Goal: Task Accomplishment & Management: Manage account settings

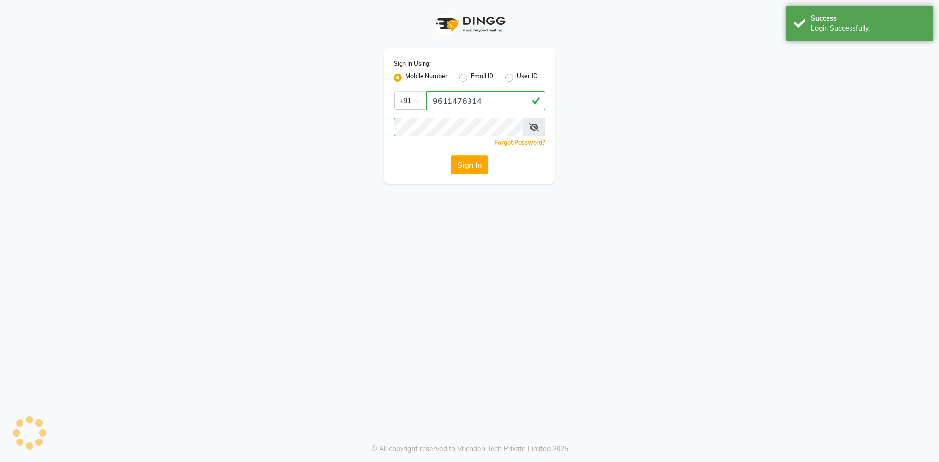
select select "93"
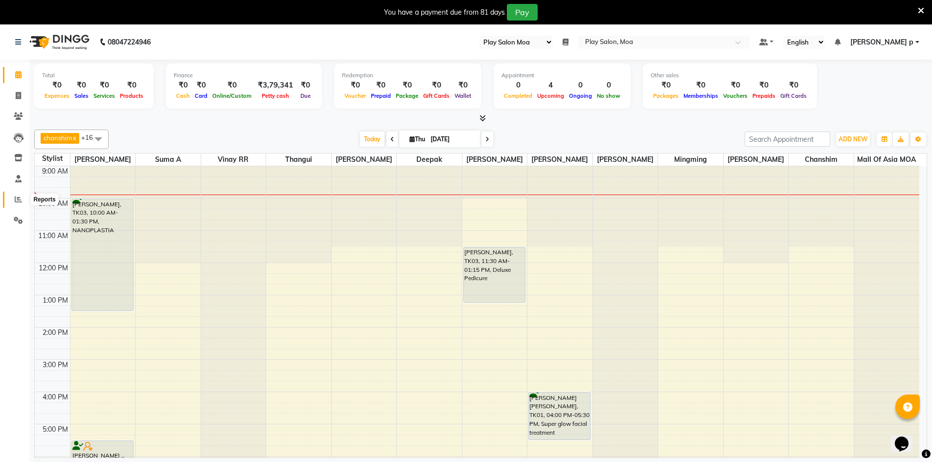
drag, startPoint x: 15, startPoint y: 198, endPoint x: 16, endPoint y: 193, distance: 4.9
click at [16, 198] on icon at bounding box center [18, 199] width 7 height 7
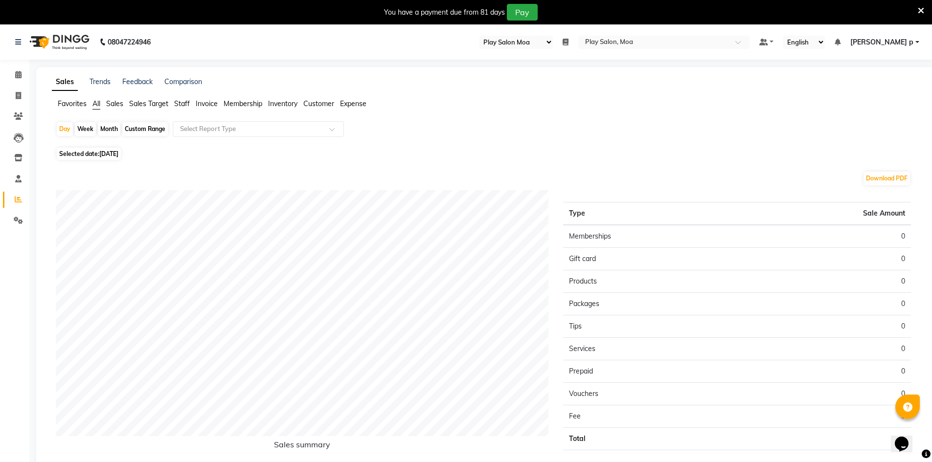
click at [181, 105] on span "Staff" at bounding box center [182, 103] width 16 height 9
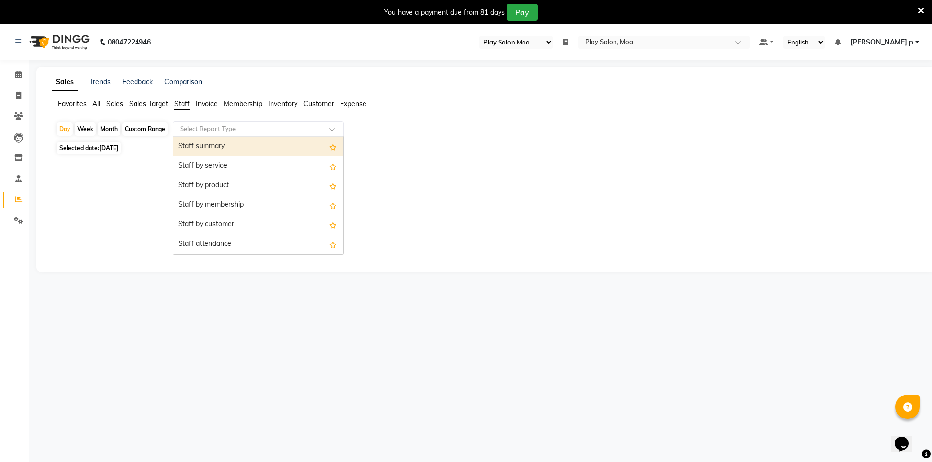
click at [251, 131] on input "text" at bounding box center [248, 129] width 141 height 10
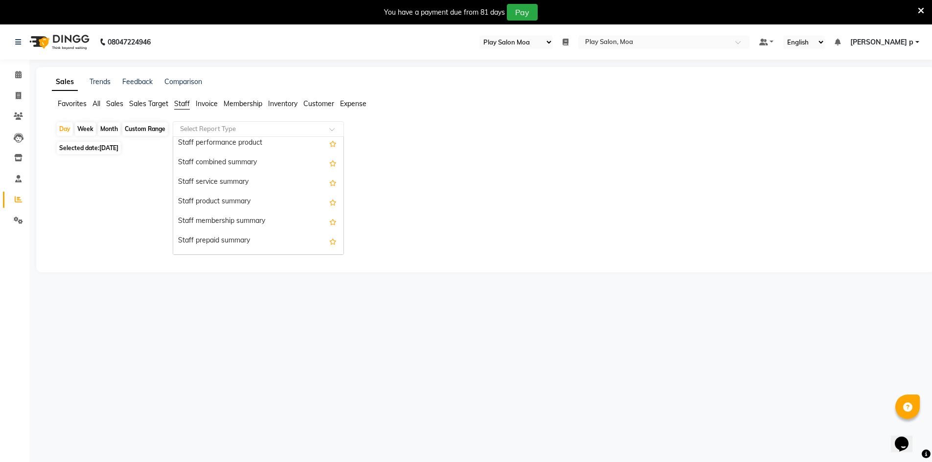
scroll to position [196, 0]
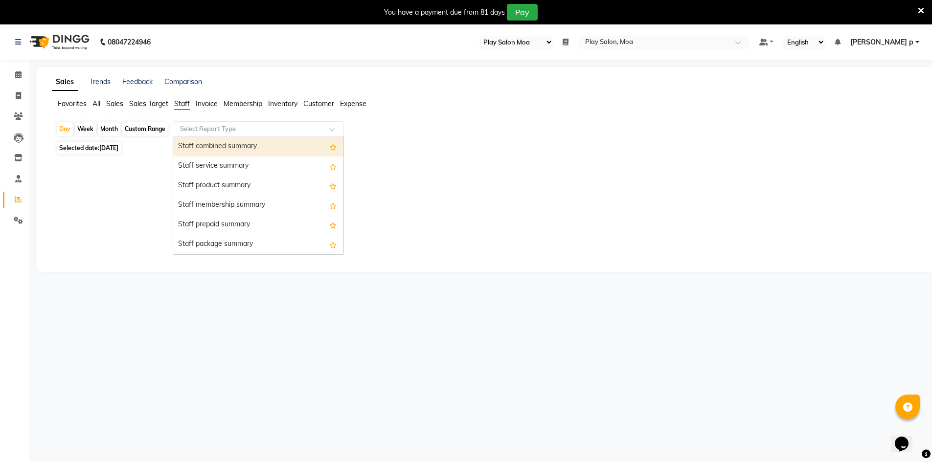
click at [259, 149] on div "Staff combined summary" at bounding box center [258, 147] width 170 height 20
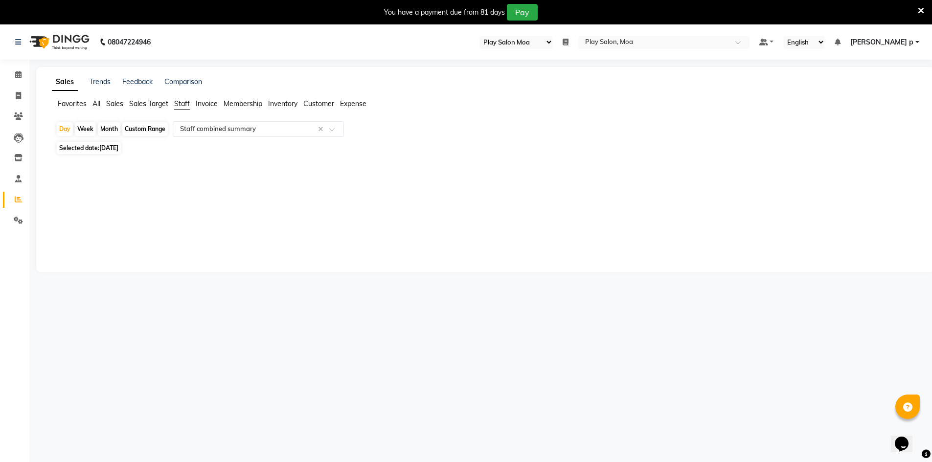
click at [107, 129] on div "Month" at bounding box center [109, 129] width 23 height 14
select select "9"
select select "2025"
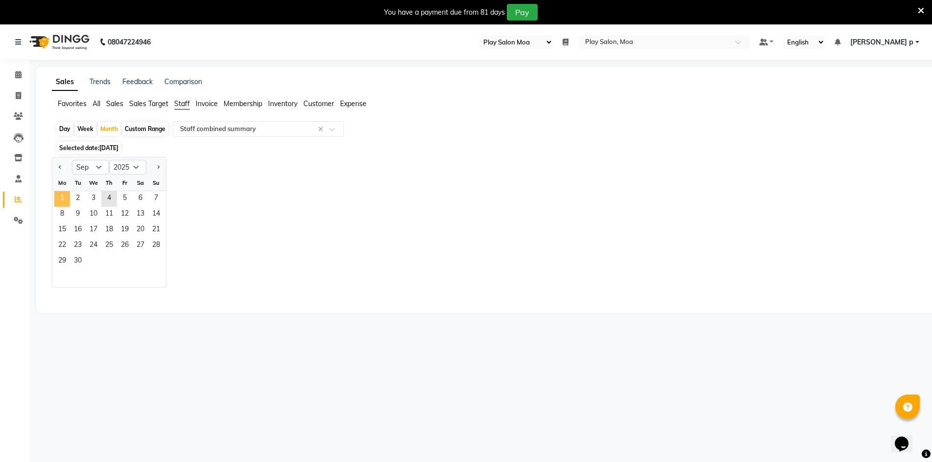
click at [68, 194] on span "1" at bounding box center [62, 199] width 16 height 16
select select "full_report"
select select "csv"
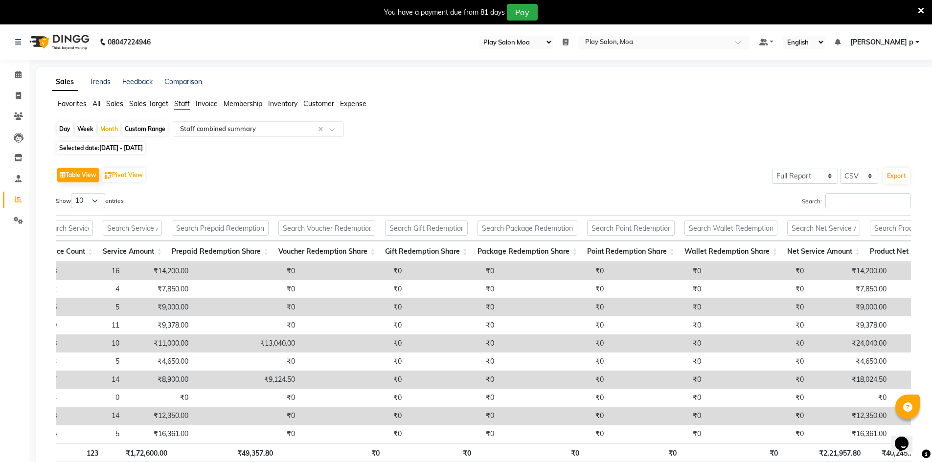
scroll to position [0, 0]
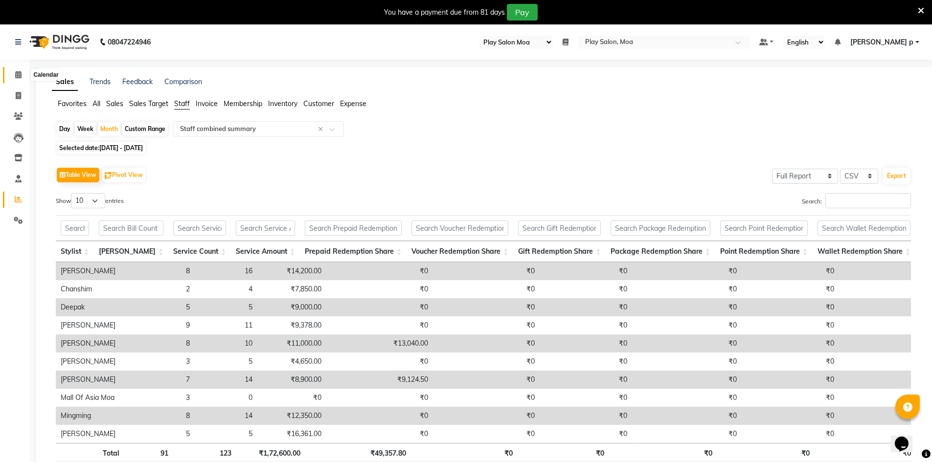
click at [18, 75] on icon at bounding box center [18, 74] width 6 height 7
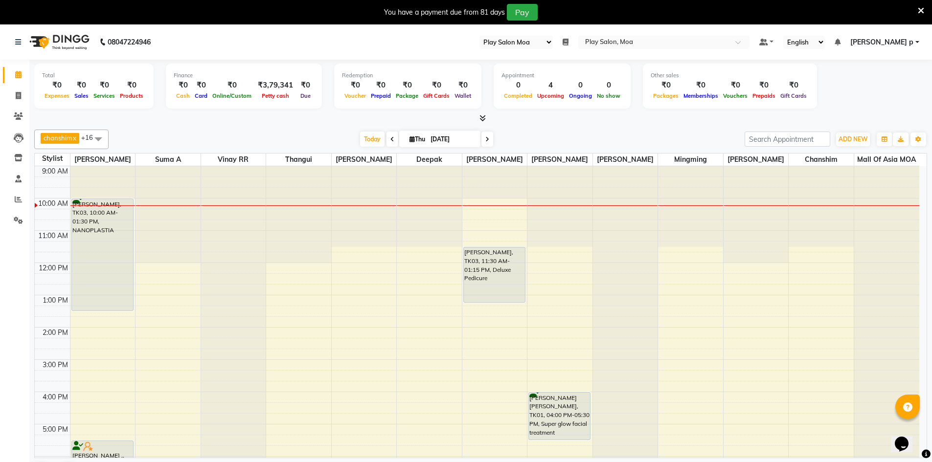
click at [920, 8] on icon at bounding box center [921, 10] width 6 height 9
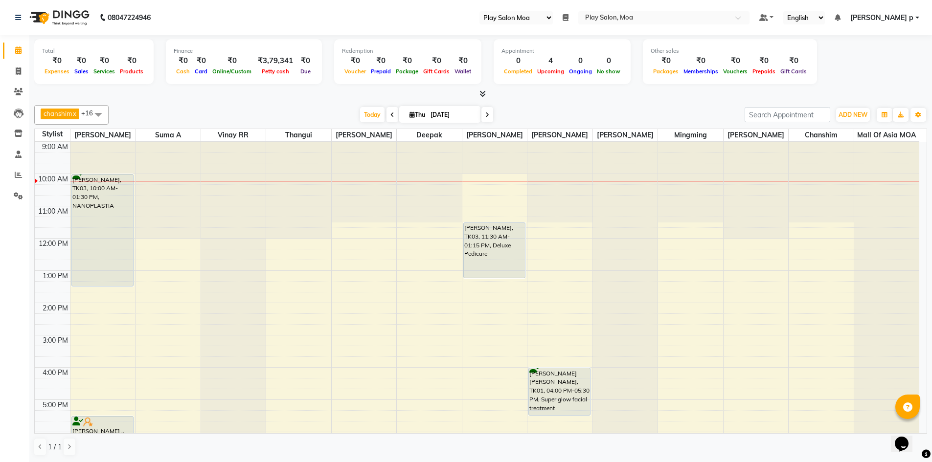
click at [915, 22] on link "[PERSON_NAME] p" at bounding box center [884, 18] width 69 height 10
click at [920, 117] on icon "button" at bounding box center [918, 115] width 6 height 6
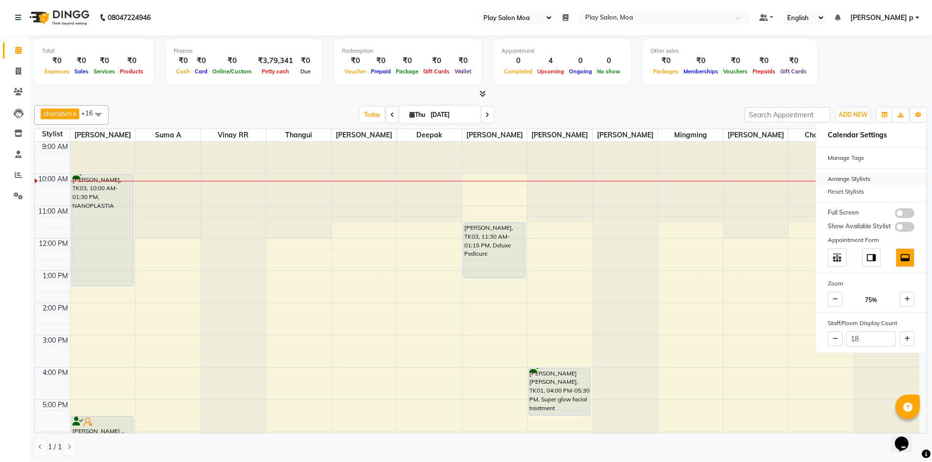
click at [857, 179] on div "Arrange Stylists" at bounding box center [871, 179] width 110 height 13
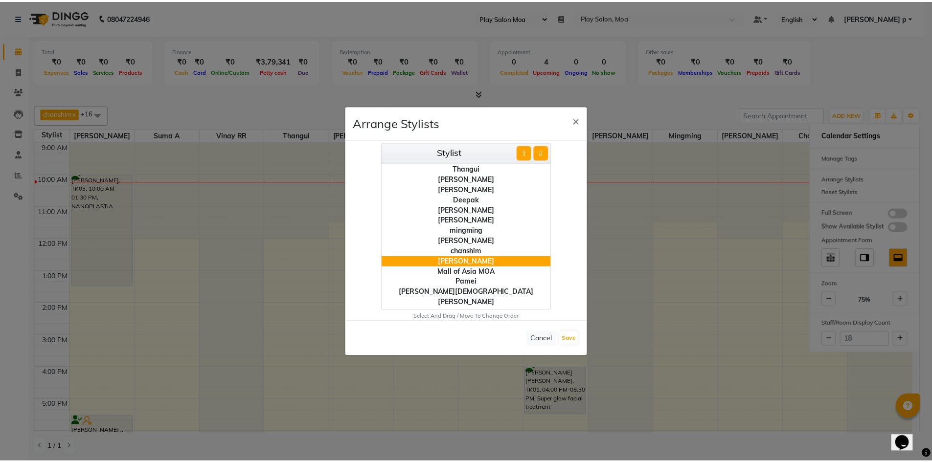
scroll to position [38, 0]
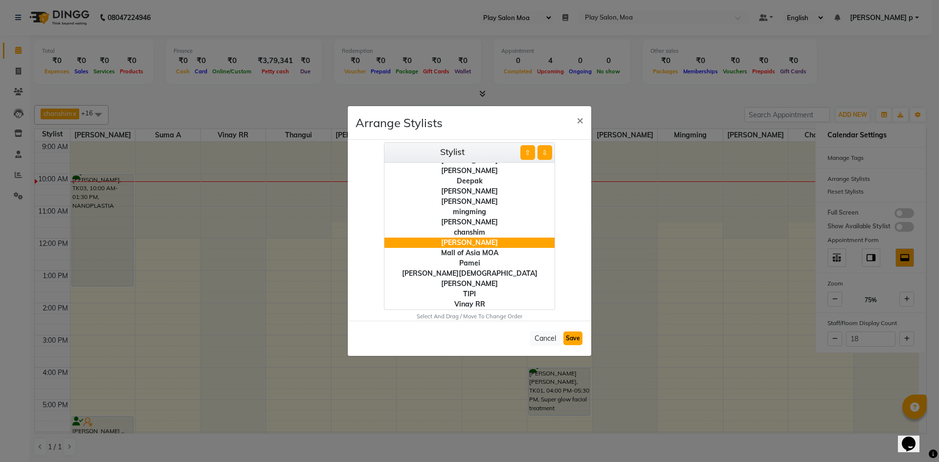
click at [570, 341] on button "Save" at bounding box center [572, 339] width 19 height 14
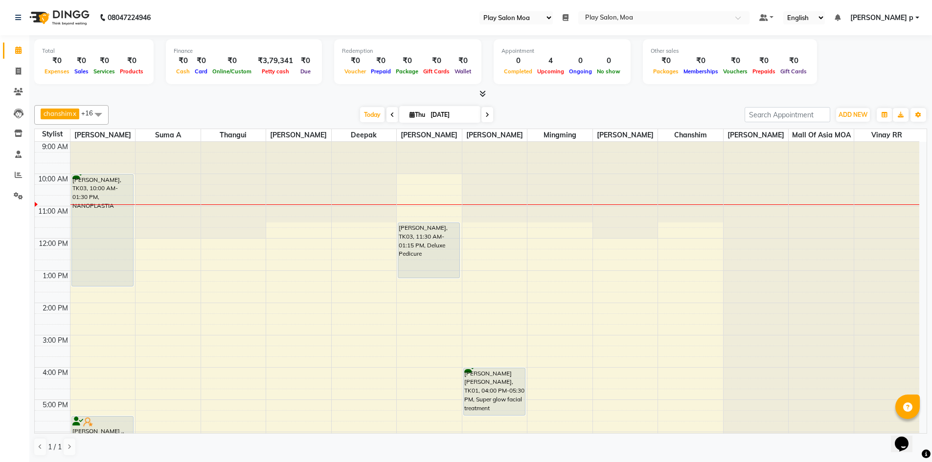
click at [428, 114] on input "[DATE]" at bounding box center [452, 115] width 49 height 15
select select "9"
select select "2025"
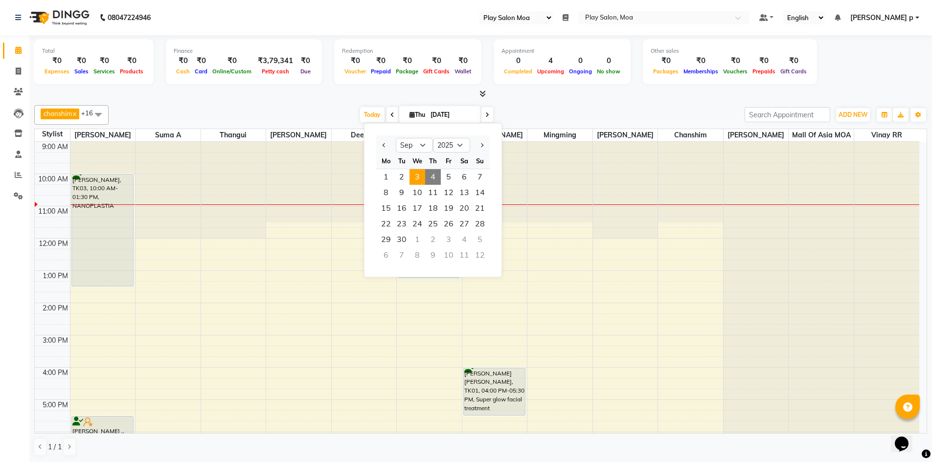
click at [420, 176] on span "3" at bounding box center [417, 177] width 16 height 16
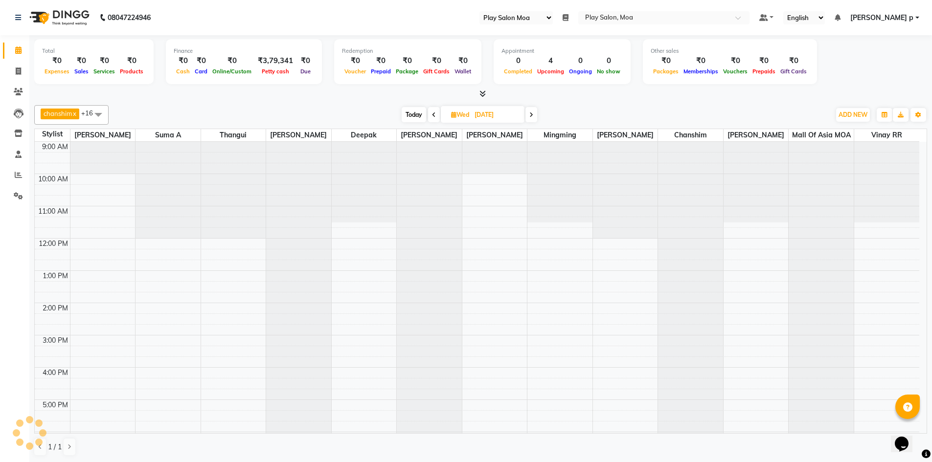
scroll to position [33, 0]
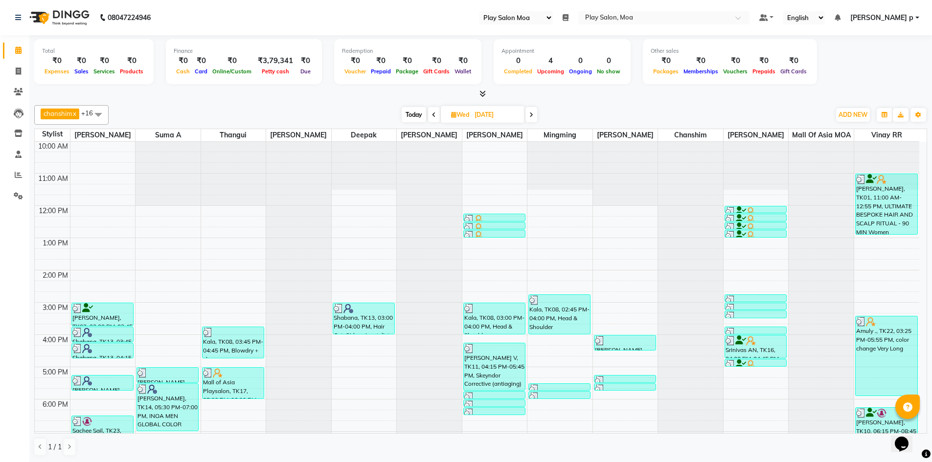
click at [533, 113] on icon at bounding box center [531, 115] width 4 height 6
type input "[DATE]"
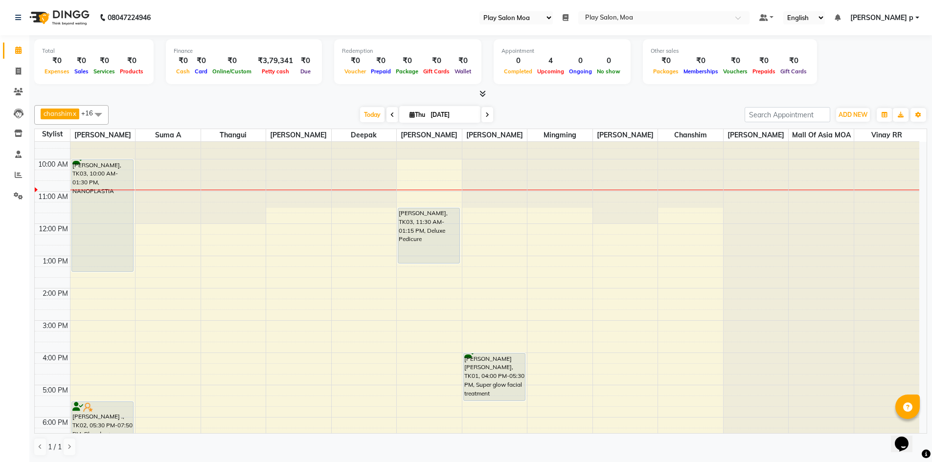
scroll to position [0, 0]
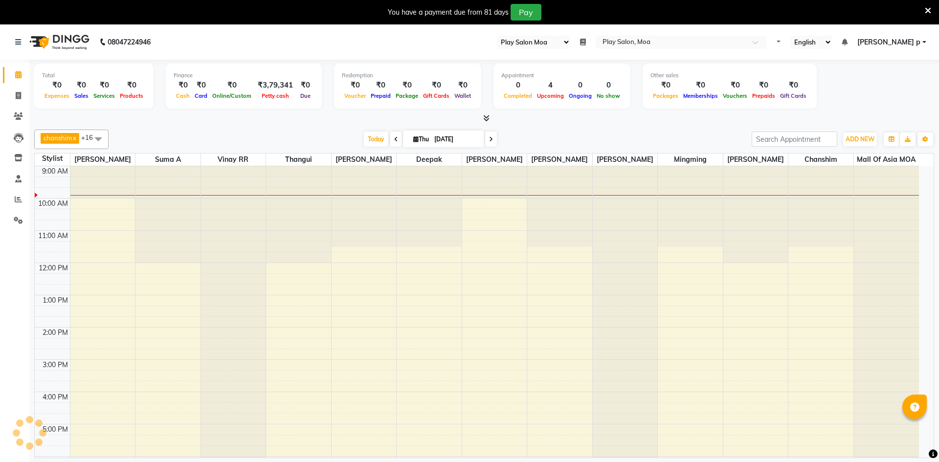
select select "93"
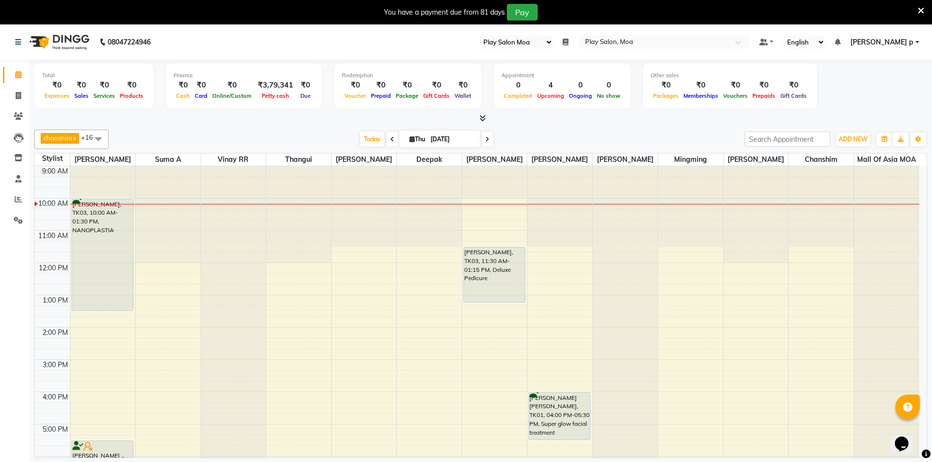
click at [918, 16] on div at bounding box center [921, 12] width 6 height 17
click at [919, 10] on icon at bounding box center [921, 10] width 6 height 9
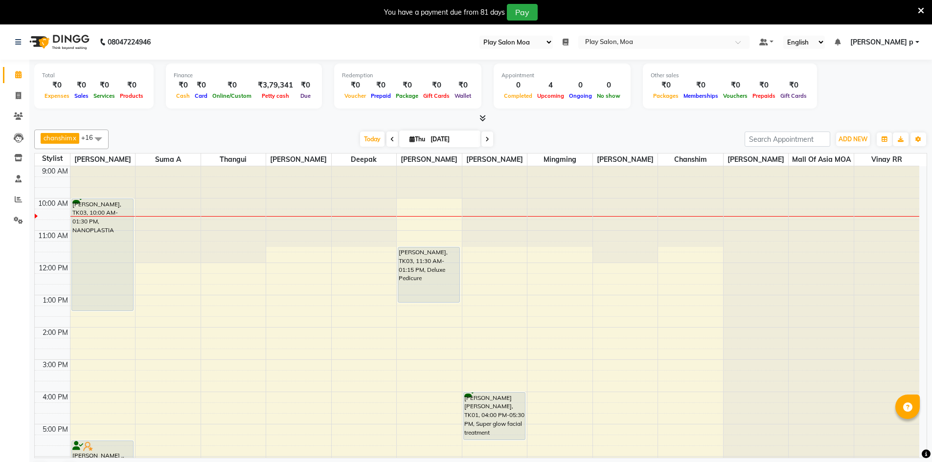
select select "93"
click at [921, 11] on icon at bounding box center [921, 10] width 6 height 9
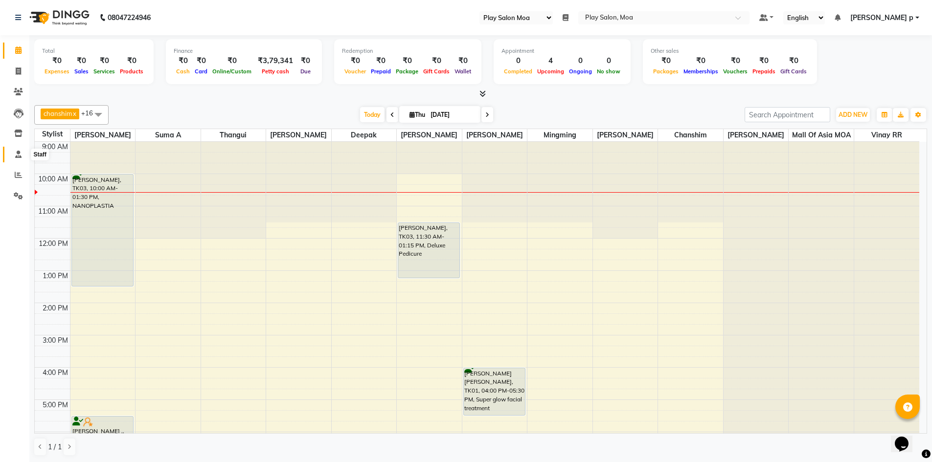
click at [20, 152] on icon at bounding box center [18, 154] width 6 height 7
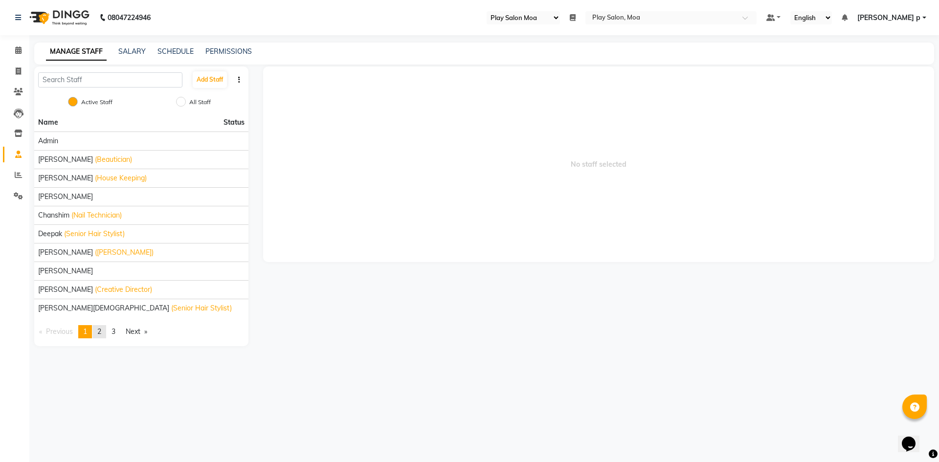
click at [98, 333] on link "page 2" at bounding box center [99, 331] width 14 height 13
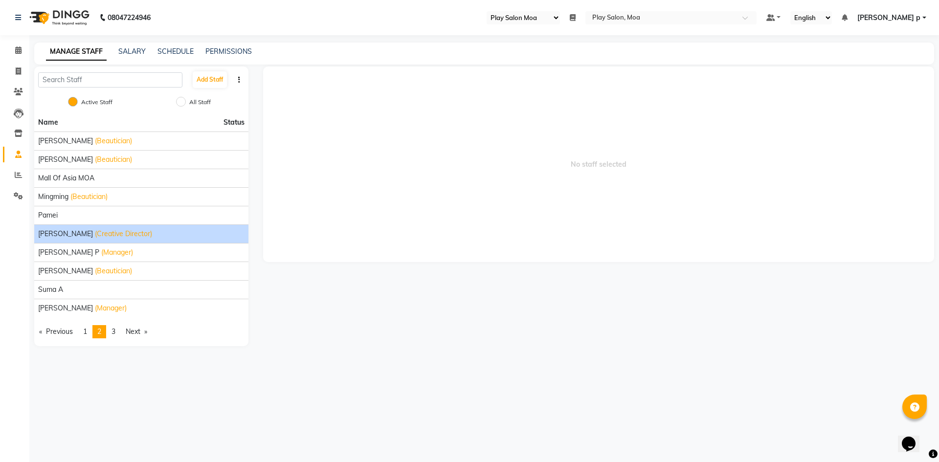
click at [95, 236] on span "(Creative Director)" at bounding box center [123, 234] width 57 height 10
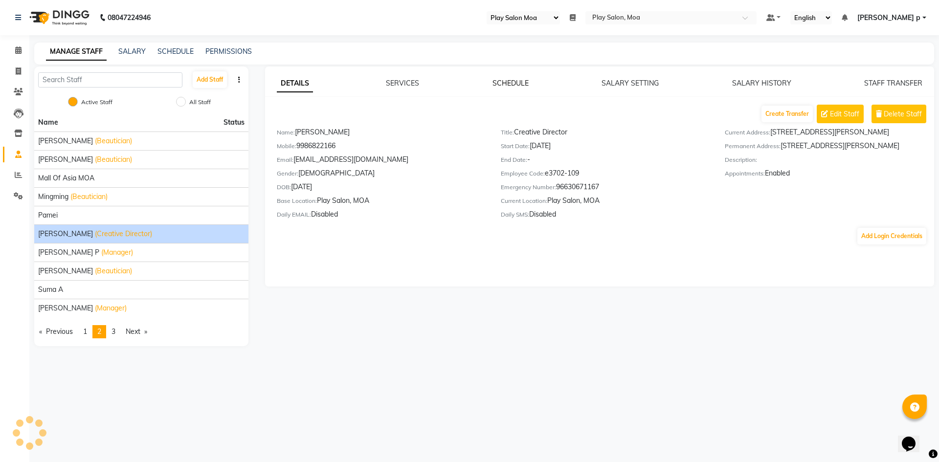
click at [516, 84] on link "SCHEDULE" at bounding box center [511, 83] width 36 height 9
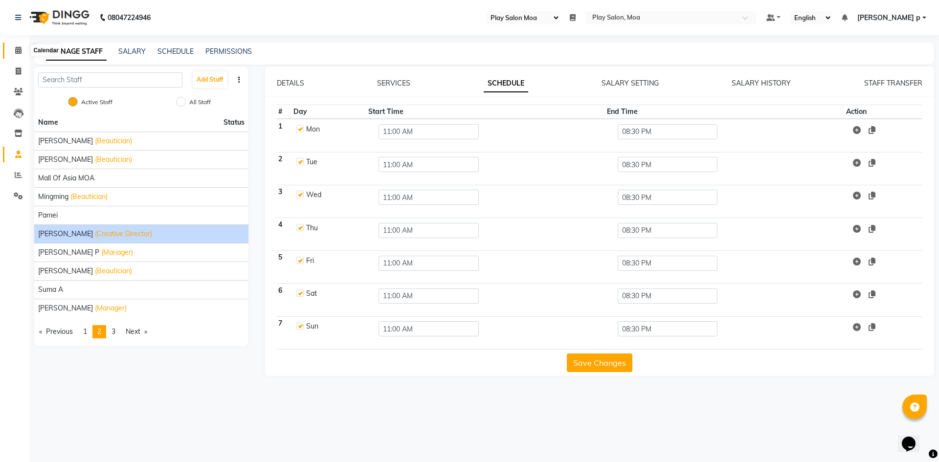
click at [20, 49] on icon at bounding box center [18, 49] width 6 height 7
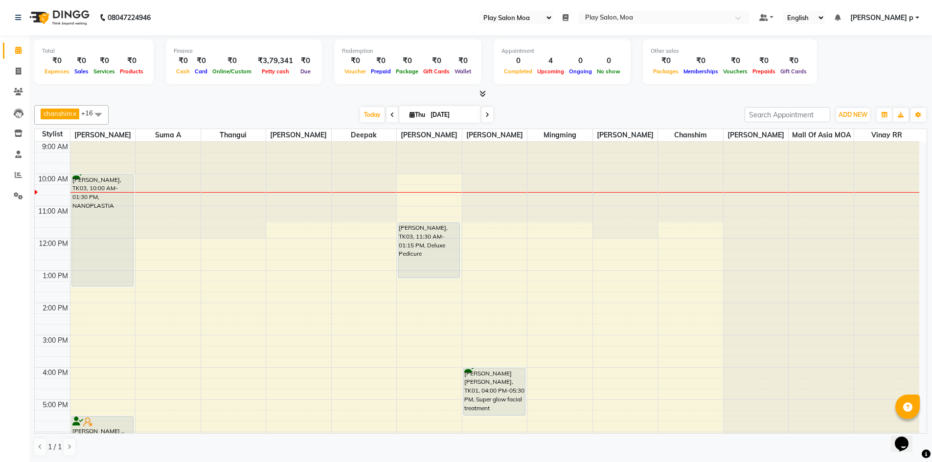
click at [93, 117] on span at bounding box center [99, 114] width 20 height 19
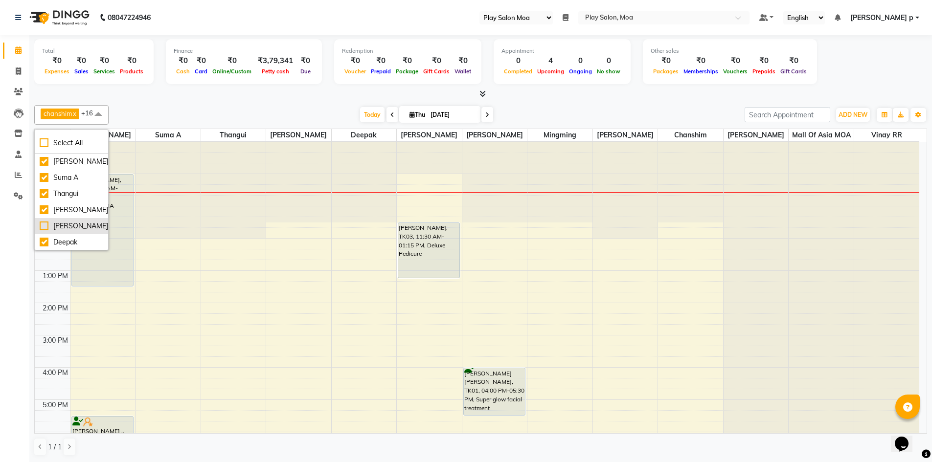
click at [42, 224] on div "[PERSON_NAME]" at bounding box center [72, 226] width 64 height 10
checkbox input "true"
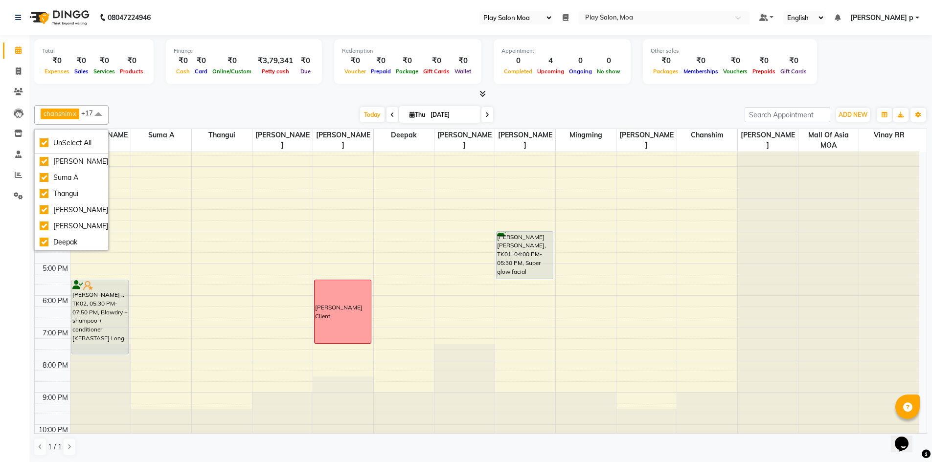
scroll to position [49, 0]
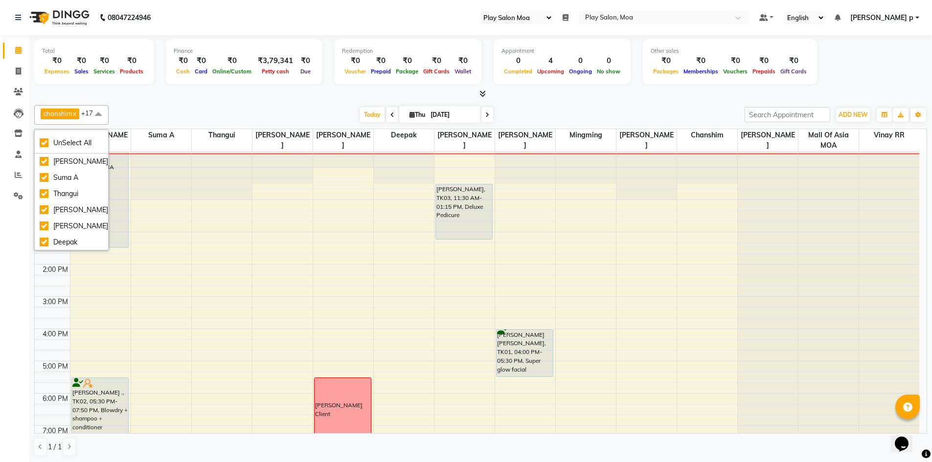
click at [338, 180] on div "9:00 AM 10:00 AM 11:00 AM 12:00 PM 1:00 PM 2:00 PM 3:00 PM 4:00 PM 5:00 PM 6:00…" at bounding box center [477, 328] width 884 height 451
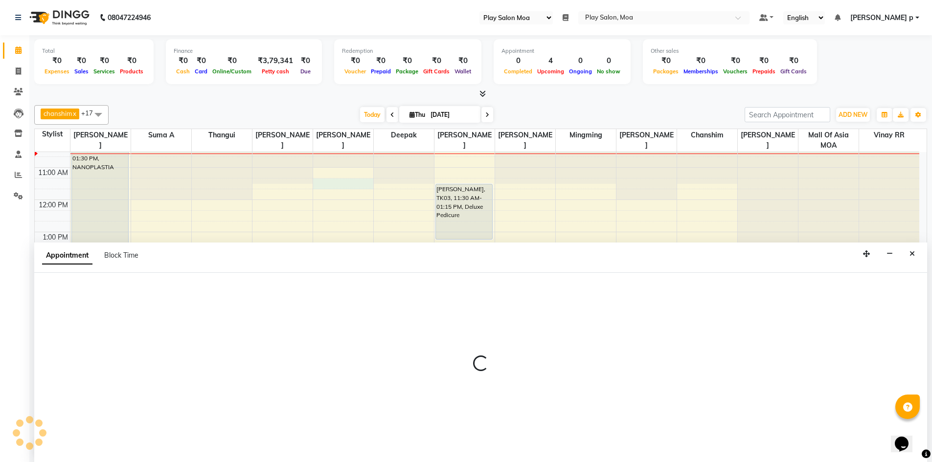
scroll to position [0, 0]
select select "90588"
select select "675"
select select "tentative"
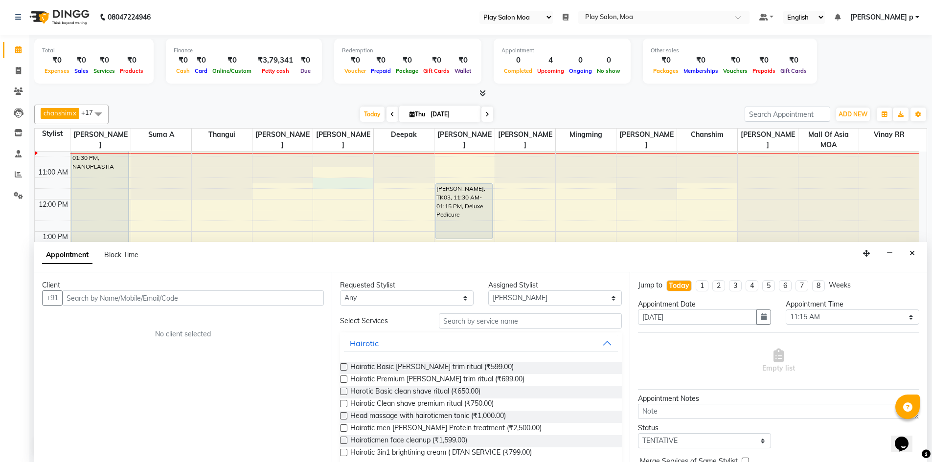
click at [97, 299] on input "text" at bounding box center [193, 298] width 262 height 15
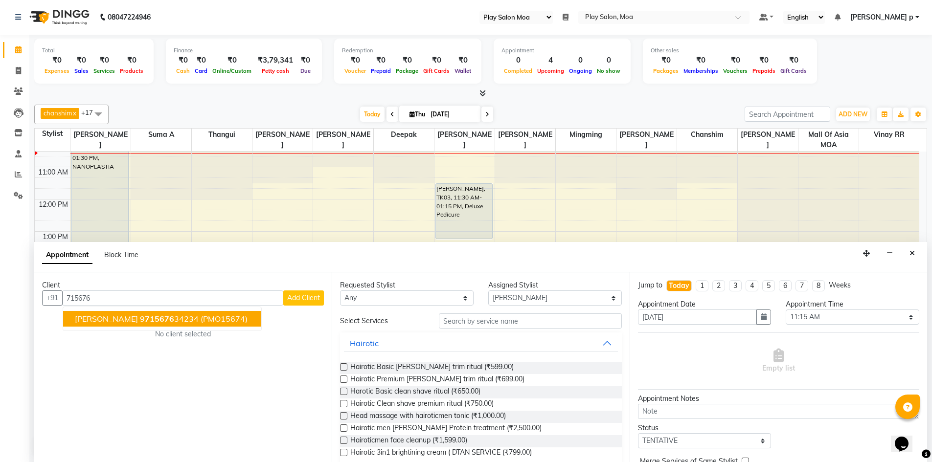
click at [106, 324] on button "Nisha Raman 9 715676 34234 (PMO15674)" at bounding box center [162, 319] width 198 height 16
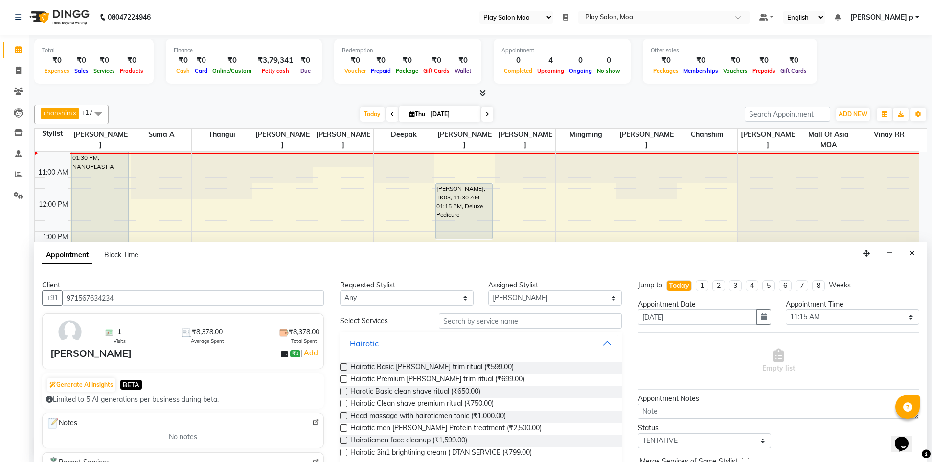
type input "971567634234"
click at [482, 324] on input "text" at bounding box center [530, 321] width 183 height 15
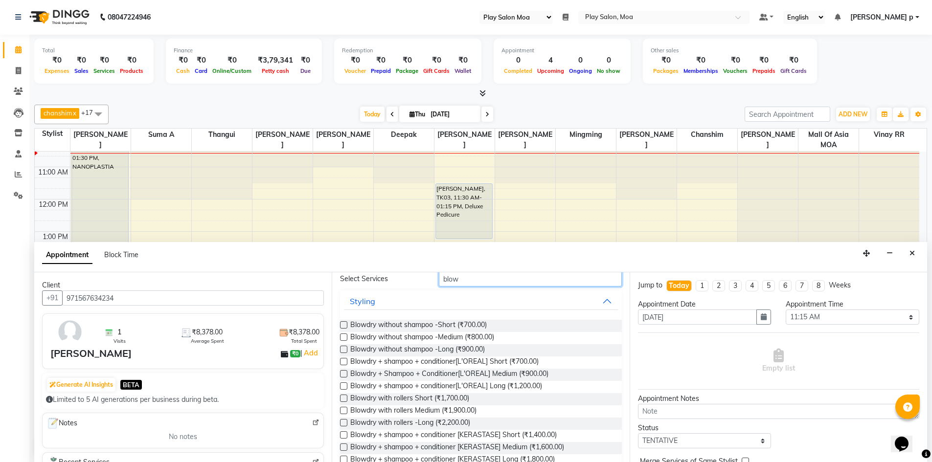
scroll to position [84, 0]
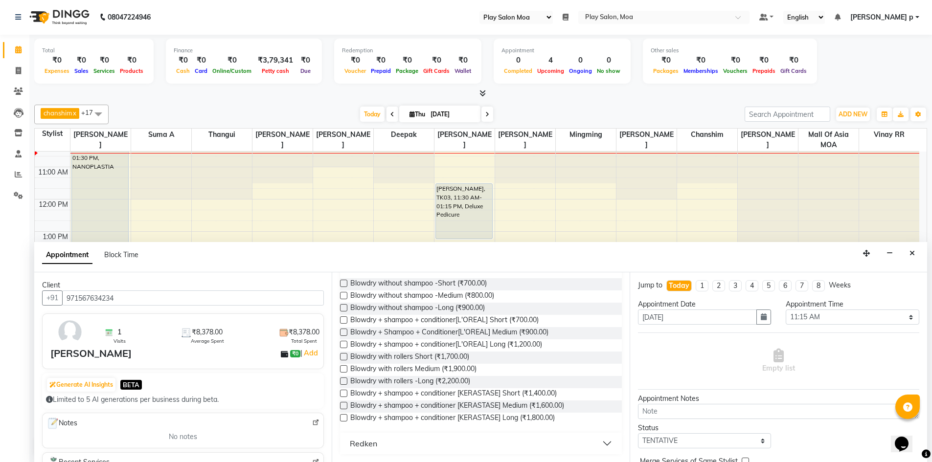
type input "blow"
click at [345, 418] on label at bounding box center [343, 417] width 7 height 7
click at [345, 418] on input "checkbox" at bounding box center [343, 419] width 6 height 6
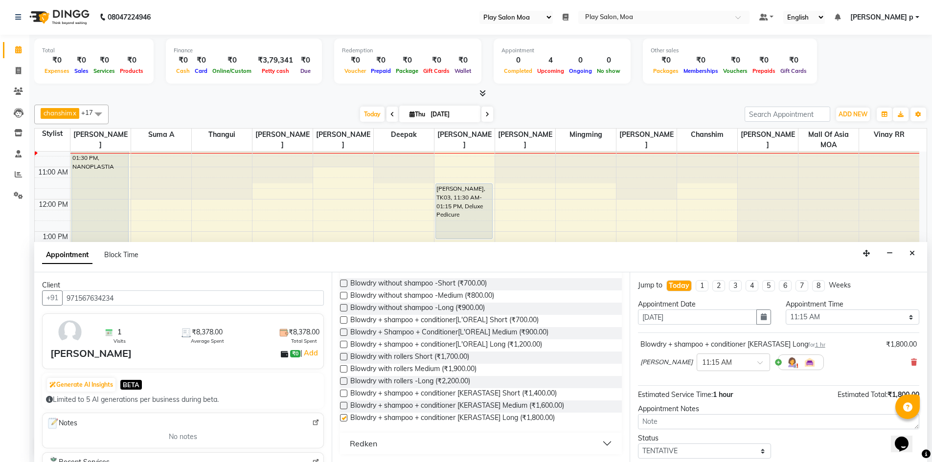
checkbox input "false"
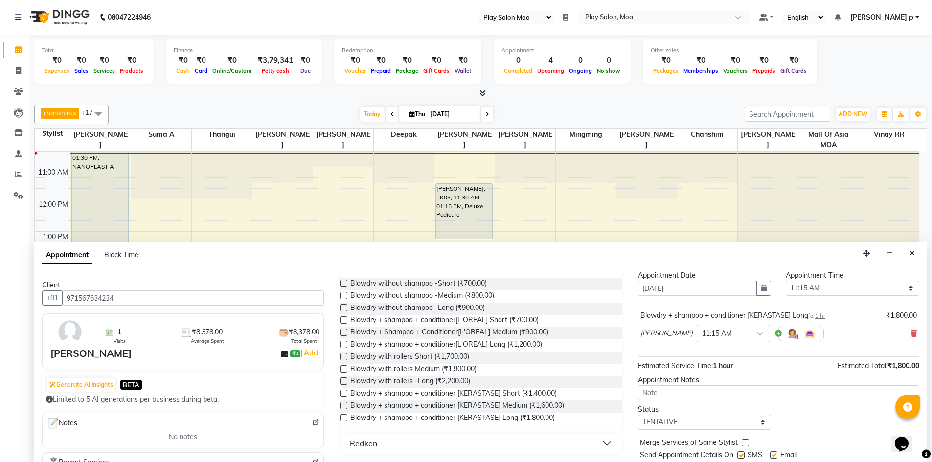
scroll to position [58, 0]
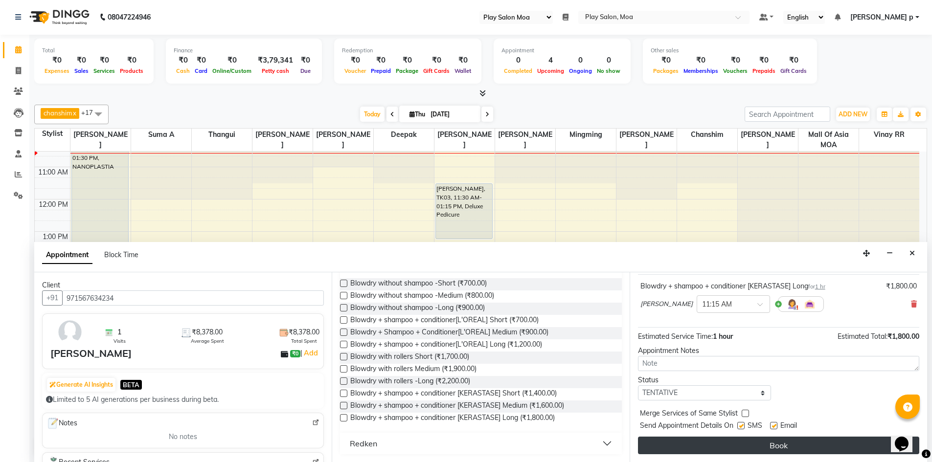
click at [767, 453] on button "Book" at bounding box center [778, 446] width 281 height 18
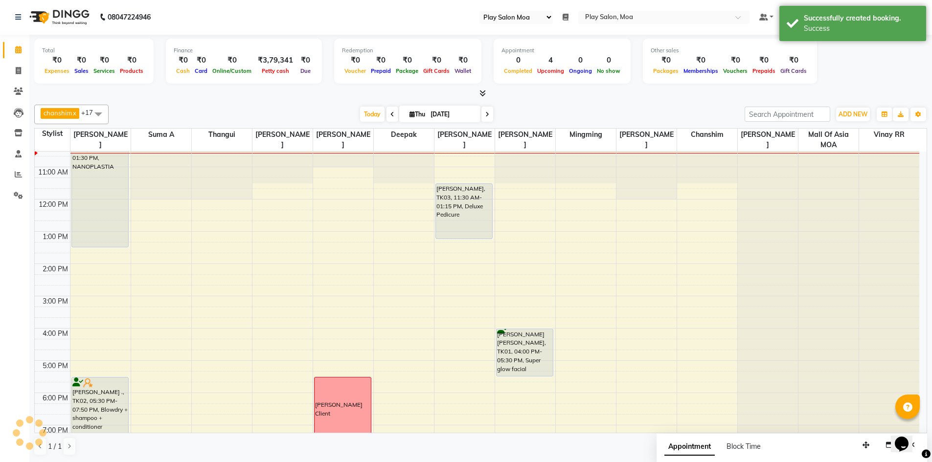
scroll to position [0, 0]
drag, startPoint x: 342, startPoint y: 207, endPoint x: 342, endPoint y: 218, distance: 10.8
click at [342, 218] on div "Nisha Raman, TK04, 11:15 AM-12:15 PM, Blowdry + shampoo + conditioner [KERASTAS…" at bounding box center [343, 328] width 60 height 451
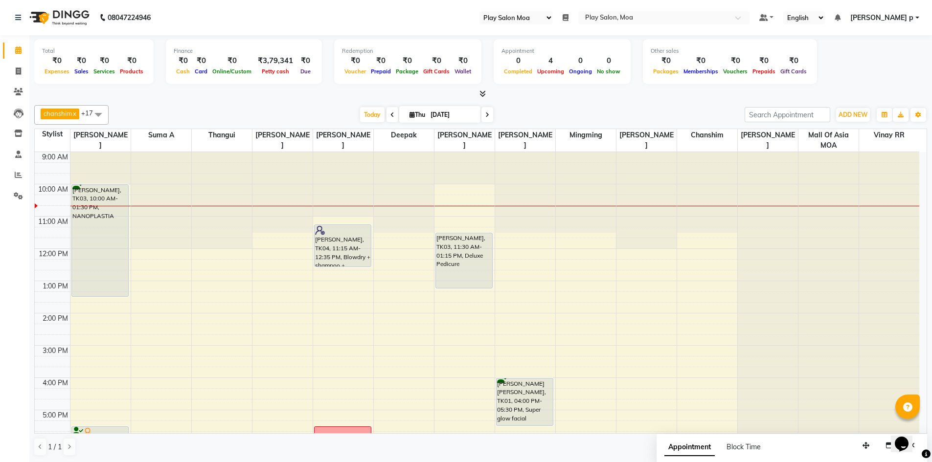
scroll to position [49, 0]
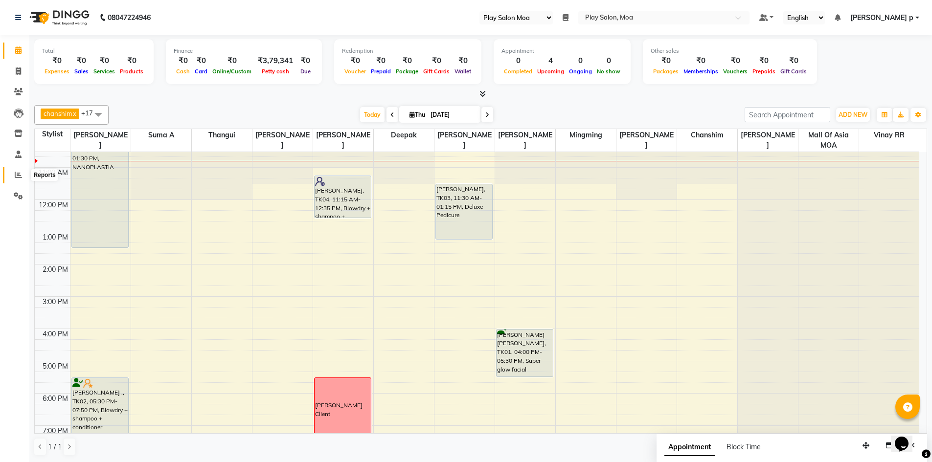
click at [15, 174] on icon at bounding box center [18, 174] width 7 height 7
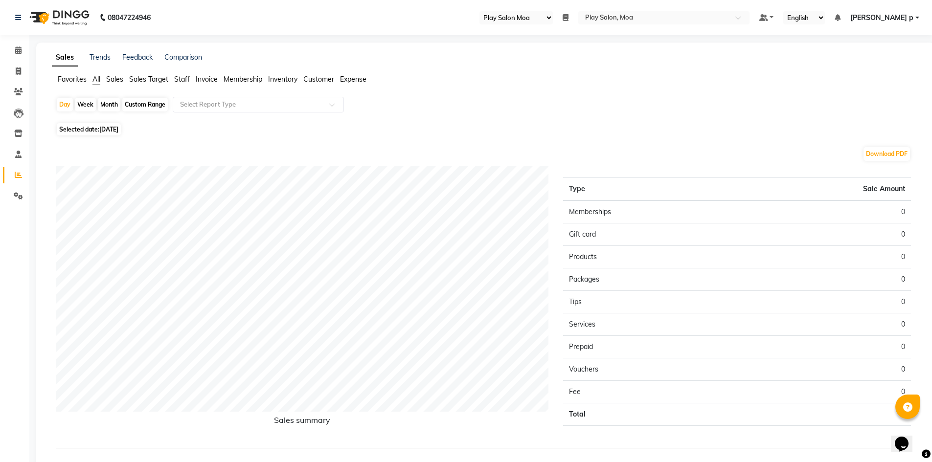
click at [164, 102] on div "Custom Range" at bounding box center [144, 105] width 45 height 14
select select "9"
select select "2025"
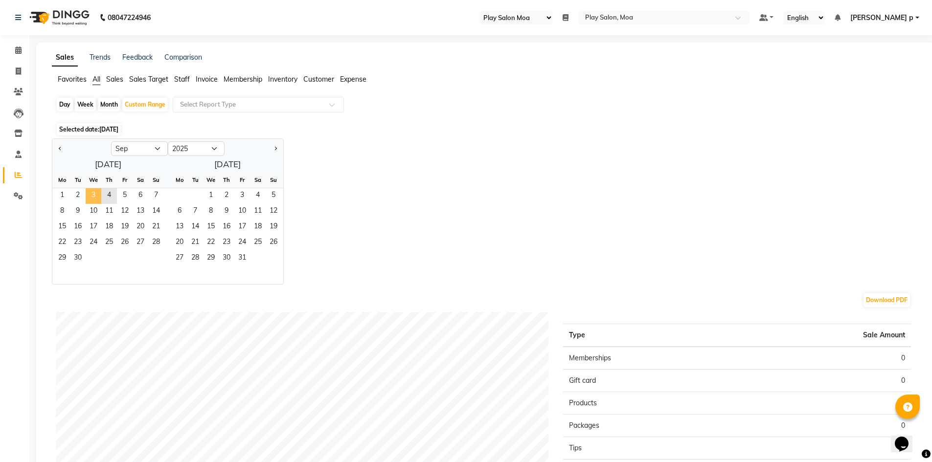
click at [98, 190] on span "3" at bounding box center [94, 196] width 16 height 16
click at [90, 193] on span "3" at bounding box center [94, 196] width 16 height 16
click at [77, 195] on span "2" at bounding box center [78, 196] width 16 height 16
click at [93, 193] on span "3" at bounding box center [94, 196] width 16 height 16
click at [445, 209] on div "Jan Feb Mar Apr May Jun Jul Aug Sep Oct Nov Dec 2015 2016 2017 2018 2019 2020 2…" at bounding box center [485, 211] width 867 height 146
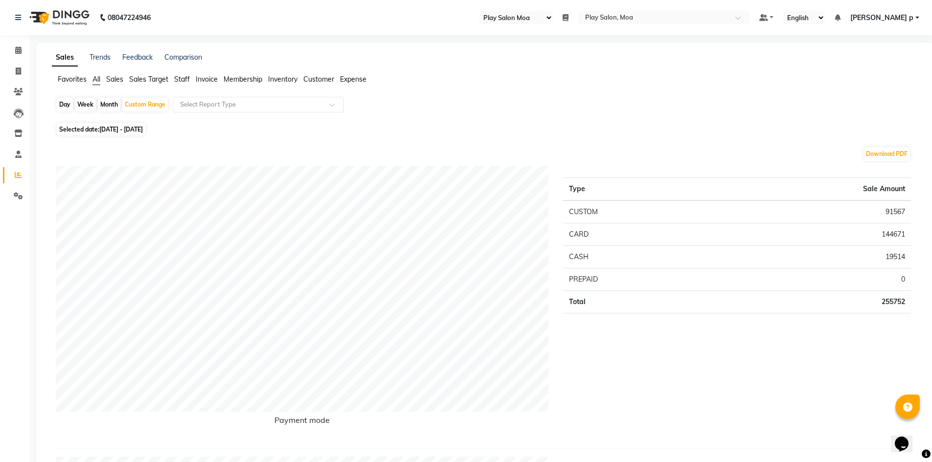
click at [180, 76] on span "Staff" at bounding box center [182, 79] width 16 height 9
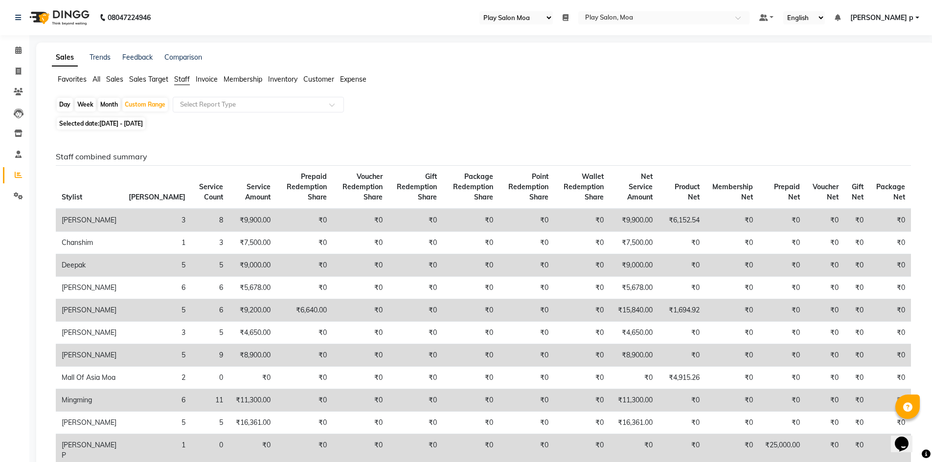
click at [213, 78] on span "Invoice" at bounding box center [207, 79] width 22 height 9
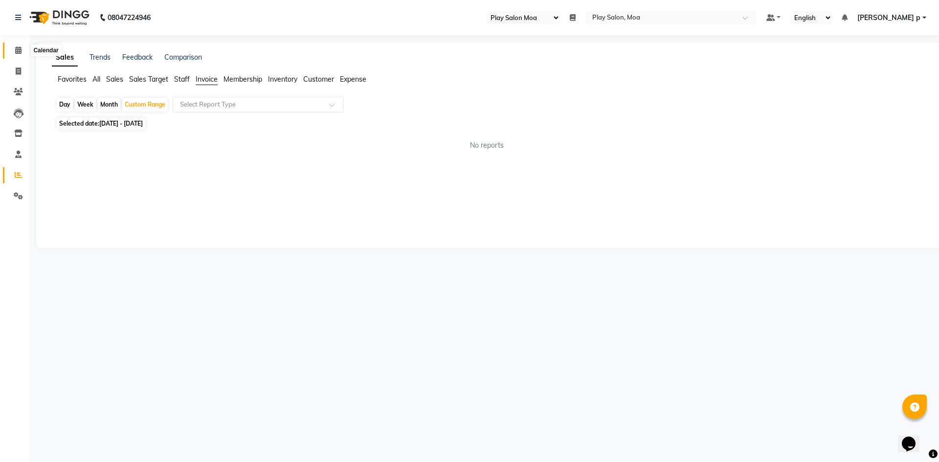
drag, startPoint x: 14, startPoint y: 48, endPoint x: 56, endPoint y: 44, distance: 42.2
click at [14, 48] on span at bounding box center [18, 50] width 17 height 11
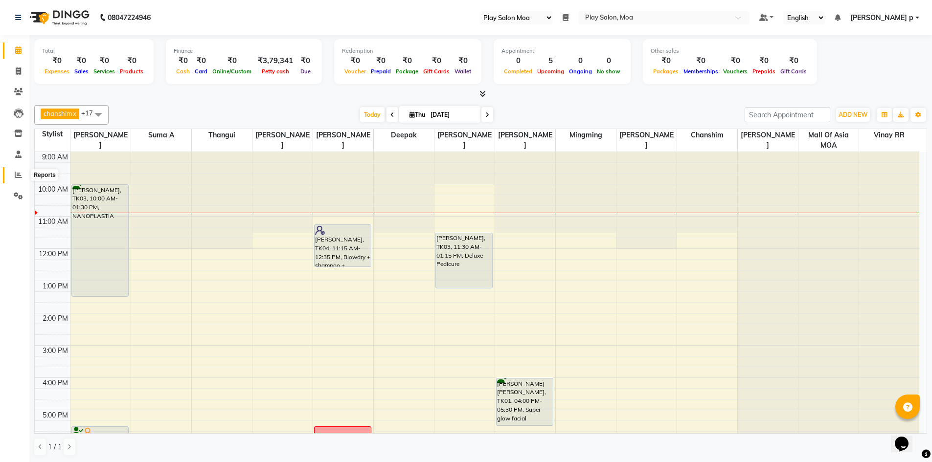
click at [15, 176] on icon at bounding box center [18, 174] width 7 height 7
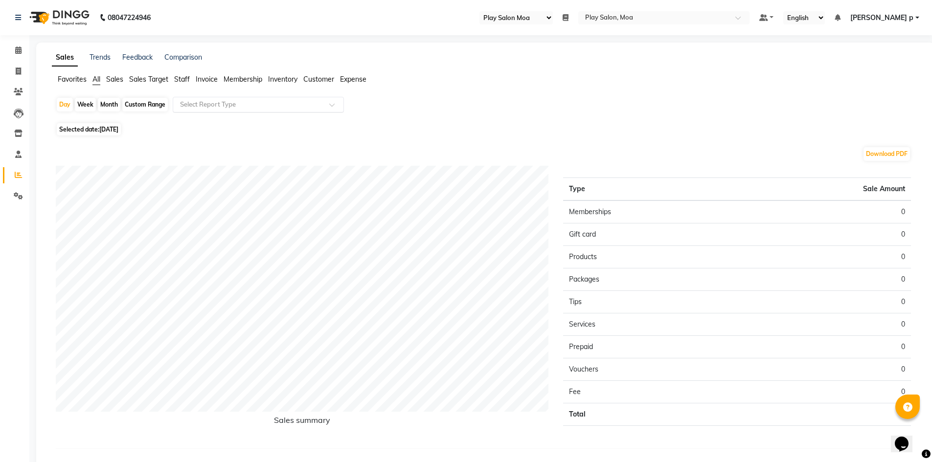
click at [178, 110] on div "Select Report Type" at bounding box center [258, 105] width 171 height 16
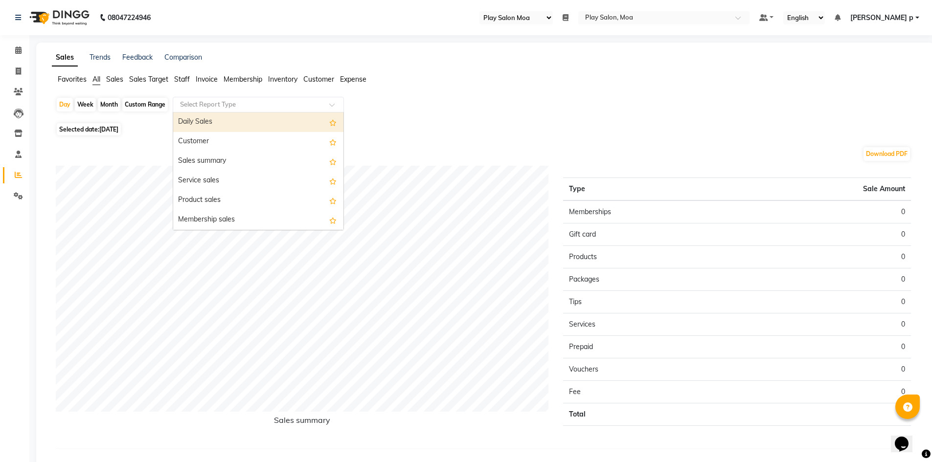
click at [194, 128] on div "Daily Sales" at bounding box center [258, 123] width 170 height 20
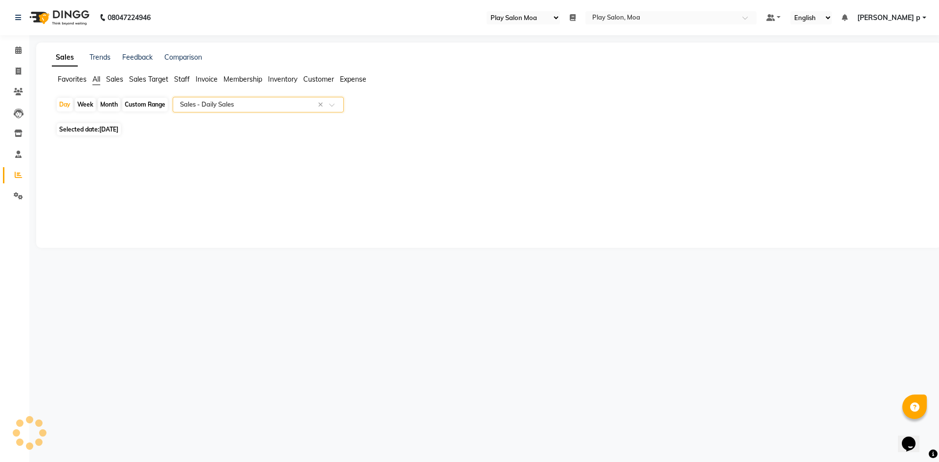
select select "full_report"
select select "csv"
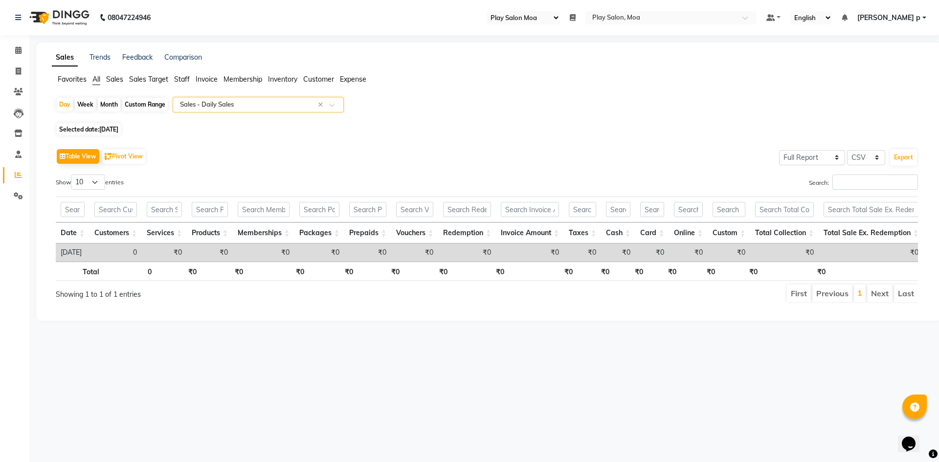
click at [121, 134] on span "Selected date: 04-09-2025" at bounding box center [89, 129] width 64 height 12
select select "9"
select select "2025"
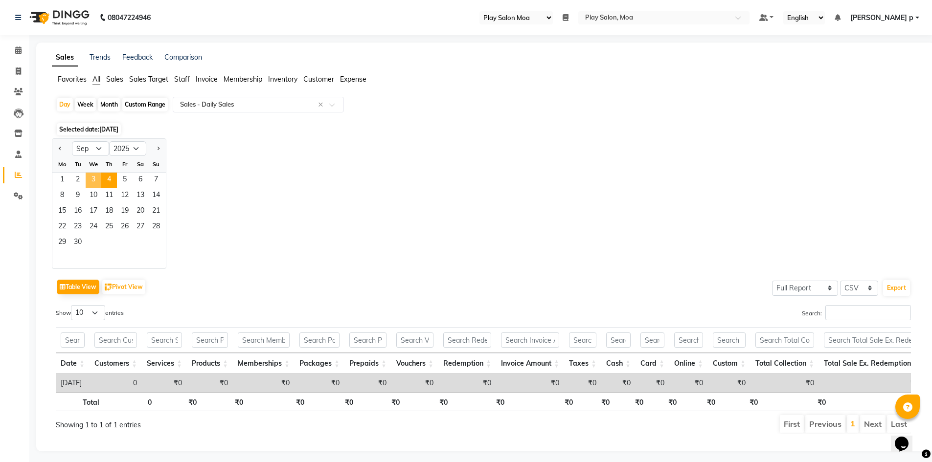
click at [95, 179] on span "3" at bounding box center [94, 181] width 16 height 16
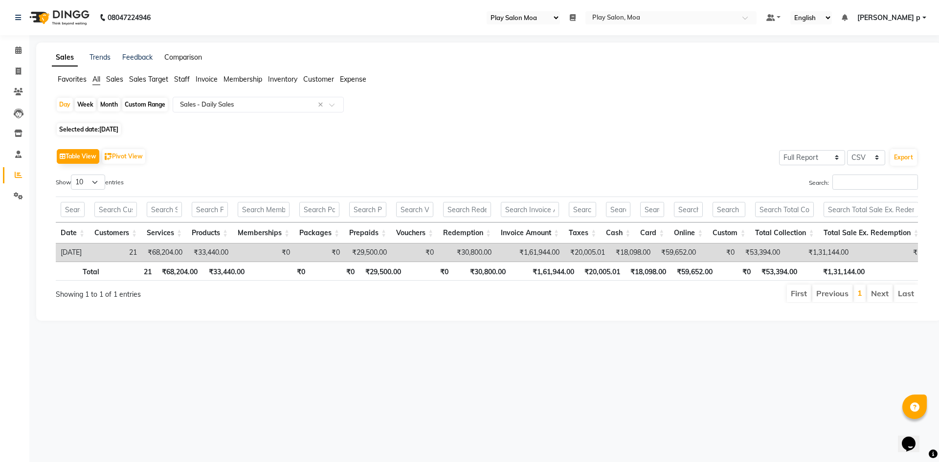
click at [194, 59] on link "Comparison" at bounding box center [183, 57] width 38 height 9
select select "single_date"
select select "single_date_dash"
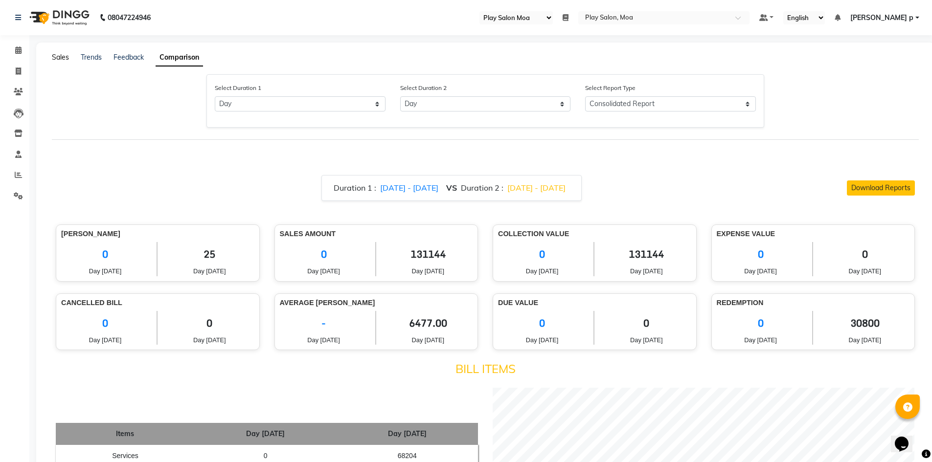
click at [55, 53] on link "Sales" at bounding box center [60, 57] width 17 height 9
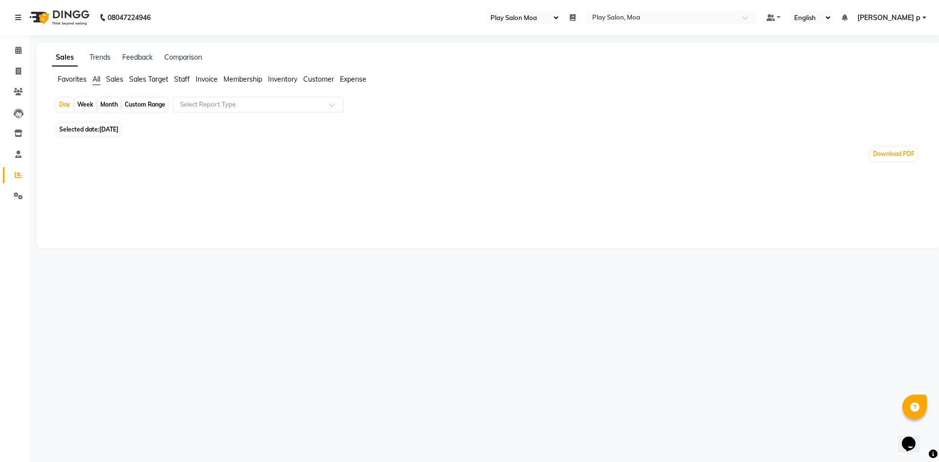
click at [153, 102] on div "Custom Range" at bounding box center [144, 105] width 45 height 14
select select "9"
select select "2025"
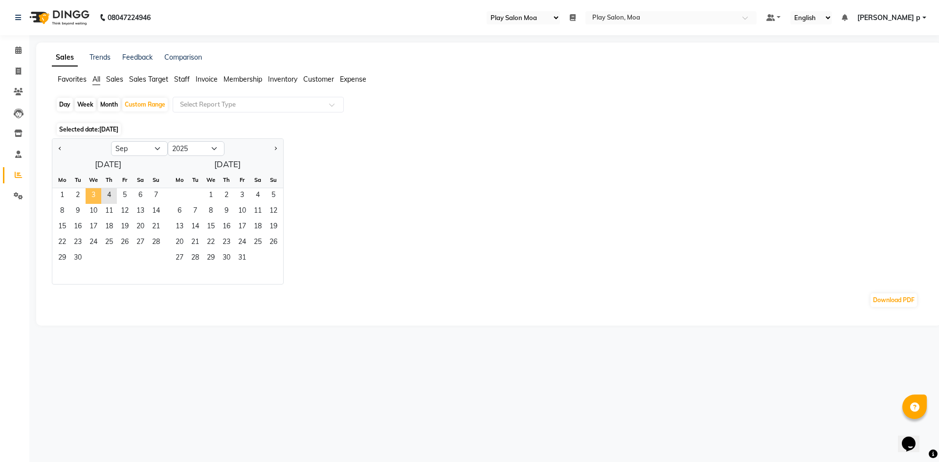
click at [88, 195] on span "3" at bounding box center [94, 196] width 16 height 16
click at [93, 192] on span "3" at bounding box center [94, 196] width 16 height 16
click at [95, 192] on span "3" at bounding box center [94, 196] width 16 height 16
click at [81, 191] on span "2" at bounding box center [78, 196] width 16 height 16
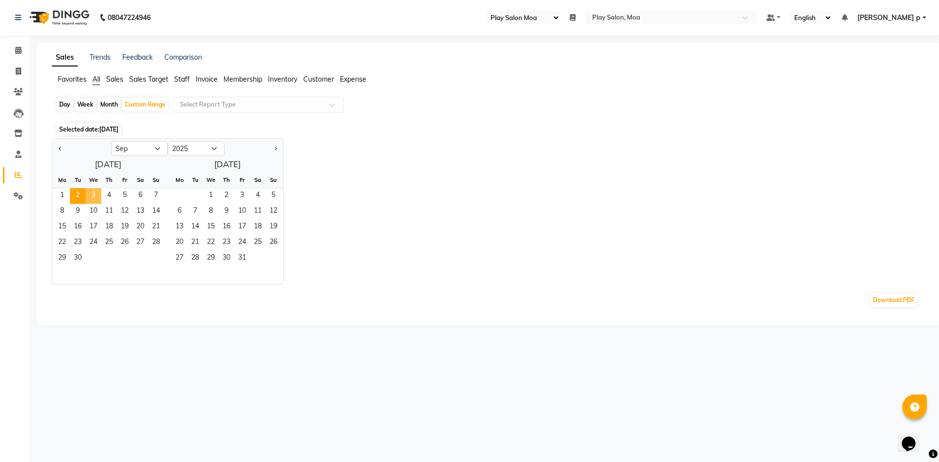
click at [96, 191] on span "3" at bounding box center [94, 196] width 16 height 16
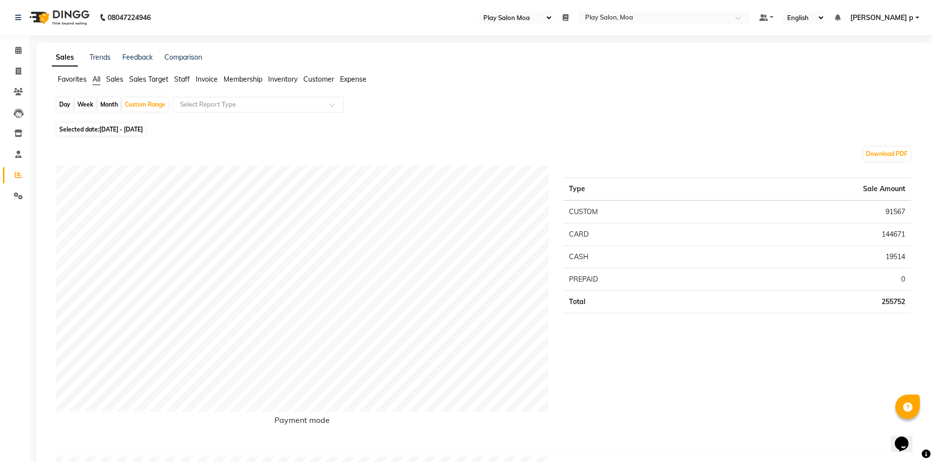
click at [135, 132] on span "02-09-2025 - 03-09-2025" at bounding box center [121, 129] width 44 height 7
select select "9"
select select "2025"
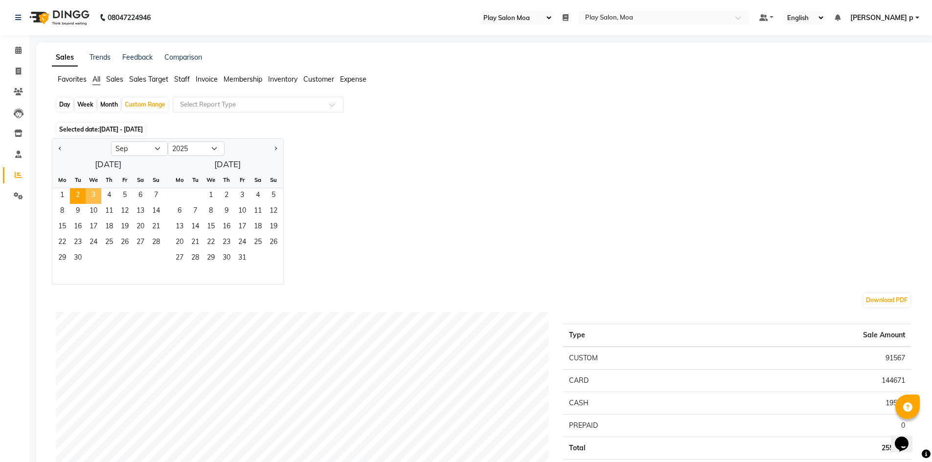
click at [94, 191] on span "3" at bounding box center [94, 196] width 16 height 16
click at [113, 82] on span "Sales" at bounding box center [114, 79] width 17 height 9
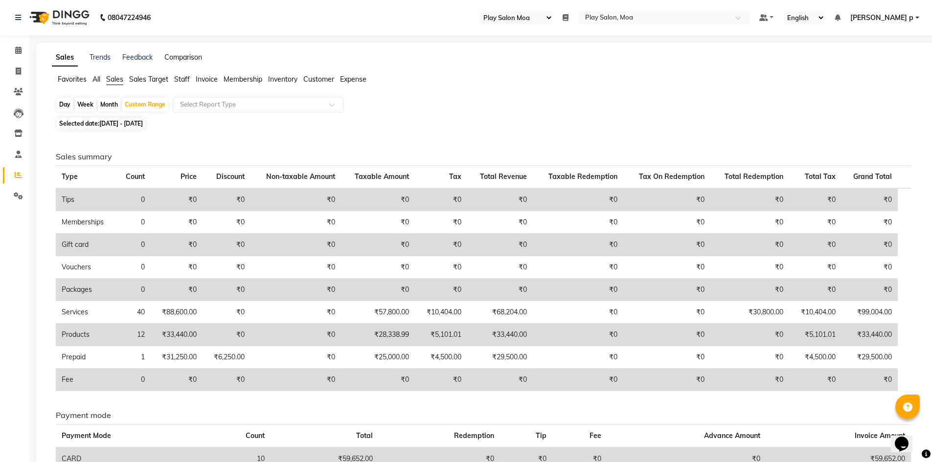
click at [194, 60] on link "Comparison" at bounding box center [183, 57] width 38 height 9
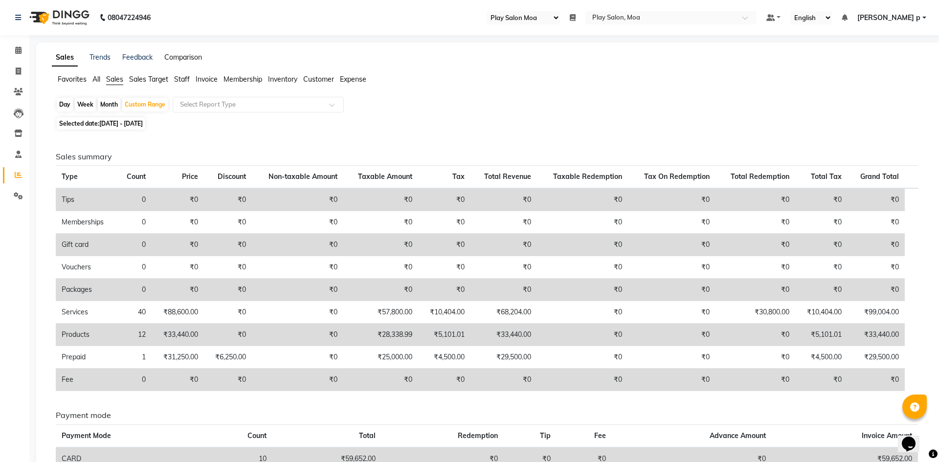
select select "single_date"
select select "single_date_dash"
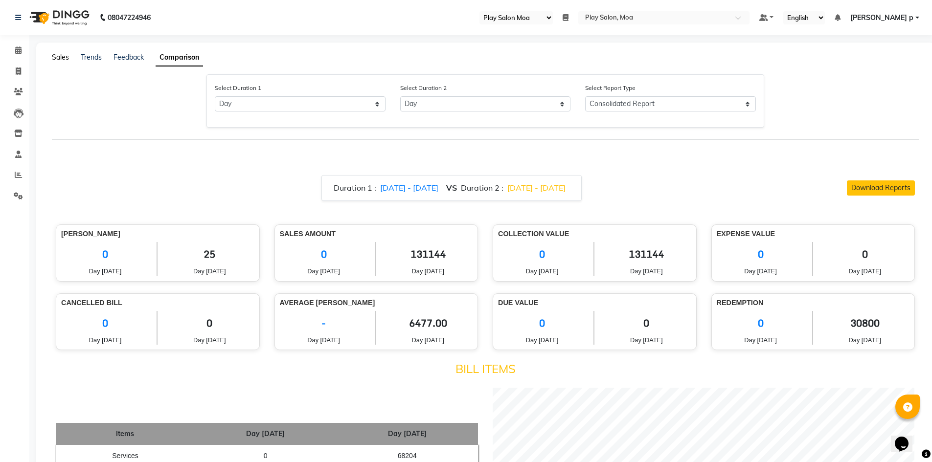
click at [66, 54] on link "Sales" at bounding box center [60, 57] width 17 height 9
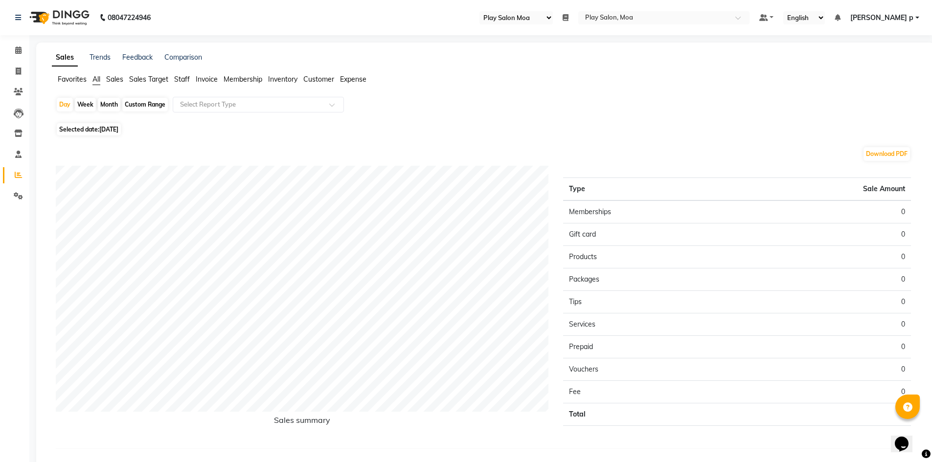
click at [138, 99] on div "Custom Range" at bounding box center [144, 105] width 45 height 14
select select "9"
select select "2025"
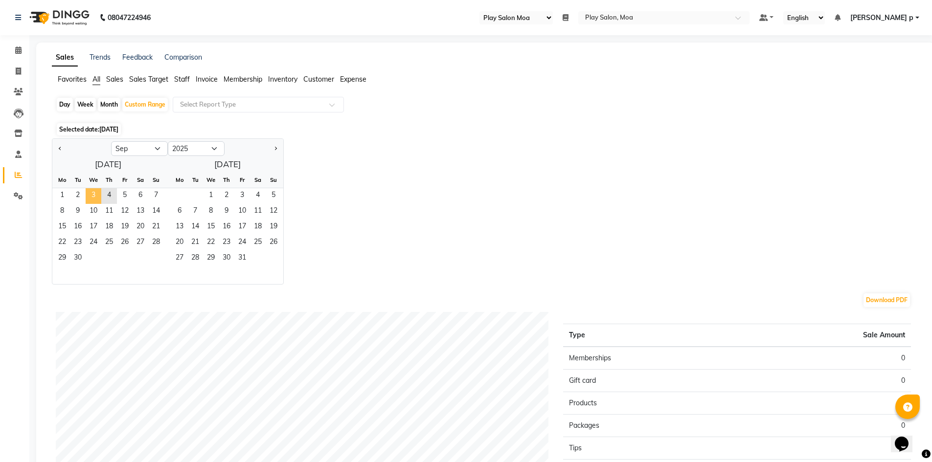
click at [91, 196] on span "3" at bounding box center [94, 196] width 16 height 16
click at [94, 196] on span "3" at bounding box center [94, 196] width 16 height 16
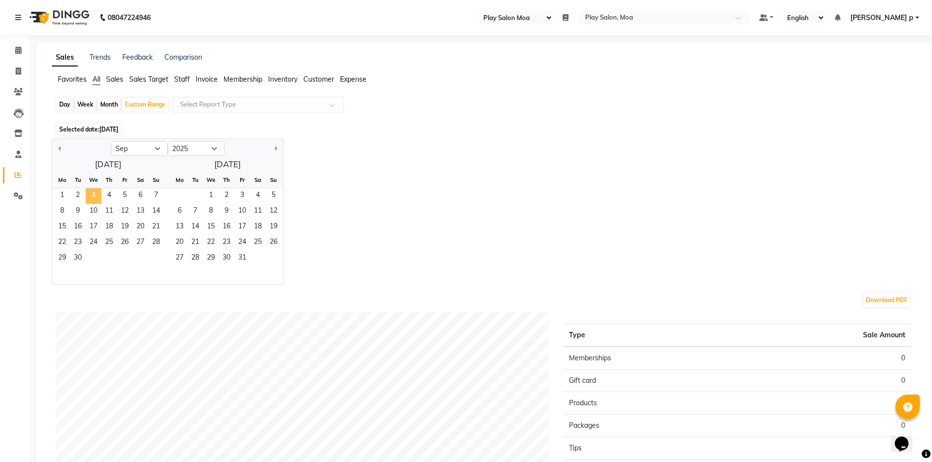
click at [94, 196] on span "3" at bounding box center [94, 196] width 16 height 16
click at [60, 103] on div "Day" at bounding box center [65, 105] width 16 height 14
select select "9"
select select "2025"
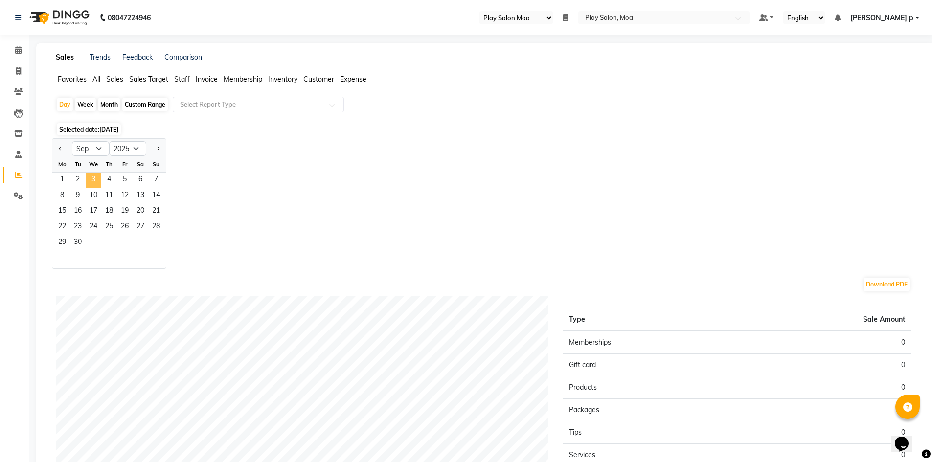
click at [90, 181] on span "3" at bounding box center [94, 181] width 16 height 16
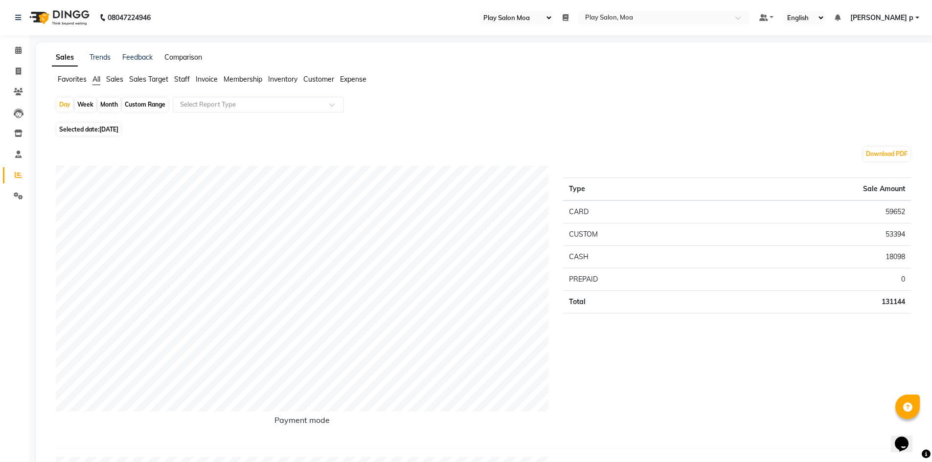
click at [189, 54] on link "Comparison" at bounding box center [183, 57] width 38 height 9
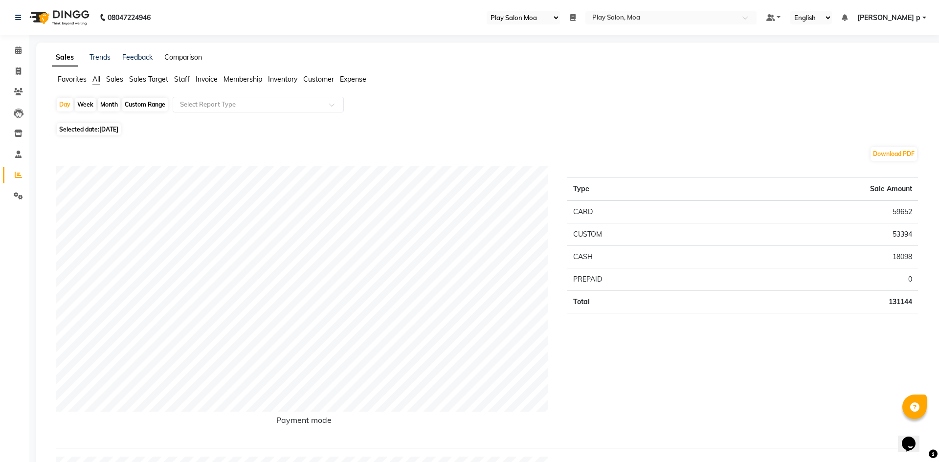
select select "single_date"
select select "single_date_dash"
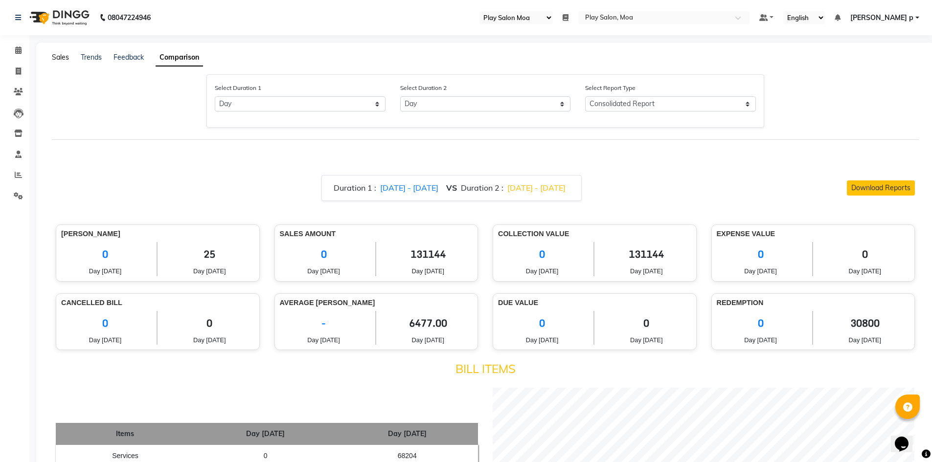
click at [55, 61] on link "Sales" at bounding box center [60, 57] width 17 height 9
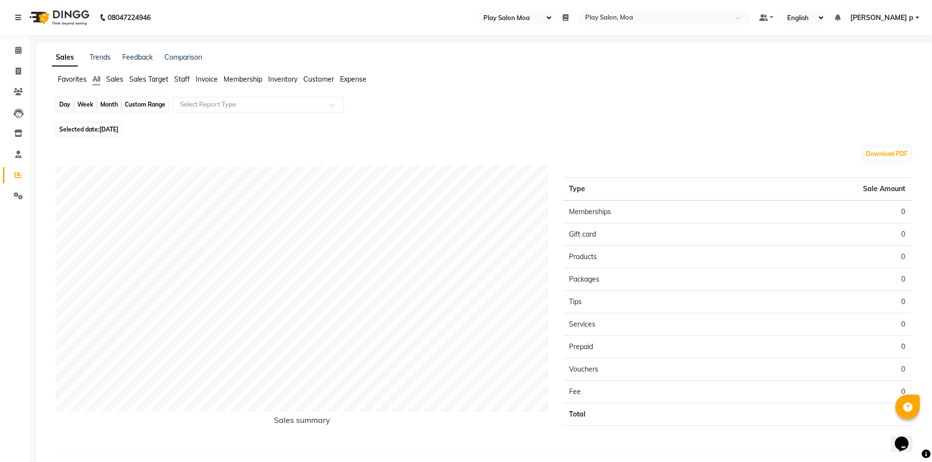
click at [58, 104] on div "Day" at bounding box center [65, 105] width 16 height 14
select select "9"
select select "2025"
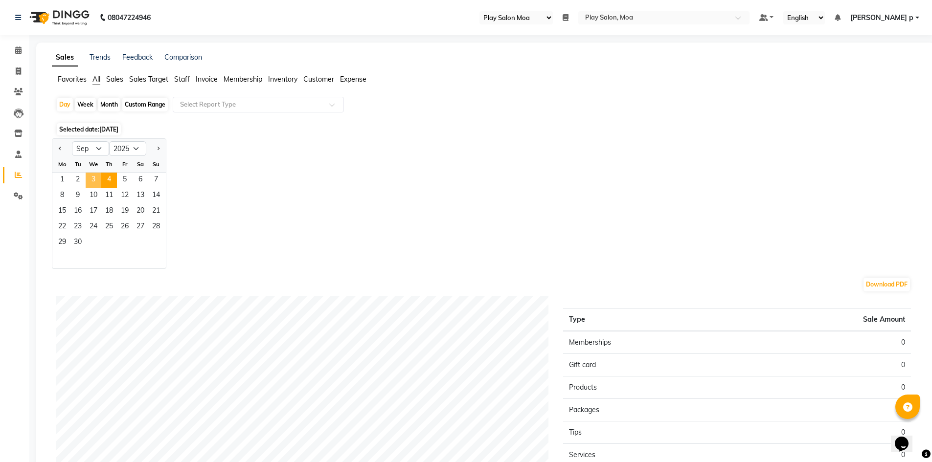
click at [91, 179] on span "3" at bounding box center [94, 181] width 16 height 16
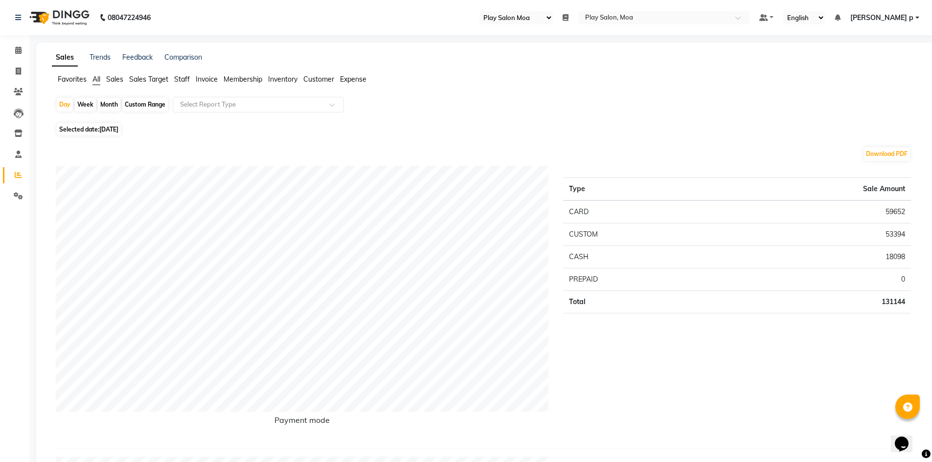
click at [186, 80] on span "Staff" at bounding box center [182, 79] width 16 height 9
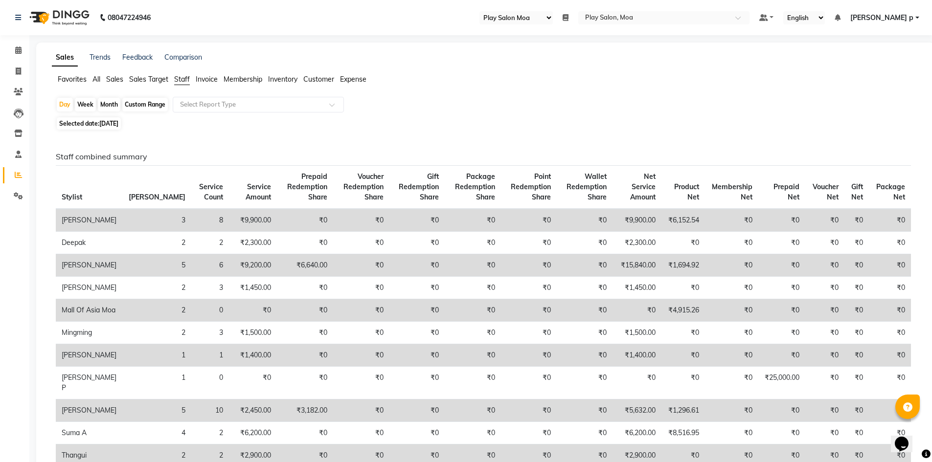
click at [110, 75] on span "Sales" at bounding box center [114, 79] width 17 height 9
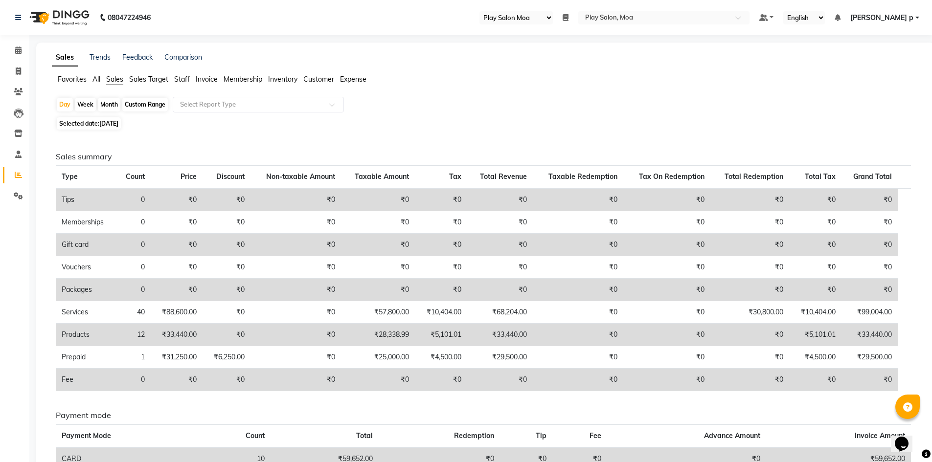
click at [142, 104] on div "Custom Range" at bounding box center [144, 105] width 45 height 14
select select "9"
select select "2025"
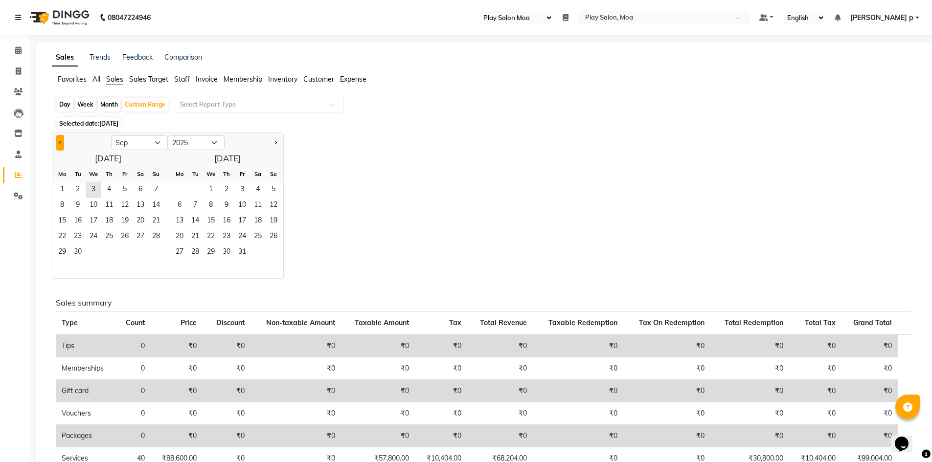
click at [58, 144] on button "Previous month" at bounding box center [60, 143] width 8 height 16
select select "8"
click at [127, 190] on span "1" at bounding box center [125, 190] width 16 height 16
click at [160, 257] on span "31" at bounding box center [156, 253] width 16 height 16
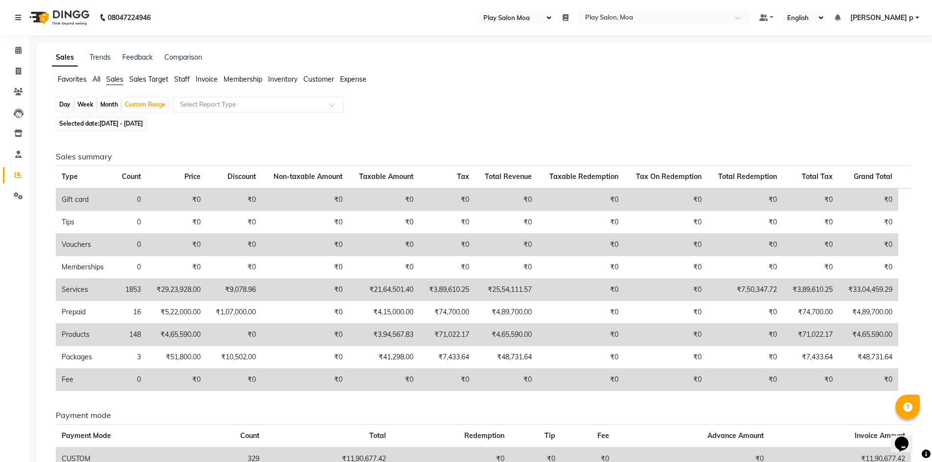
click at [186, 75] on span "Staff" at bounding box center [182, 79] width 16 height 9
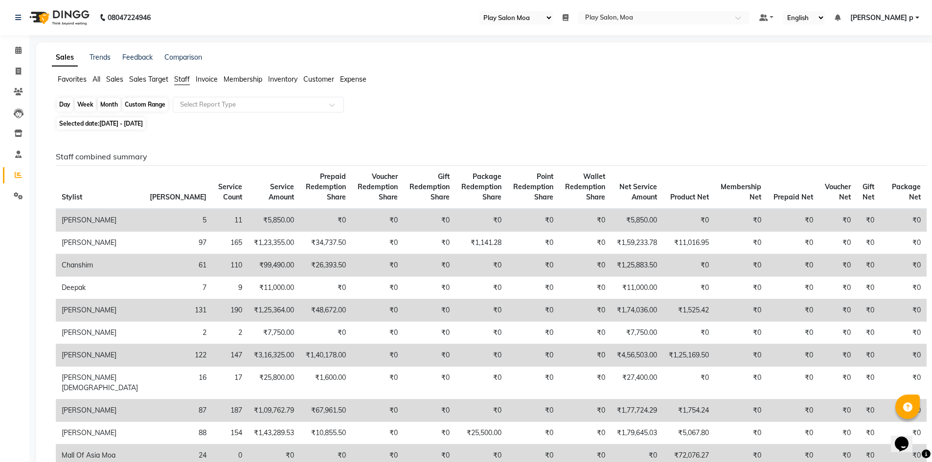
click at [158, 105] on div "Custom Range" at bounding box center [144, 105] width 45 height 14
select select "8"
select select "2025"
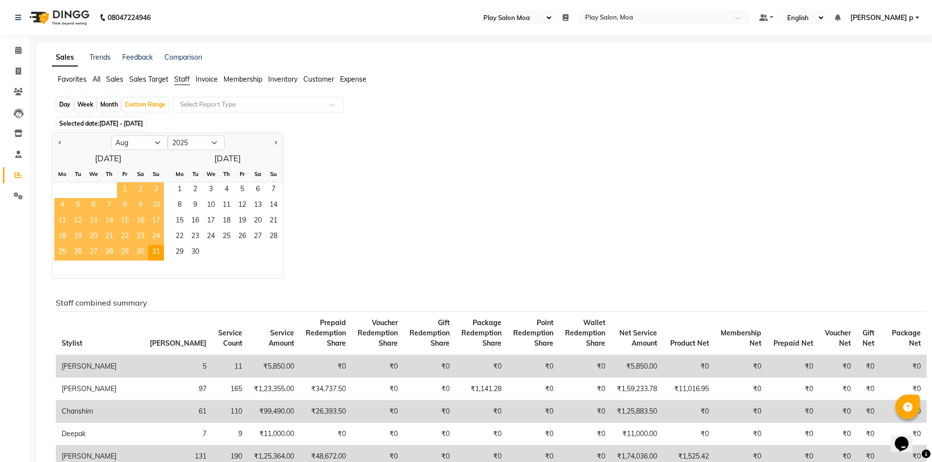
click at [122, 183] on span "1" at bounding box center [125, 190] width 16 height 16
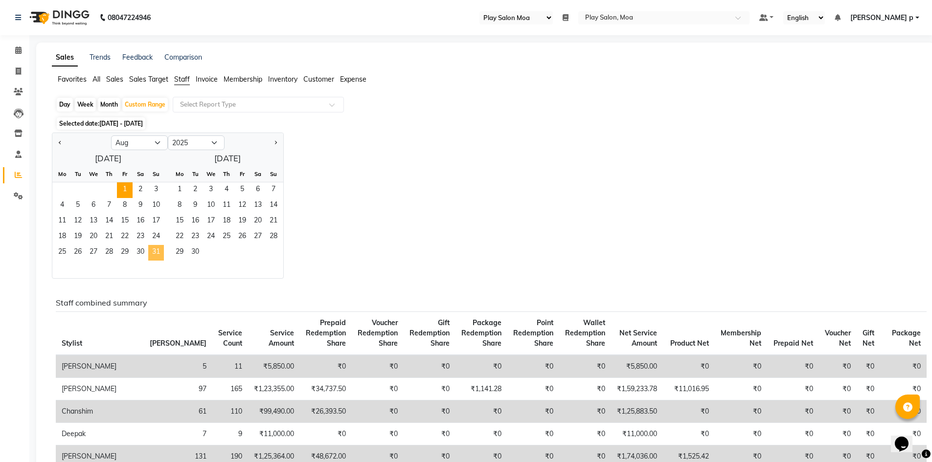
click at [156, 249] on span "31" at bounding box center [156, 253] width 16 height 16
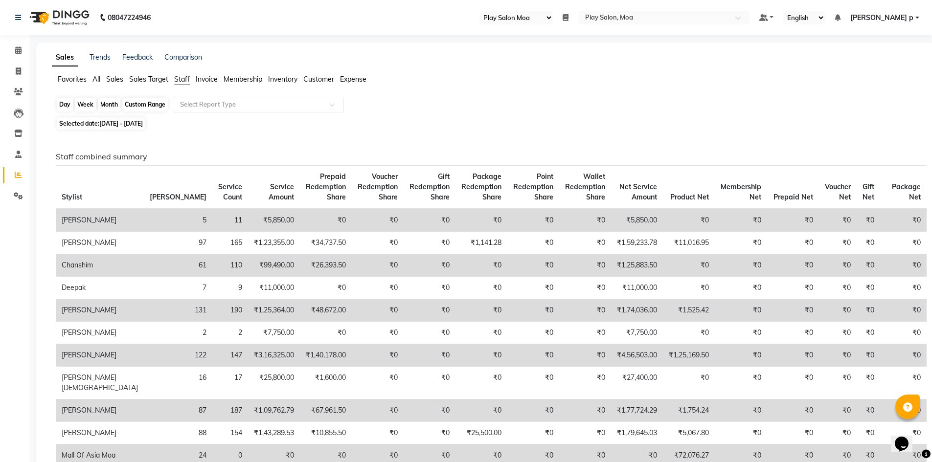
click at [144, 106] on div "Custom Range" at bounding box center [144, 105] width 45 height 14
select select "8"
select select "2025"
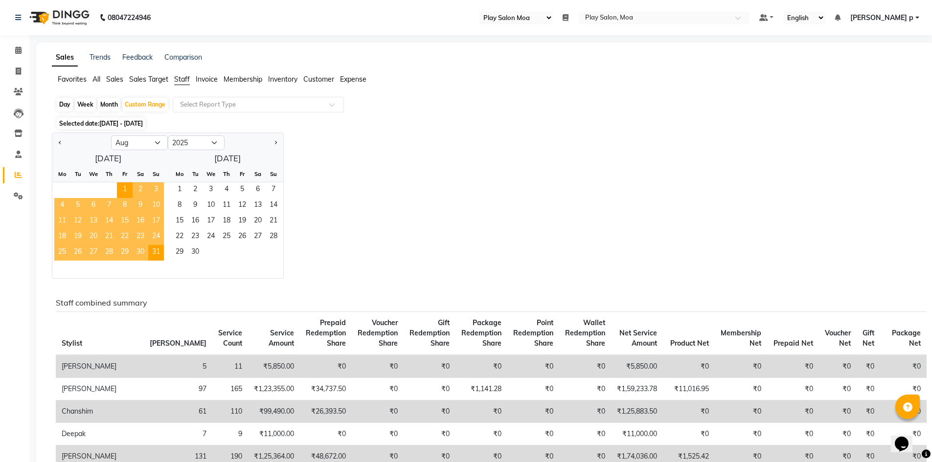
click at [115, 79] on span "Sales" at bounding box center [114, 79] width 17 height 9
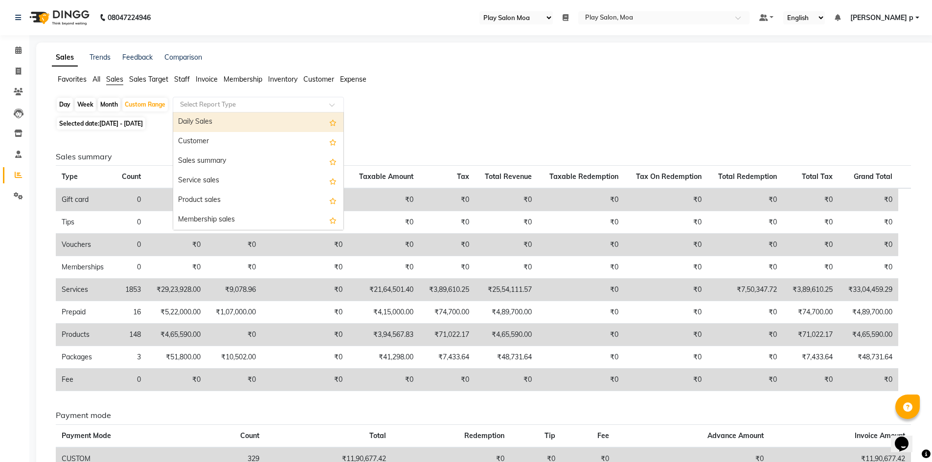
click at [206, 104] on input "text" at bounding box center [248, 105] width 141 height 10
click at [185, 78] on span "Staff" at bounding box center [182, 79] width 16 height 9
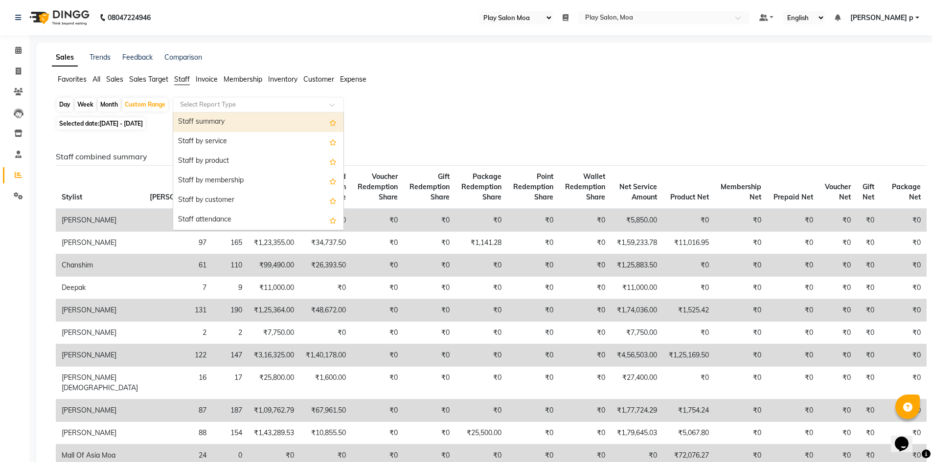
click at [203, 105] on input "text" at bounding box center [248, 105] width 141 height 10
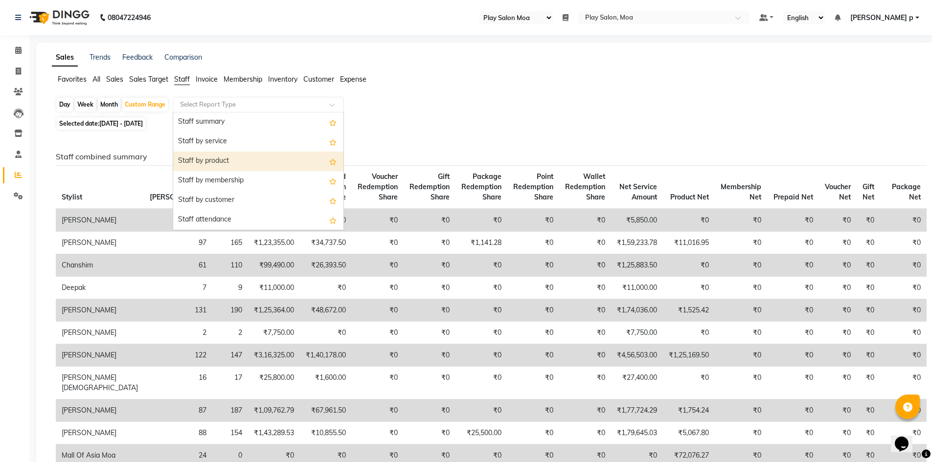
click at [237, 161] on div "Staff by product" at bounding box center [258, 162] width 170 height 20
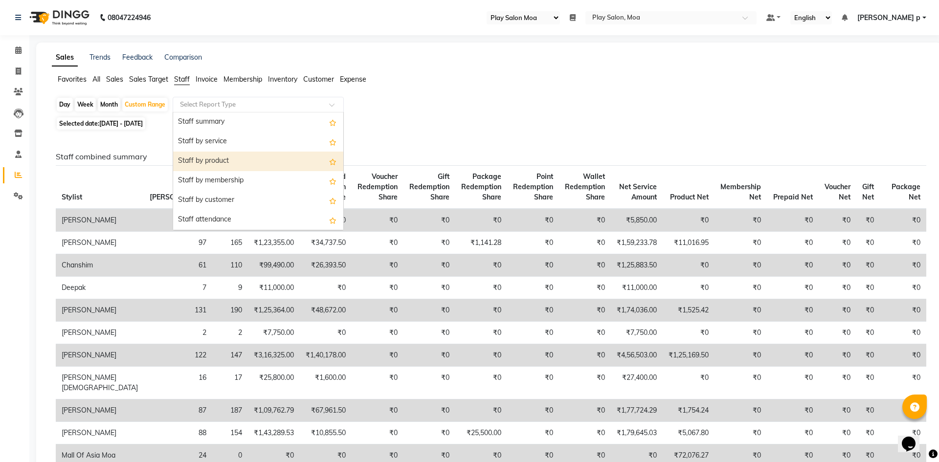
select select "full_report"
select select "csv"
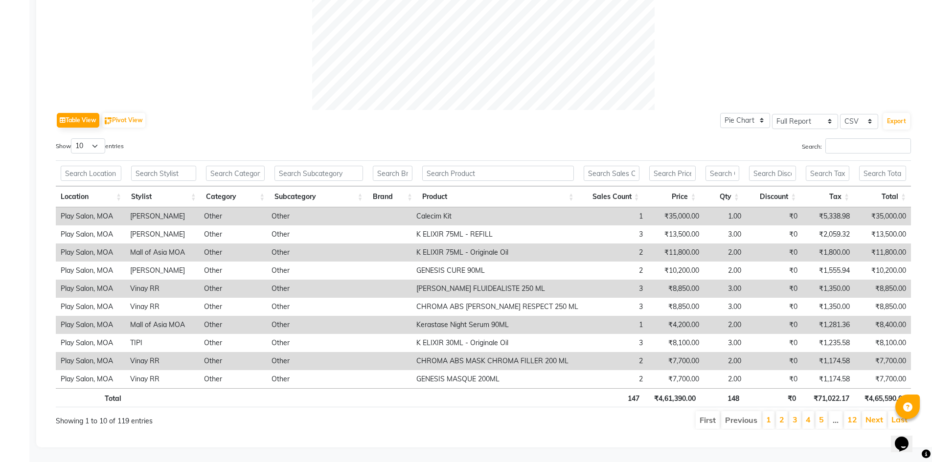
scroll to position [392, 0]
click at [183, 169] on input "text" at bounding box center [163, 173] width 65 height 15
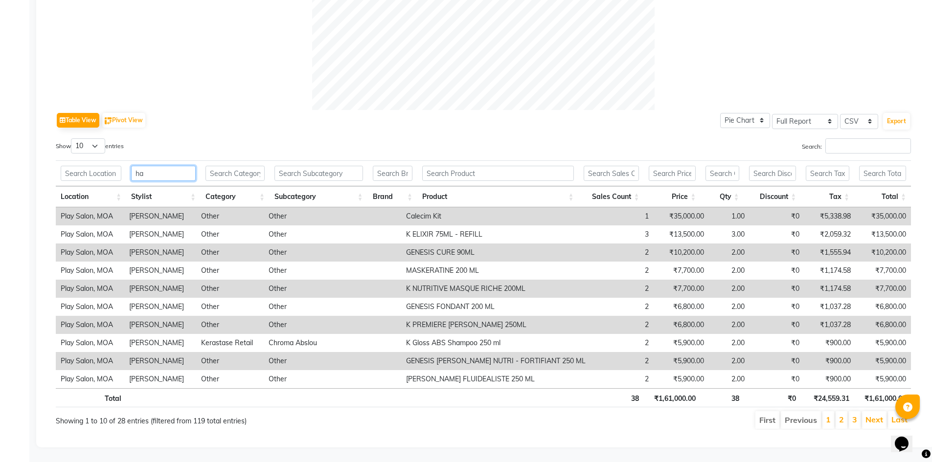
type input "h"
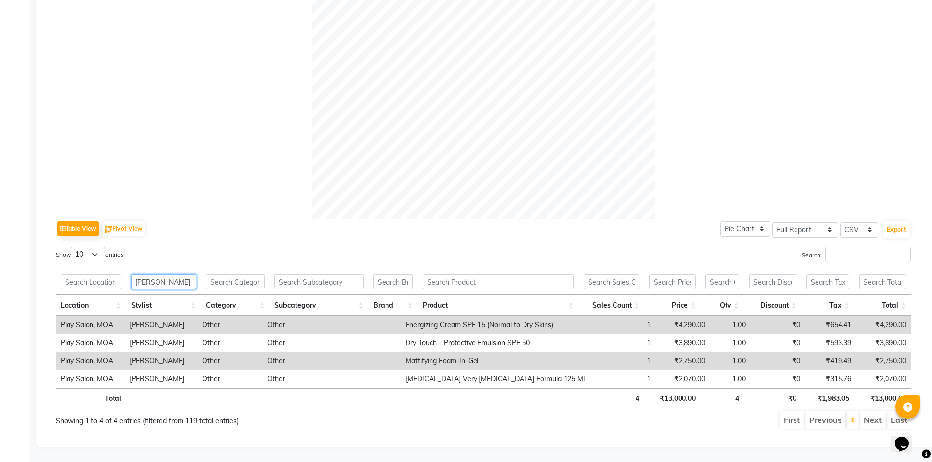
scroll to position [0, 7]
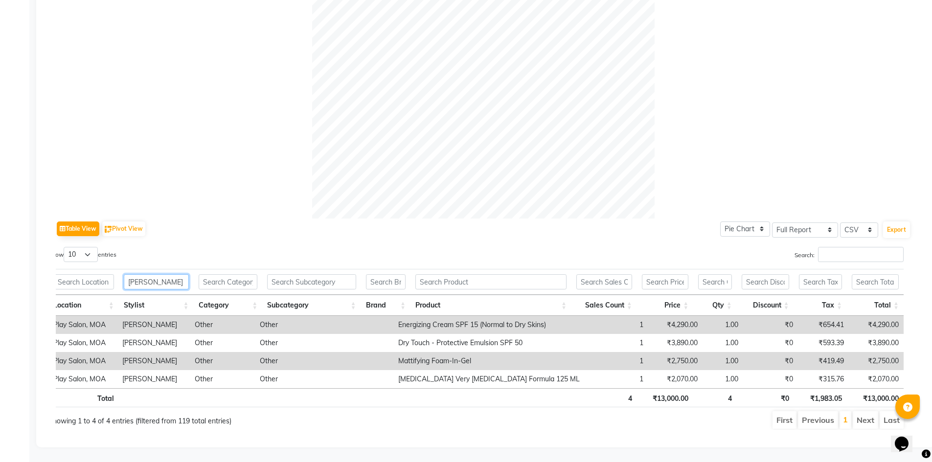
click at [180, 274] on input "Anna" at bounding box center [156, 281] width 65 height 15
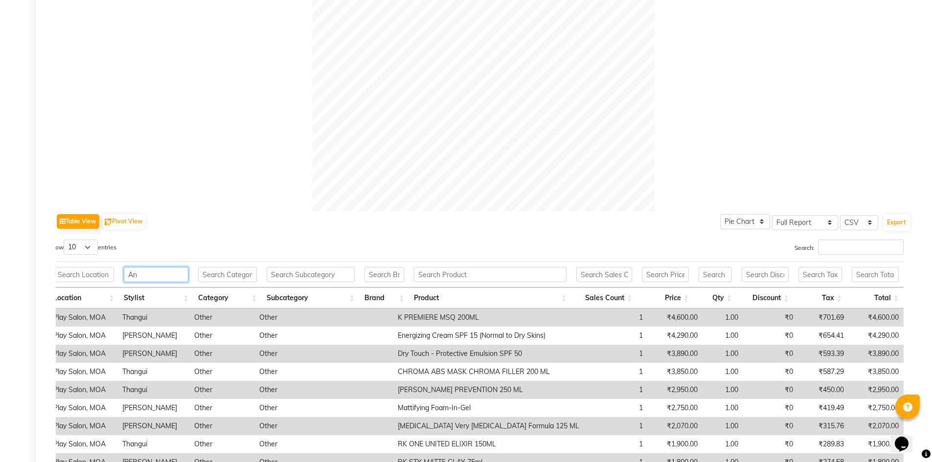
type input "A"
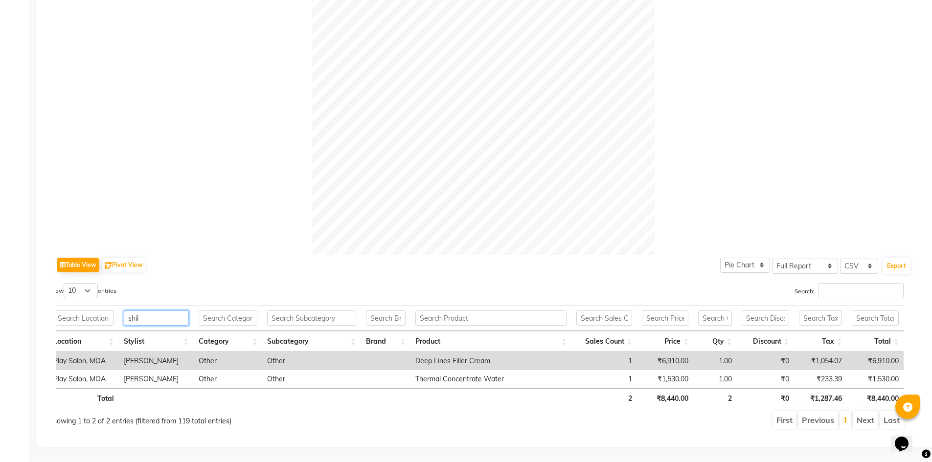
scroll to position [0, 0]
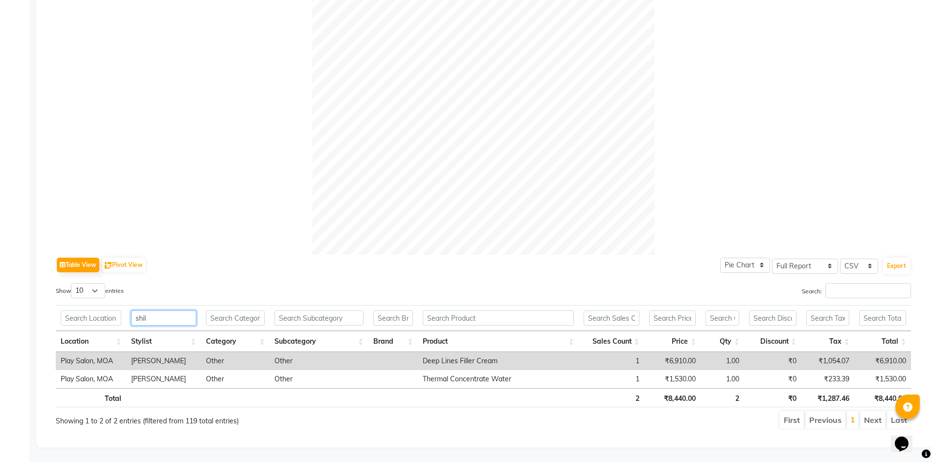
click at [165, 311] on input "shil" at bounding box center [163, 318] width 65 height 15
type input "s"
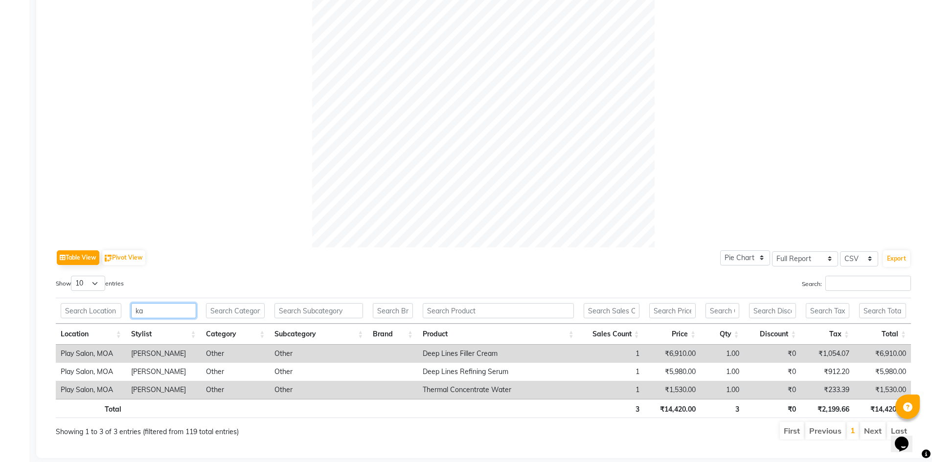
scroll to position [229, 0]
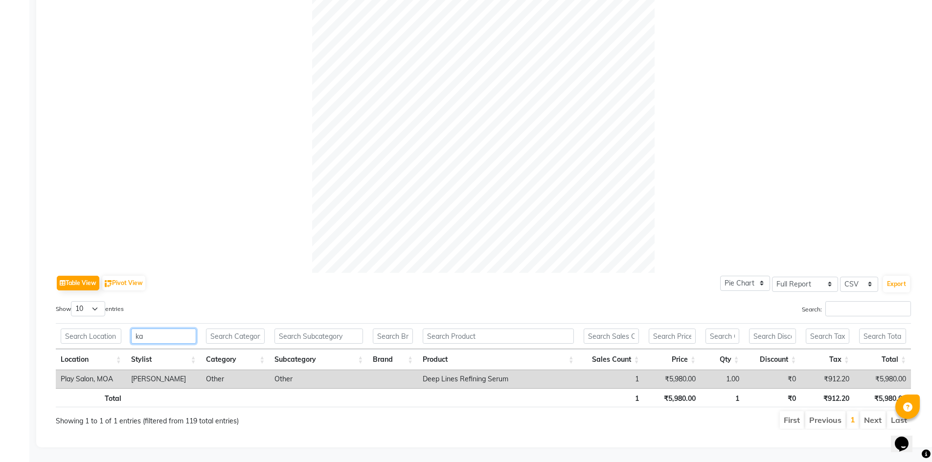
type input "k"
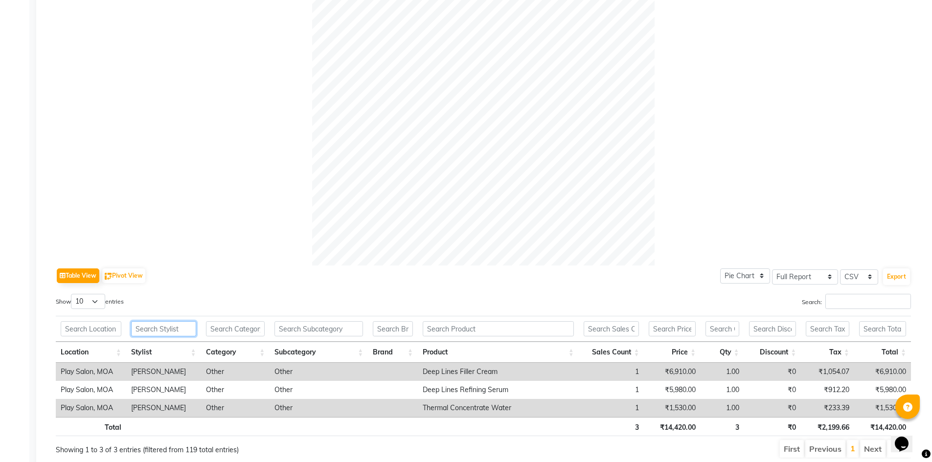
scroll to position [247, 0]
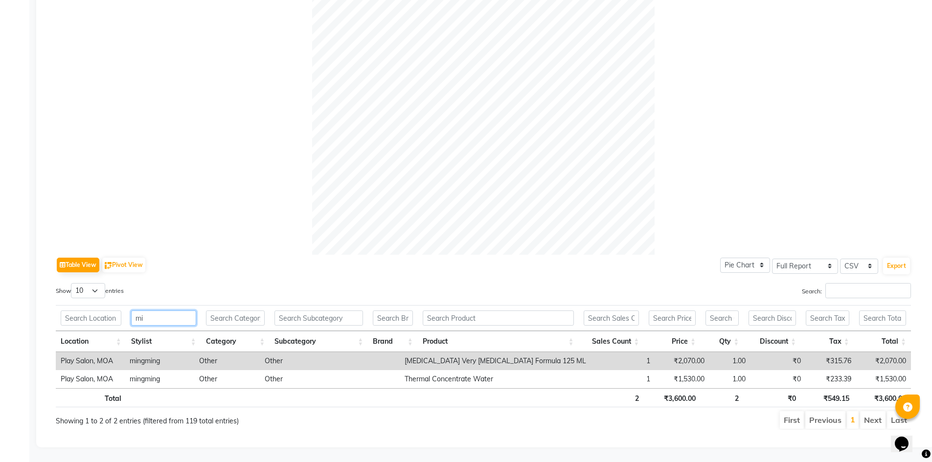
type input "m"
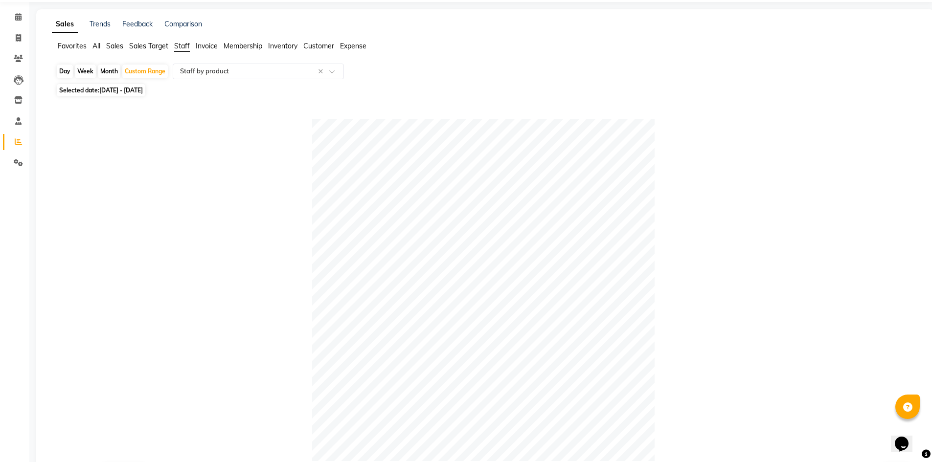
scroll to position [0, 0]
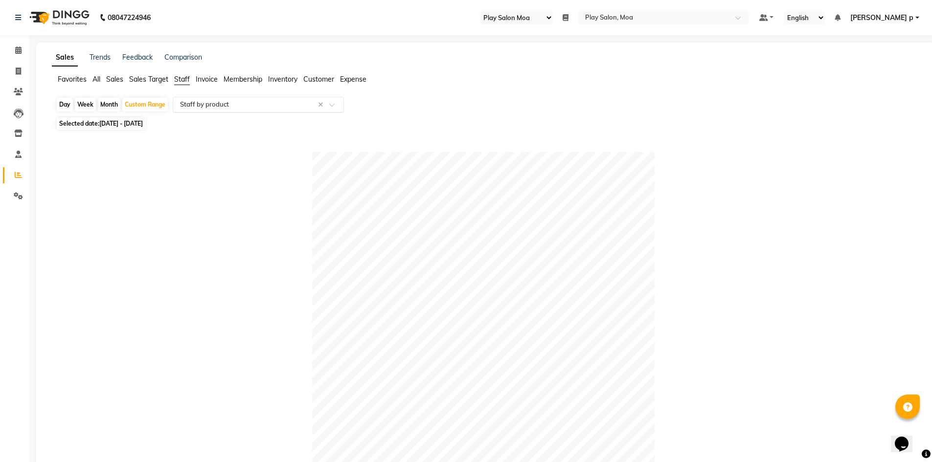
type input "je"
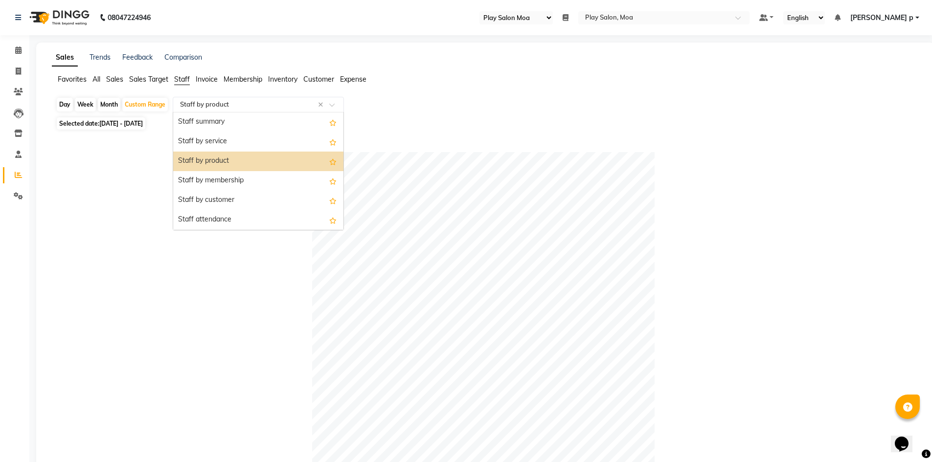
click at [211, 105] on input "text" at bounding box center [248, 105] width 141 height 10
click at [227, 128] on div "Staff summary" at bounding box center [258, 123] width 170 height 20
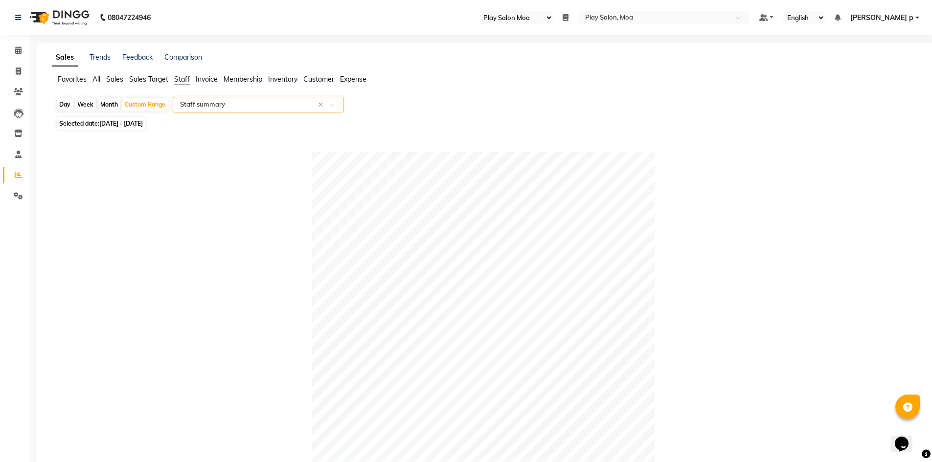
click at [219, 190] on div at bounding box center [483, 323] width 855 height 342
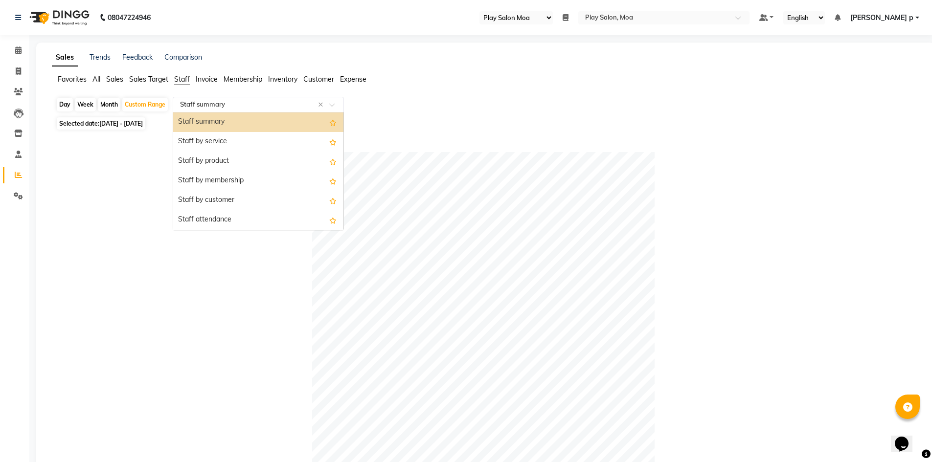
click at [244, 102] on input "text" at bounding box center [248, 105] width 141 height 10
click at [249, 124] on div "Staff summary" at bounding box center [258, 123] width 170 height 20
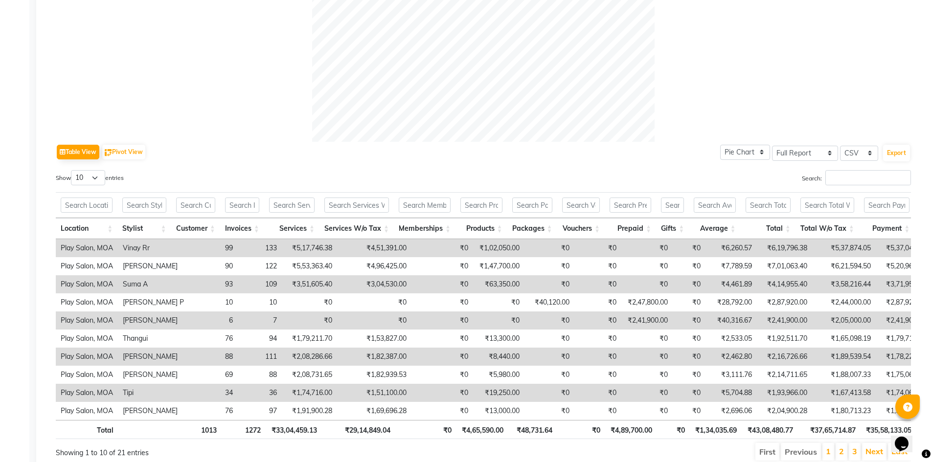
scroll to position [399, 0]
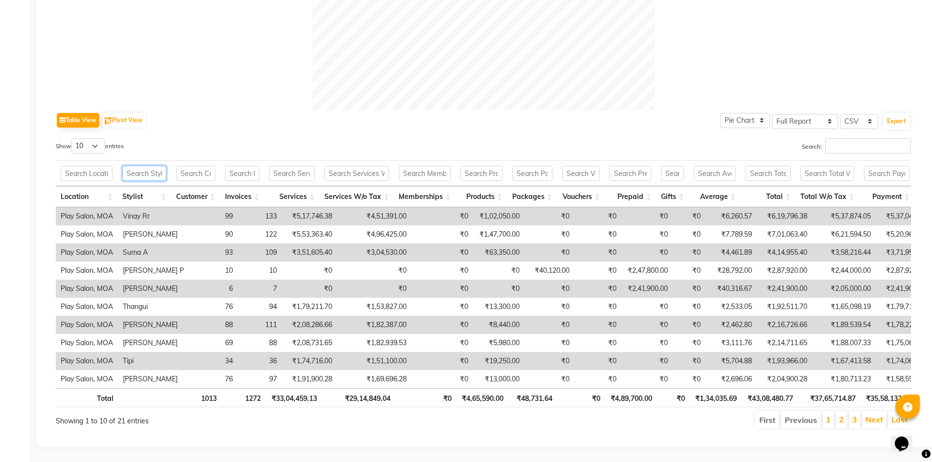
click at [140, 166] on input "text" at bounding box center [144, 173] width 44 height 15
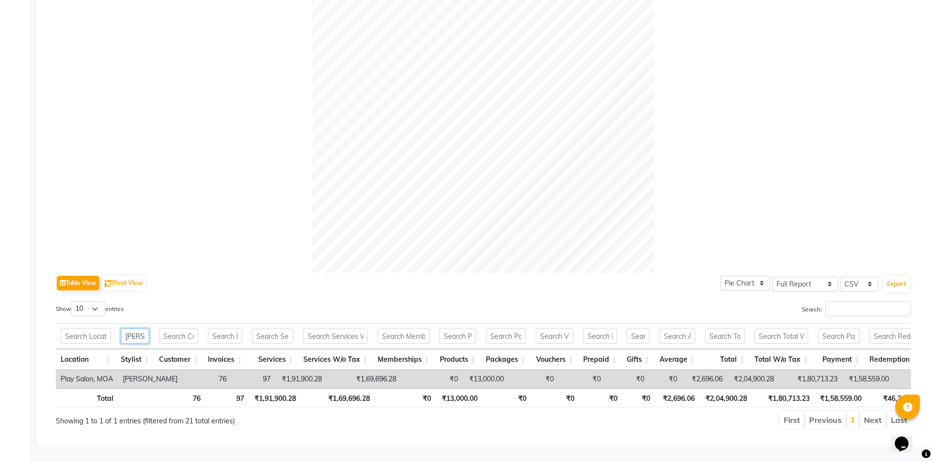
scroll to position [236, 0]
type input "a"
type input "k"
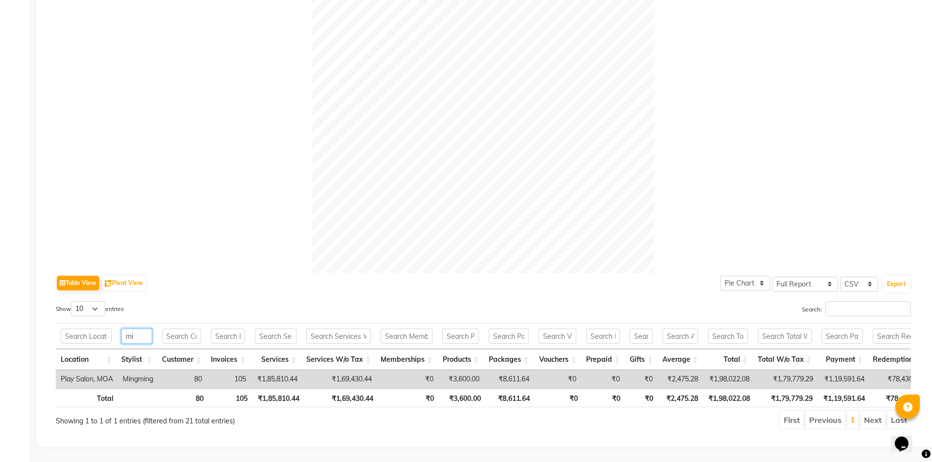
type input "m"
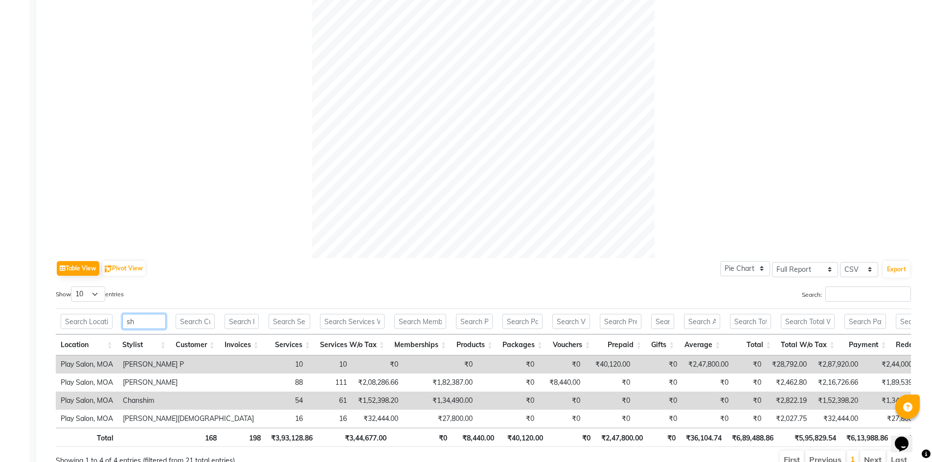
scroll to position [291, 0]
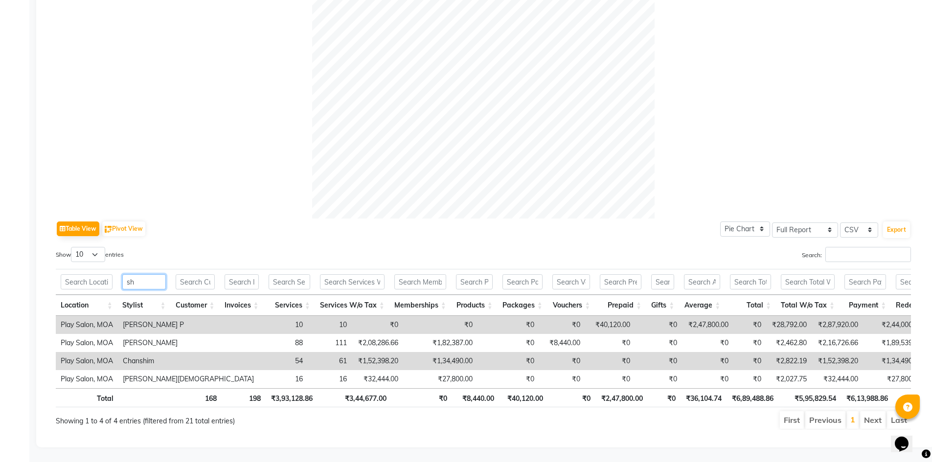
type input "s"
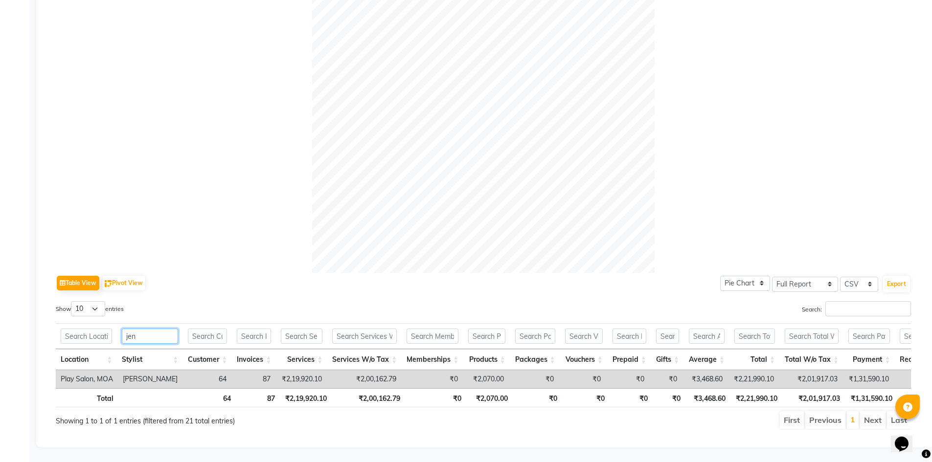
scroll to position [0, 0]
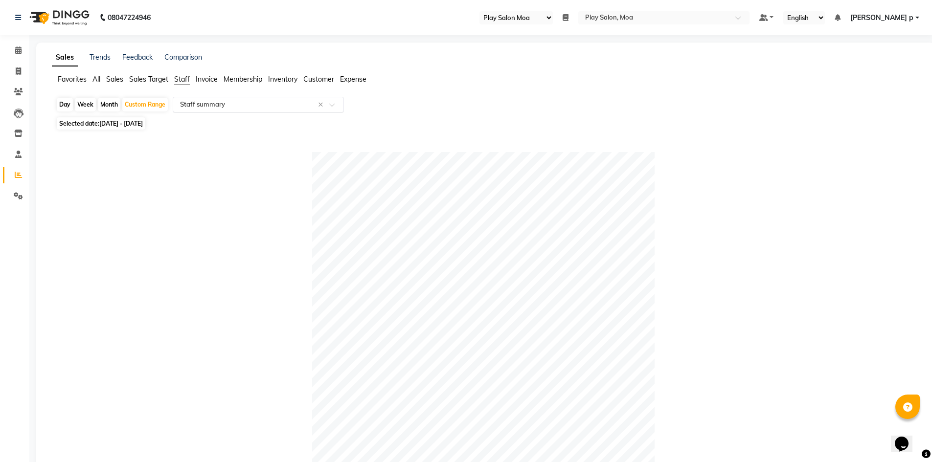
type input "jen"
click at [229, 109] on input "text" at bounding box center [248, 105] width 141 height 10
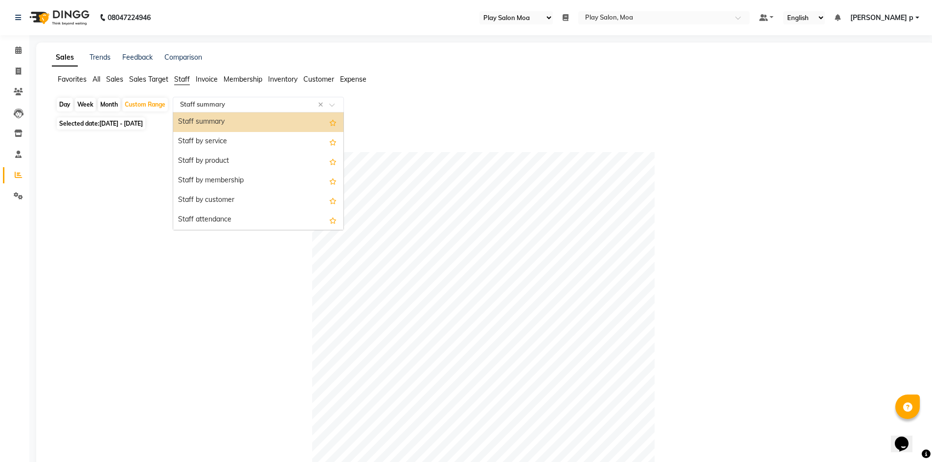
click at [227, 124] on div "Staff summary" at bounding box center [258, 123] width 170 height 20
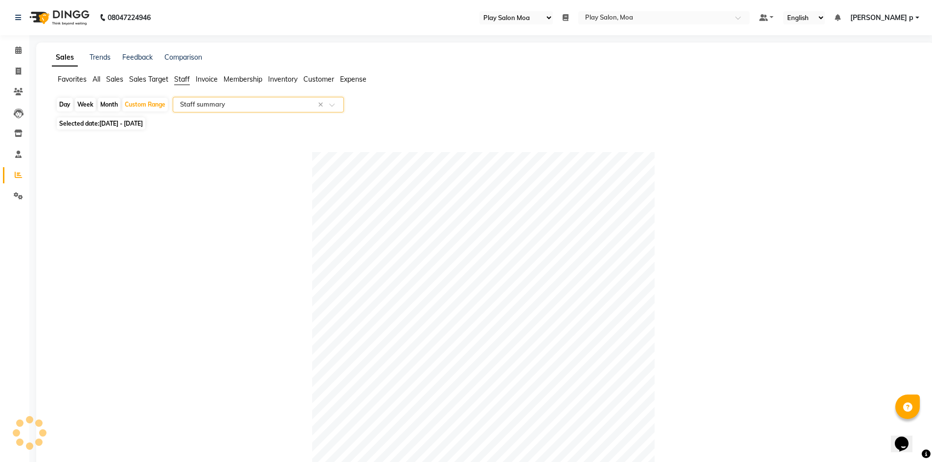
click at [191, 78] on ul "Favorites All Sales Sales Target Staff Invoice Membership Inventory Customer Ex…" at bounding box center [485, 79] width 867 height 11
click at [118, 78] on span "Sales" at bounding box center [114, 79] width 17 height 9
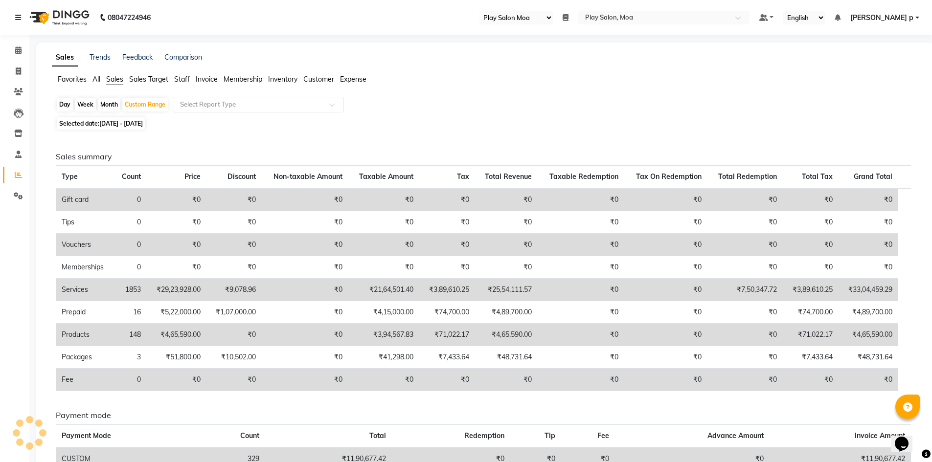
click at [182, 76] on span "Staff" at bounding box center [182, 79] width 16 height 9
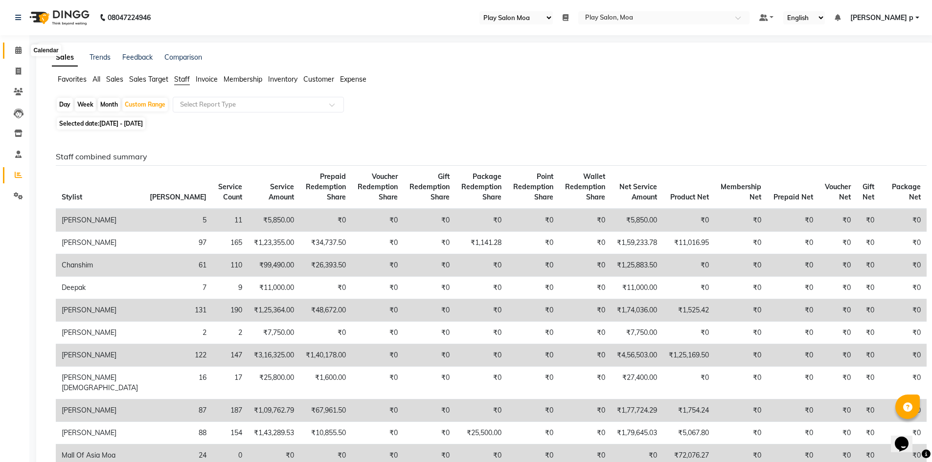
click at [22, 51] on icon at bounding box center [18, 49] width 6 height 7
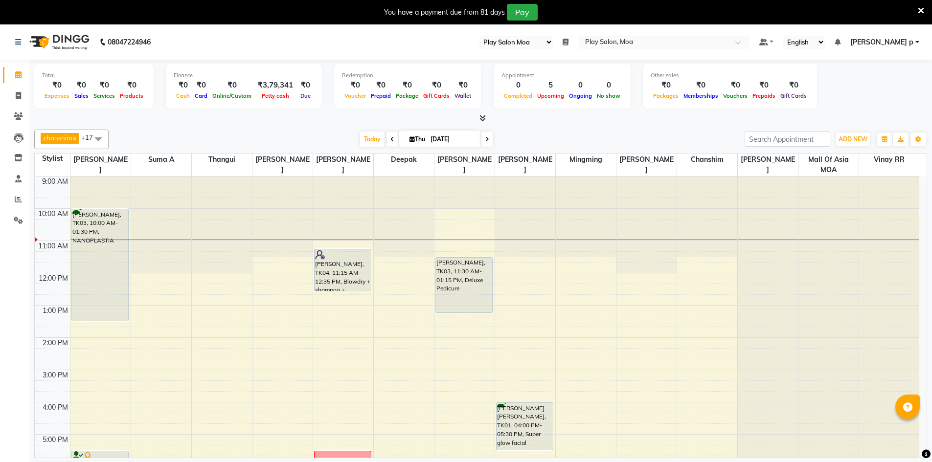
select select "93"
click at [478, 245] on div "9:00 AM 10:00 AM 11:00 AM 12:00 PM 1:00 PM 2:00 PM 3:00 PM 4:00 PM 5:00 PM 6:00…" at bounding box center [477, 402] width 884 height 451
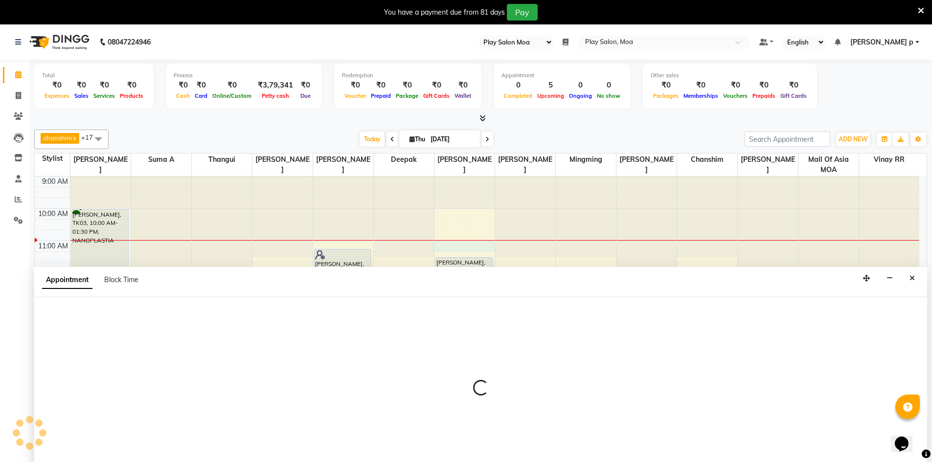
scroll to position [25, 0]
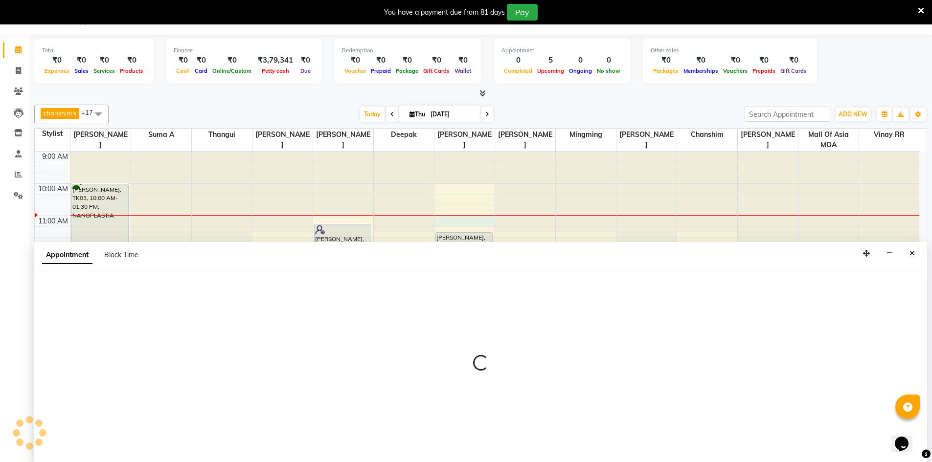
select select "81386"
select select "660"
select select "tentative"
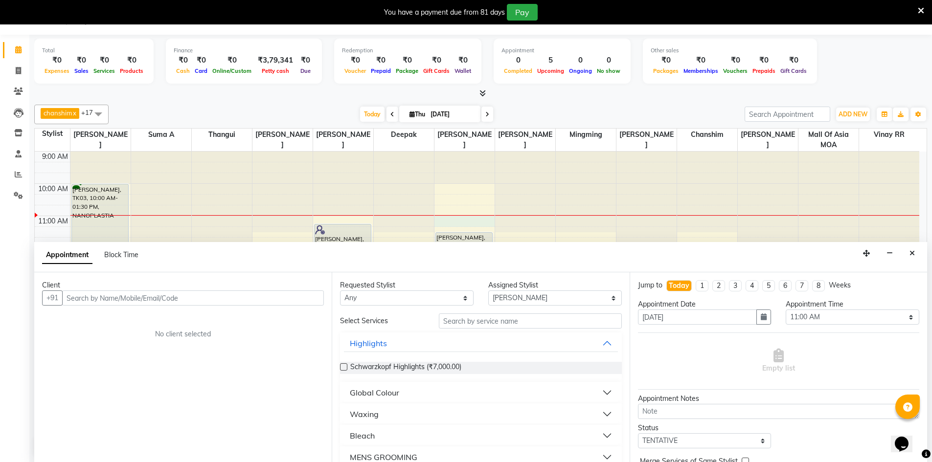
click at [103, 293] on input "text" at bounding box center [193, 298] width 262 height 15
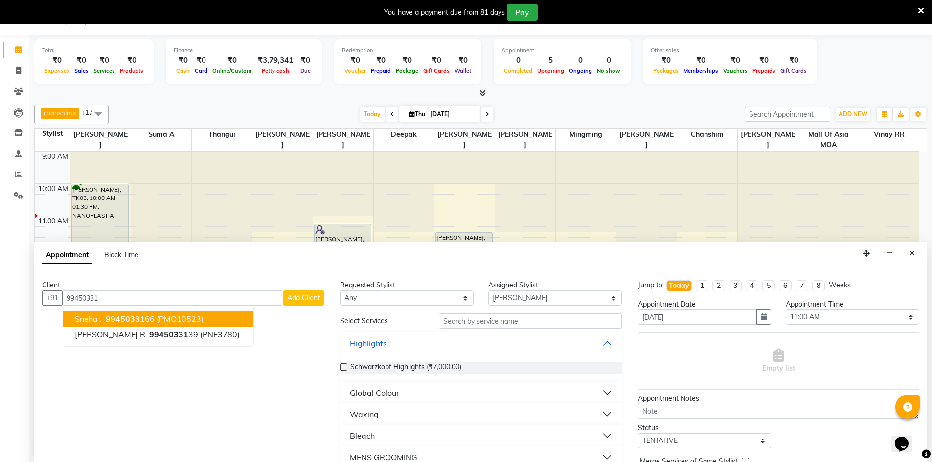
click at [162, 320] on span "(PMO10523)" at bounding box center [180, 319] width 47 height 10
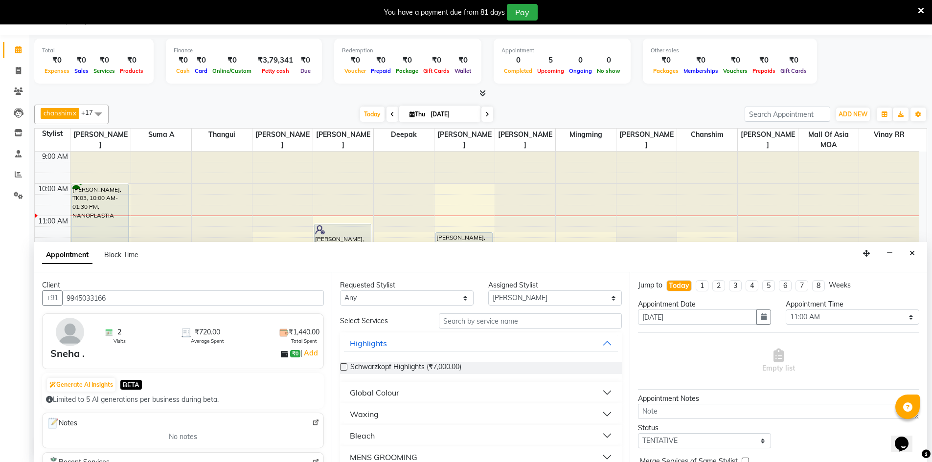
type input "9945033166"
click at [519, 316] on input "text" at bounding box center [530, 321] width 183 height 15
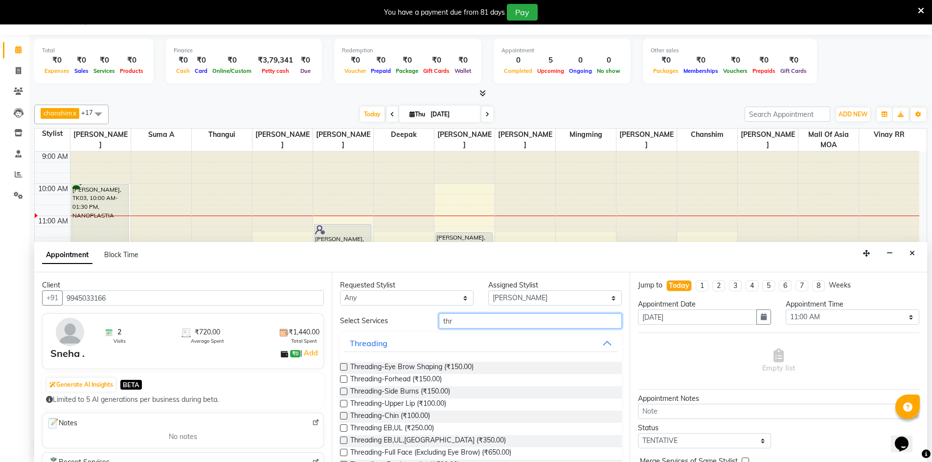
type input "thr"
click at [345, 368] on label at bounding box center [343, 366] width 7 height 7
click at [345, 368] on input "checkbox" at bounding box center [343, 368] width 6 height 6
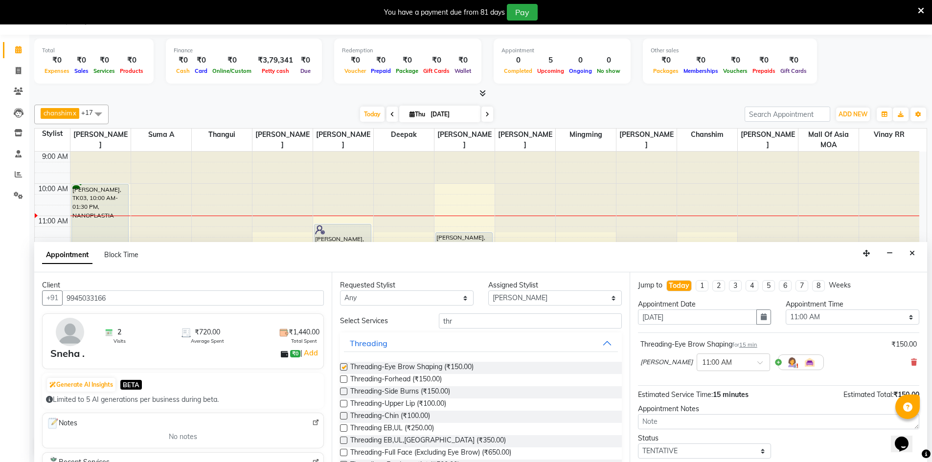
checkbox input "false"
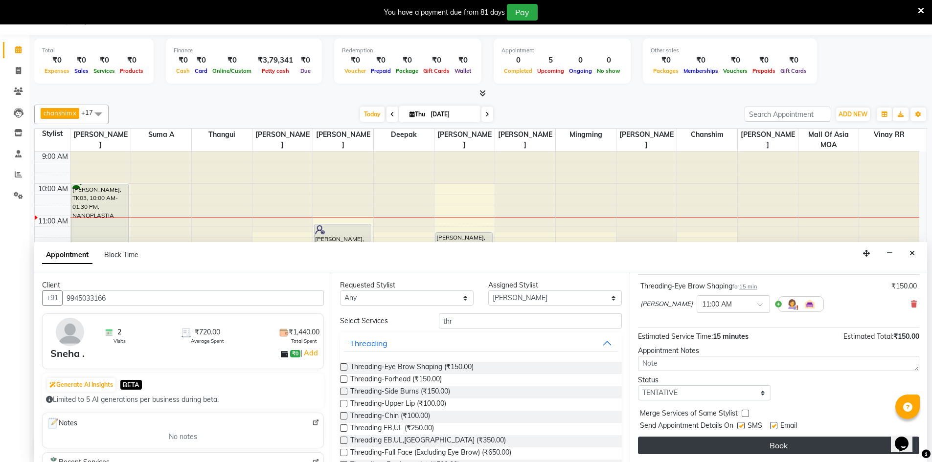
click at [795, 446] on button "Book" at bounding box center [778, 446] width 281 height 18
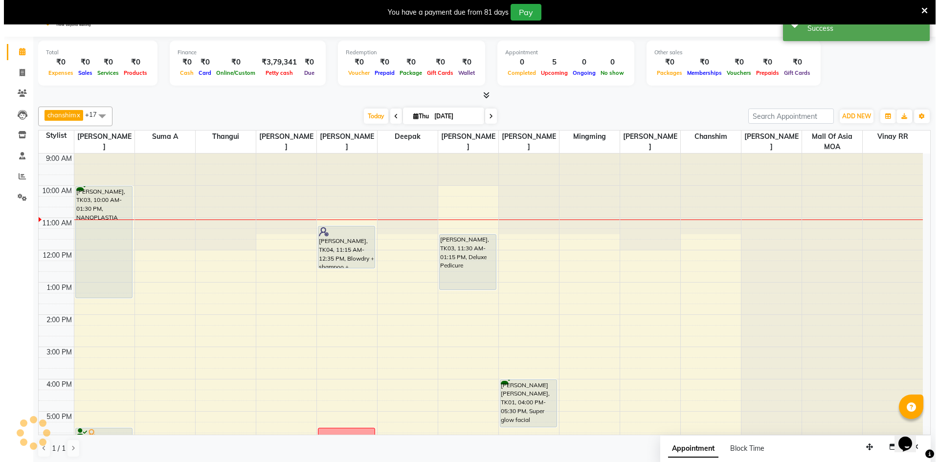
scroll to position [0, 0]
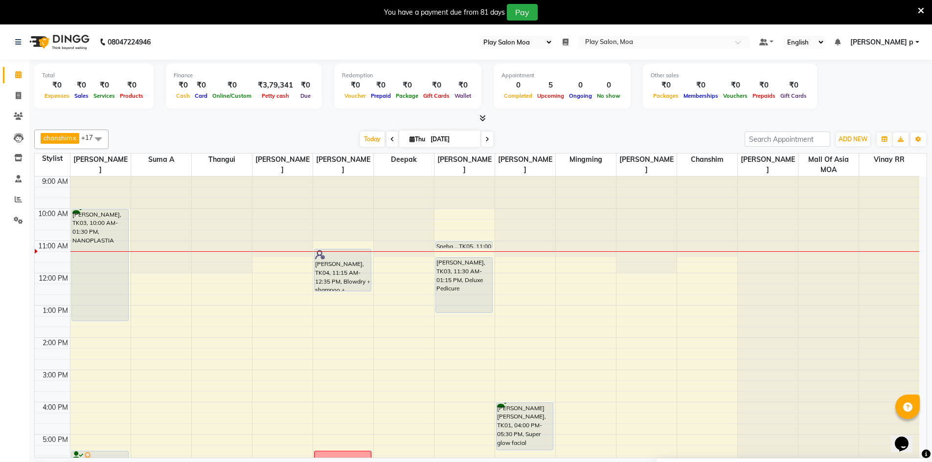
click at [924, 8] on icon at bounding box center [921, 10] width 6 height 9
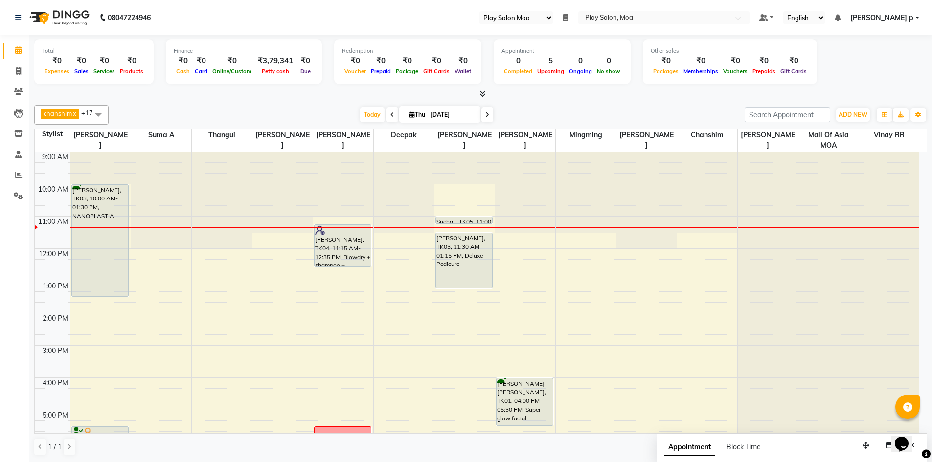
click at [895, 427] on div "Opens Chat This icon Opens the chat window." at bounding box center [906, 427] width 23 height 0
click at [886, 446] on icon "button" at bounding box center [889, 445] width 7 height 7
select select "tentative"
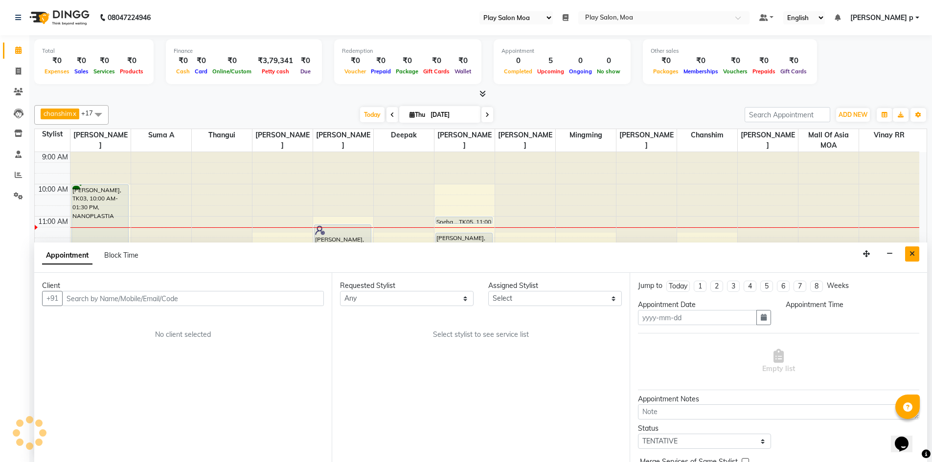
click at [911, 252] on icon "Close" at bounding box center [911, 253] width 5 height 7
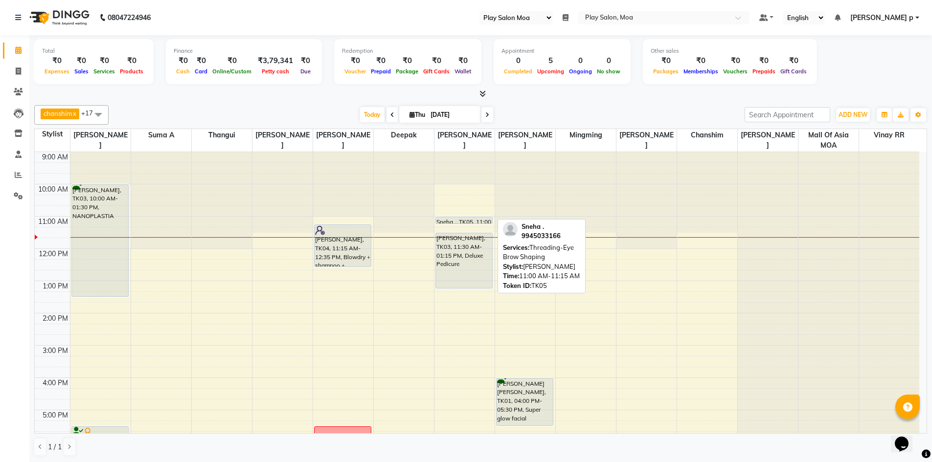
click at [475, 218] on div "Sneha ., TK05, 11:00 AM-11:15 AM, Threading-Eye Brow Shaping" at bounding box center [464, 220] width 57 height 6
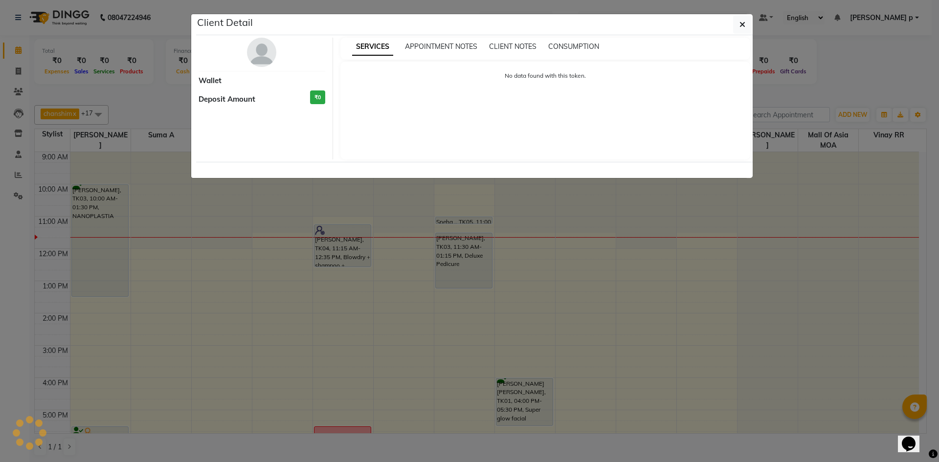
select select "7"
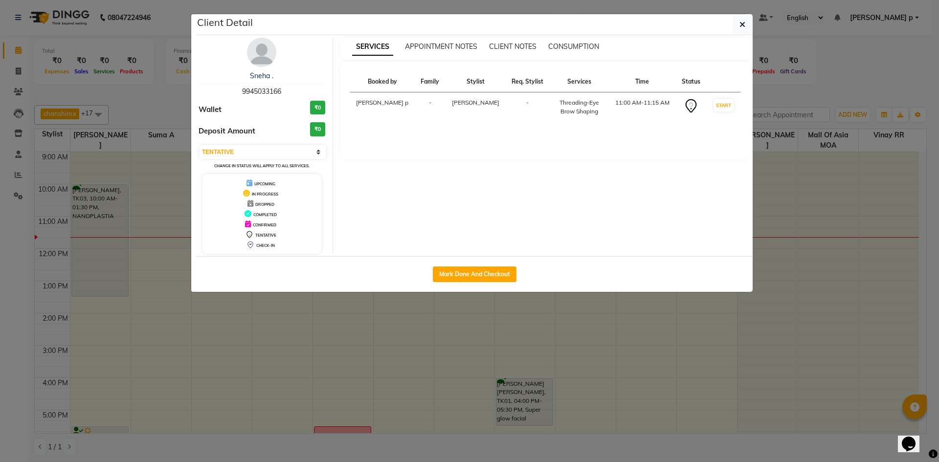
click at [477, 220] on div "SERVICES APPOINTMENT NOTES CLIENT NOTES CONSUMPTION Booked by Family Stylist Re…" at bounding box center [545, 146] width 425 height 216
click at [466, 270] on button "Mark Done And Checkout" at bounding box center [475, 275] width 84 height 16
select select "service"
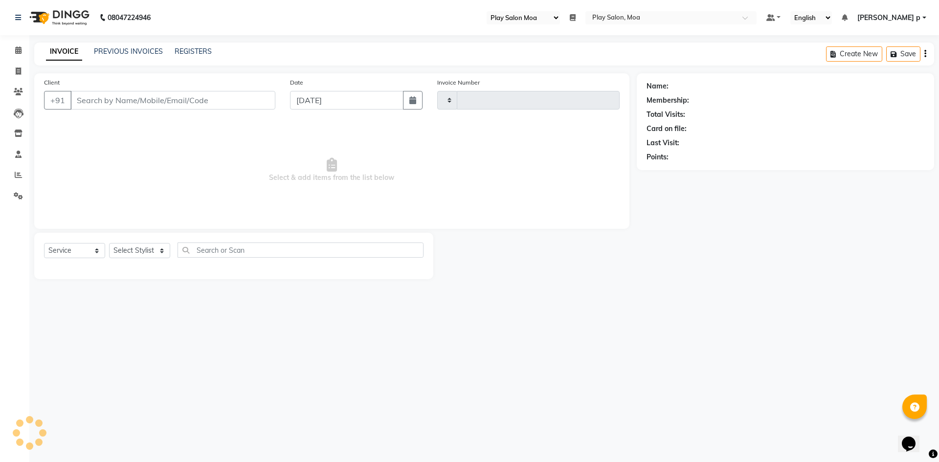
type input "3714"
select select "8354"
type input "9945033166"
select select "81386"
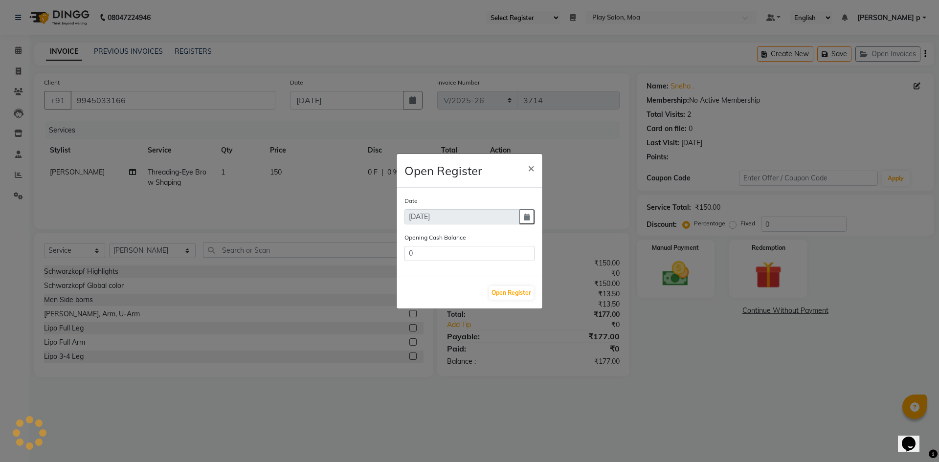
type input "237434"
click at [455, 254] on input "237434" at bounding box center [470, 253] width 130 height 15
click at [508, 293] on button "Open Register" at bounding box center [511, 293] width 45 height 14
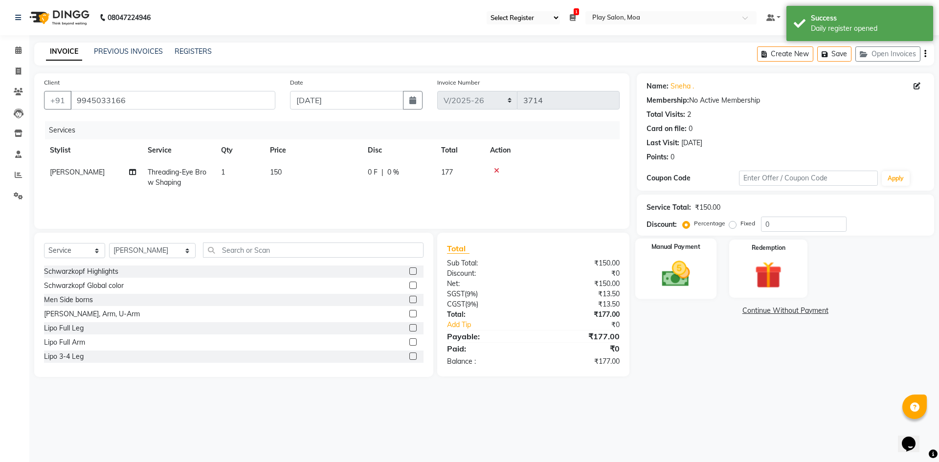
click at [671, 272] on img at bounding box center [675, 274] width 45 height 32
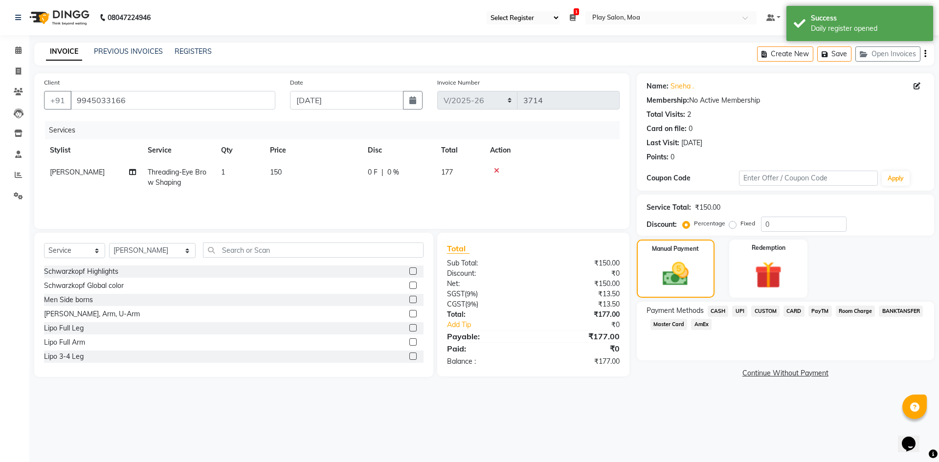
click at [769, 309] on span "CUSTOM" at bounding box center [765, 311] width 28 height 11
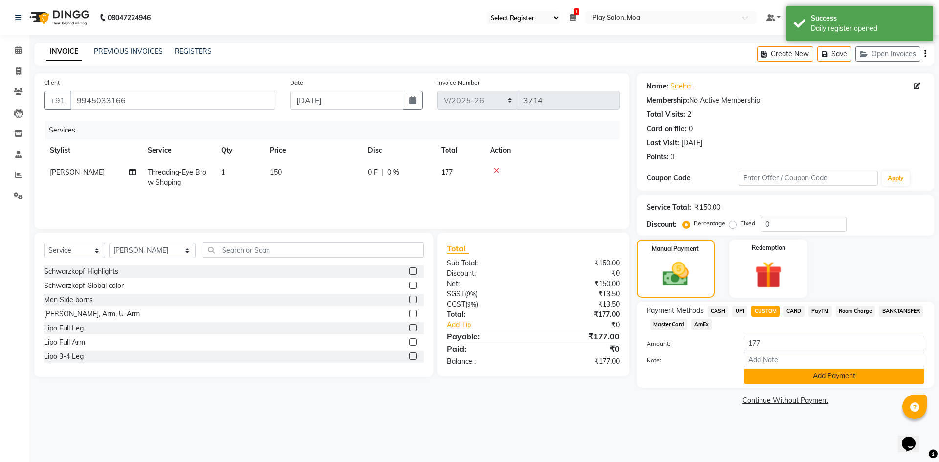
click at [783, 377] on button "Add Payment" at bounding box center [834, 376] width 180 height 15
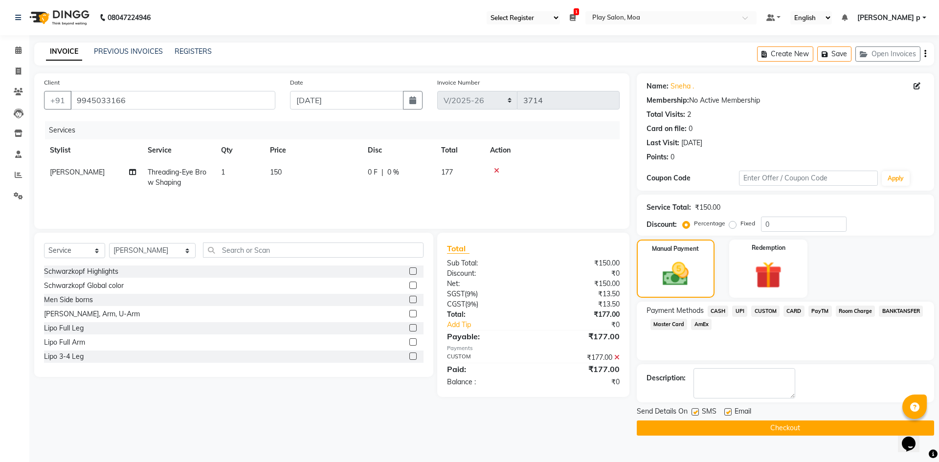
click at [775, 435] on button "Checkout" at bounding box center [785, 428] width 297 height 15
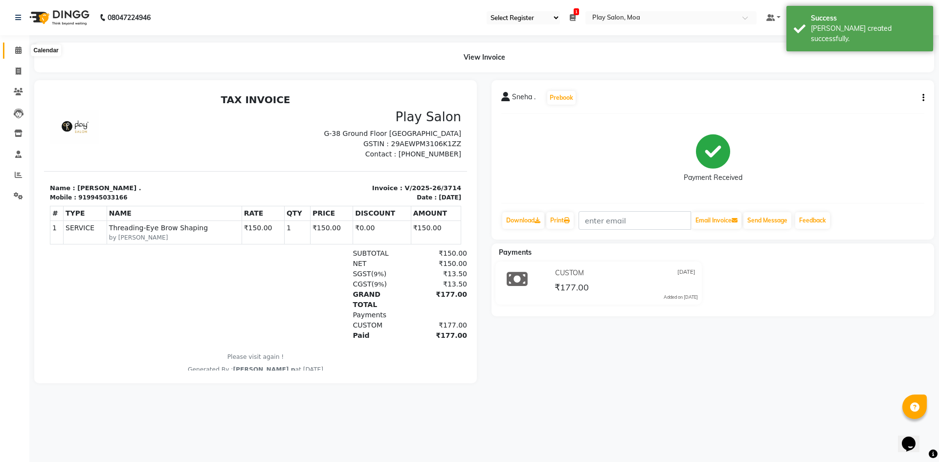
click at [20, 52] on icon at bounding box center [18, 49] width 6 height 7
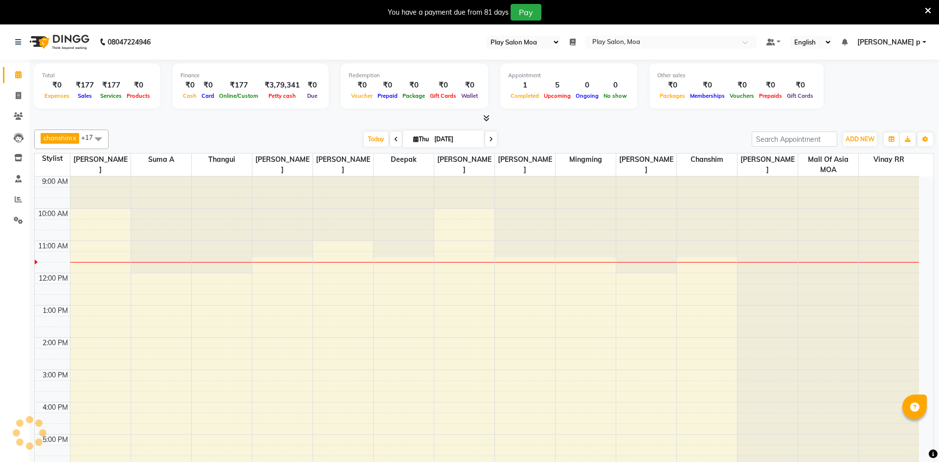
select select "93"
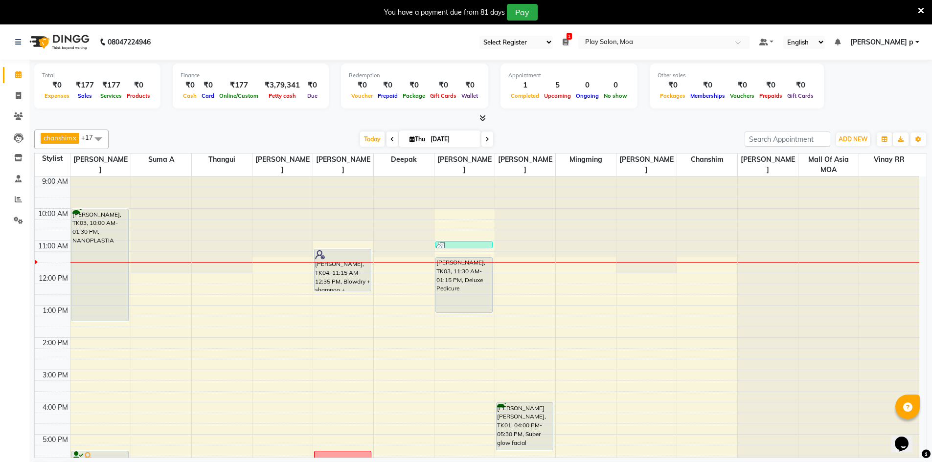
click at [920, 9] on icon at bounding box center [921, 10] width 6 height 9
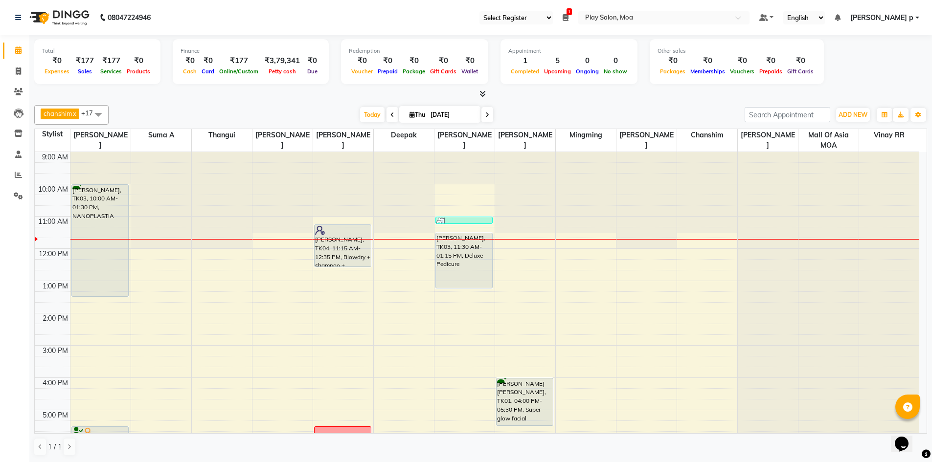
click at [386, 113] on span at bounding box center [392, 114] width 12 height 15
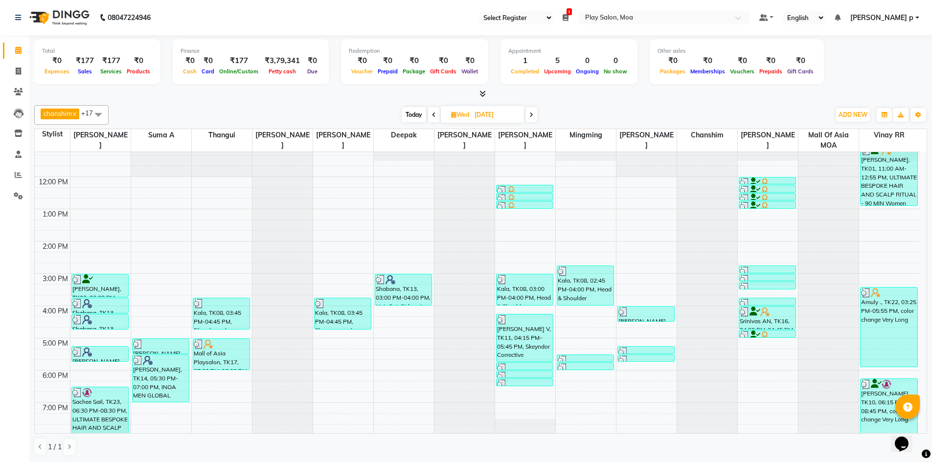
scroll to position [170, 0]
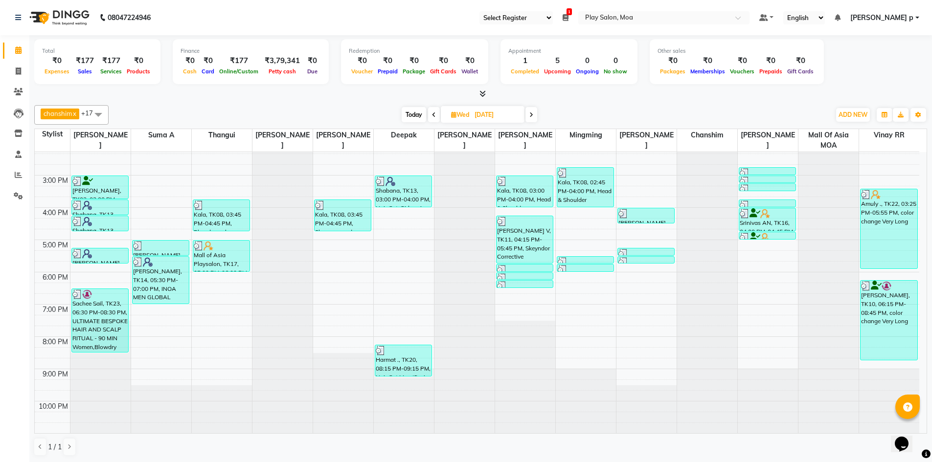
click at [535, 115] on span at bounding box center [531, 114] width 12 height 15
type input "[DATE]"
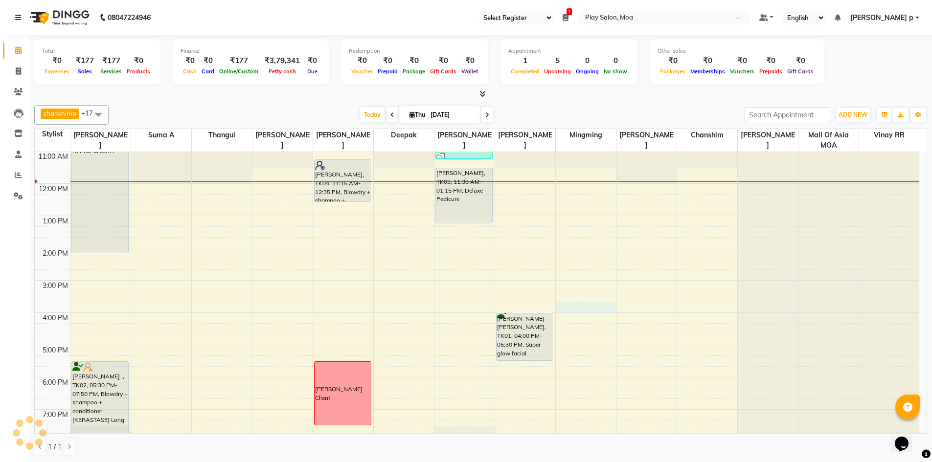
click at [593, 307] on div "9:00 AM 10:00 AM 11:00 AM 12:00 PM 1:00 PM 2:00 PM 3:00 PM 4:00 PM 5:00 PM 6:00…" at bounding box center [477, 312] width 884 height 451
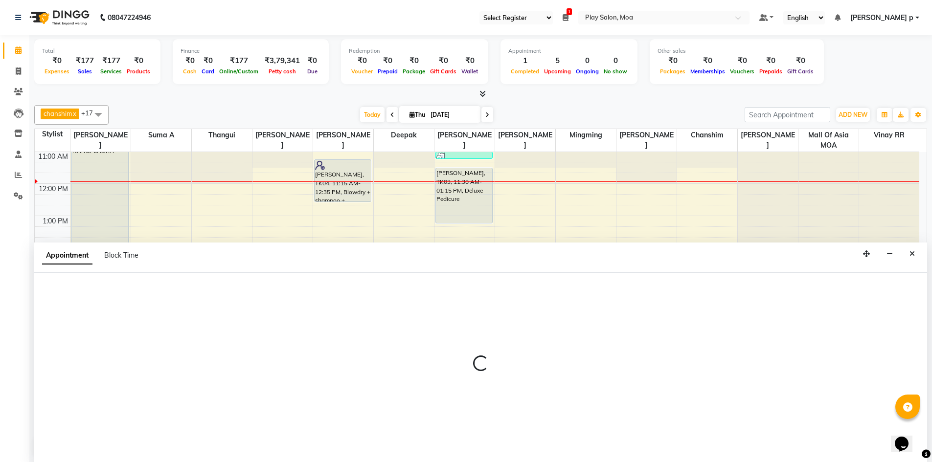
scroll to position [0, 0]
select select "81377"
select select "tentative"
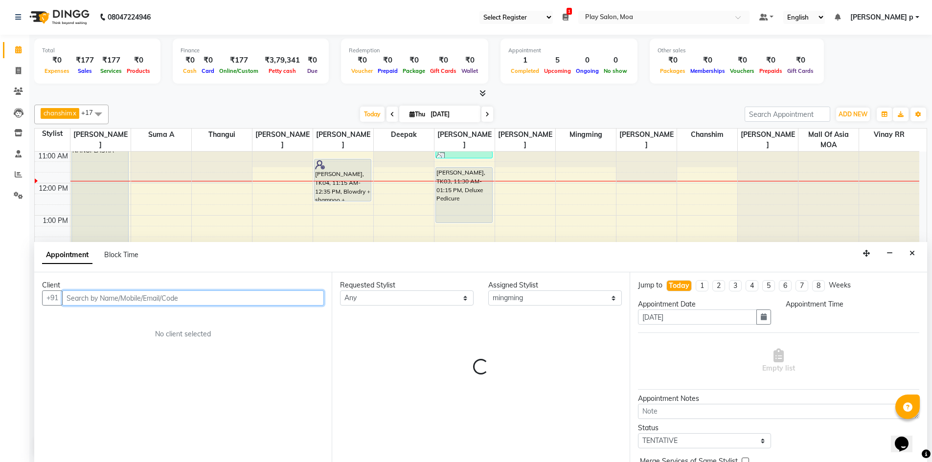
select select "945"
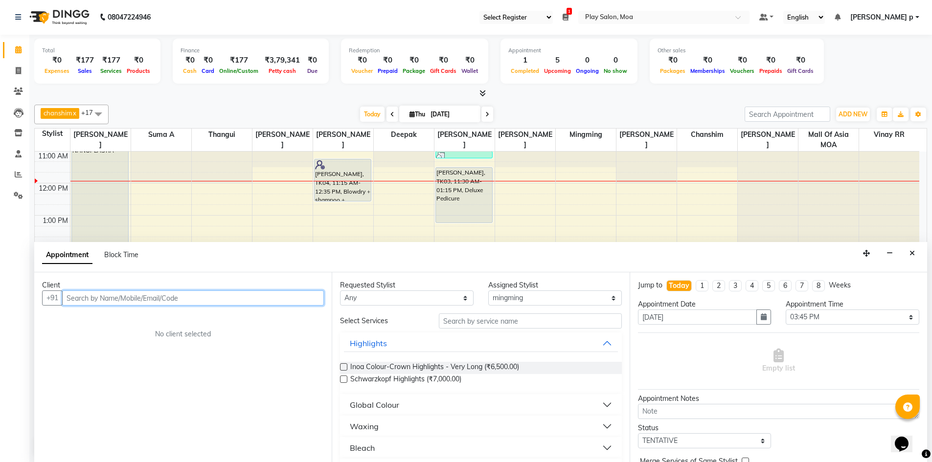
click at [145, 299] on input "text" at bounding box center [193, 298] width 262 height 15
click at [175, 297] on input "text" at bounding box center [193, 298] width 262 height 15
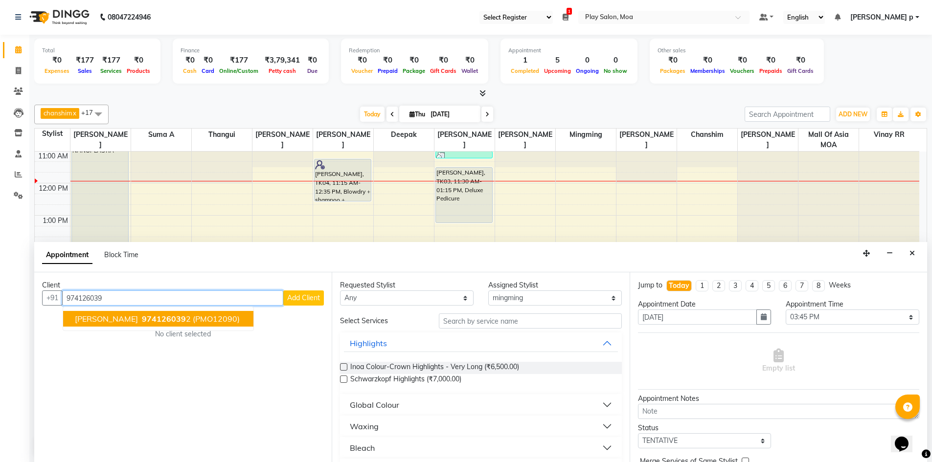
click at [180, 324] on button "[PERSON_NAME] 974126039 2 (PMO12090)" at bounding box center [158, 319] width 190 height 16
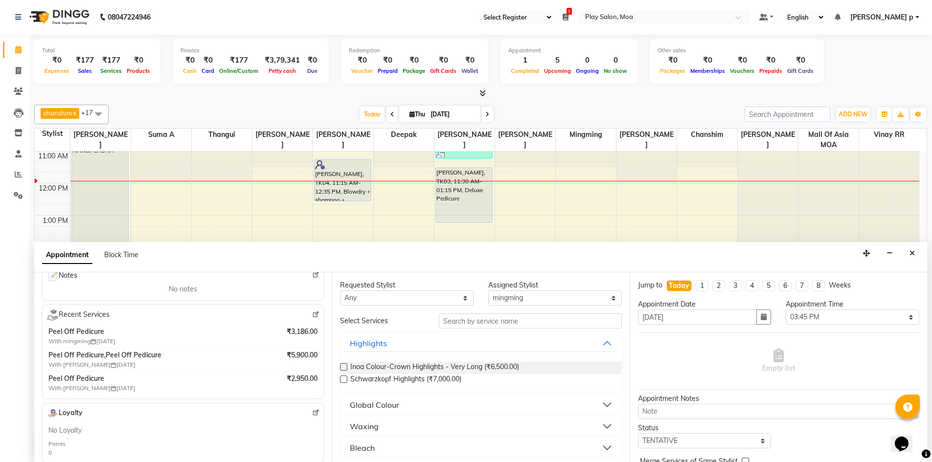
scroll to position [147, 0]
type input "9741260392"
click at [477, 321] on input "text" at bounding box center [530, 321] width 183 height 15
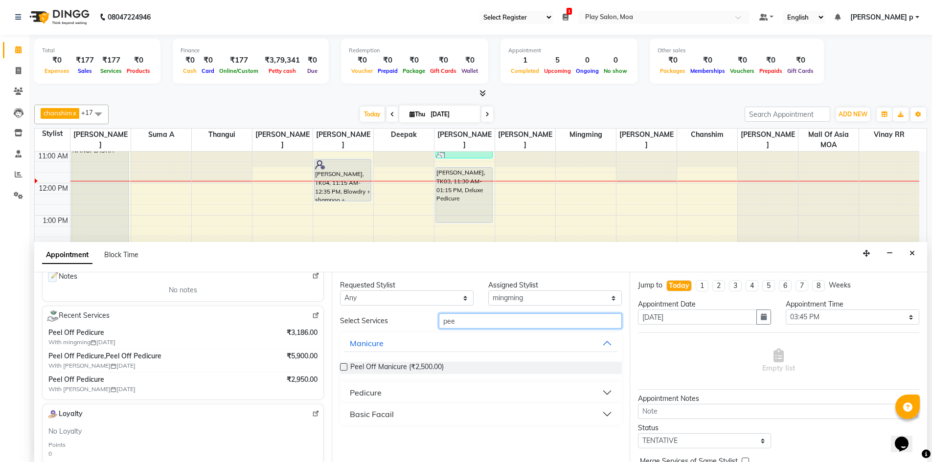
type input "pee"
click at [366, 389] on div "Pedicure" at bounding box center [366, 393] width 32 height 12
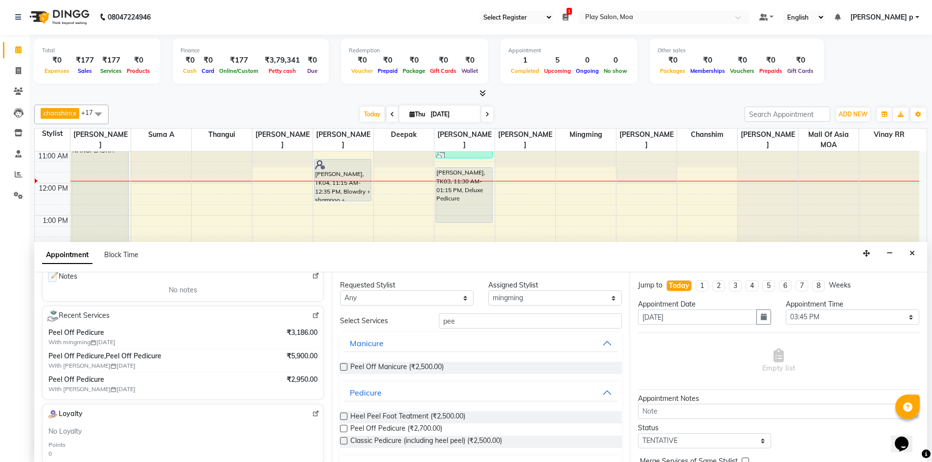
click at [342, 428] on label at bounding box center [343, 428] width 7 height 7
click at [342, 428] on input "checkbox" at bounding box center [343, 430] width 6 height 6
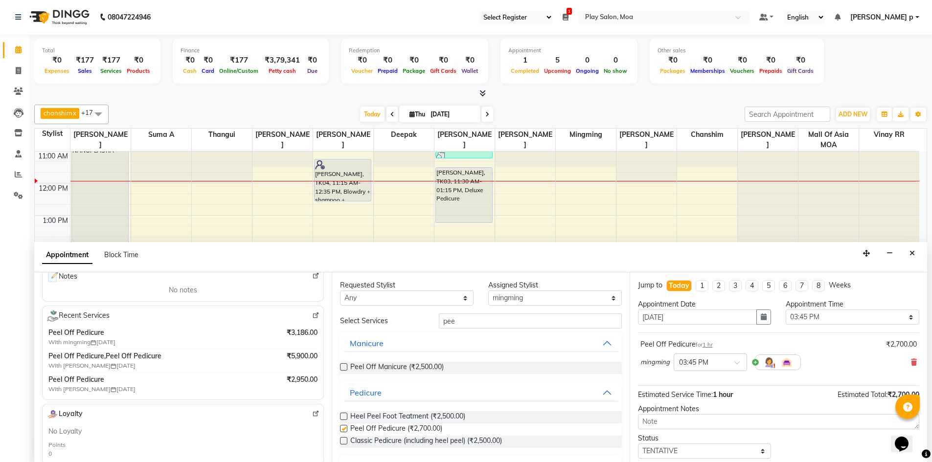
checkbox input "false"
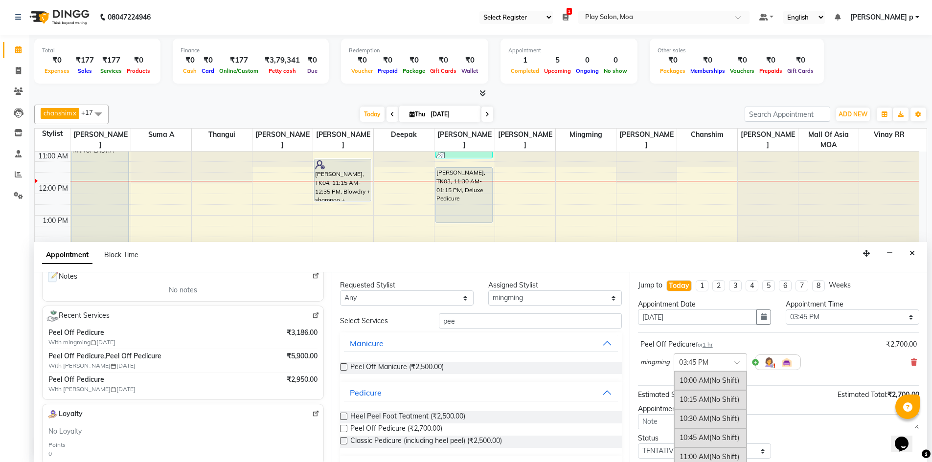
click at [723, 367] on div "× 03:45 PM" at bounding box center [702, 363] width 57 height 10
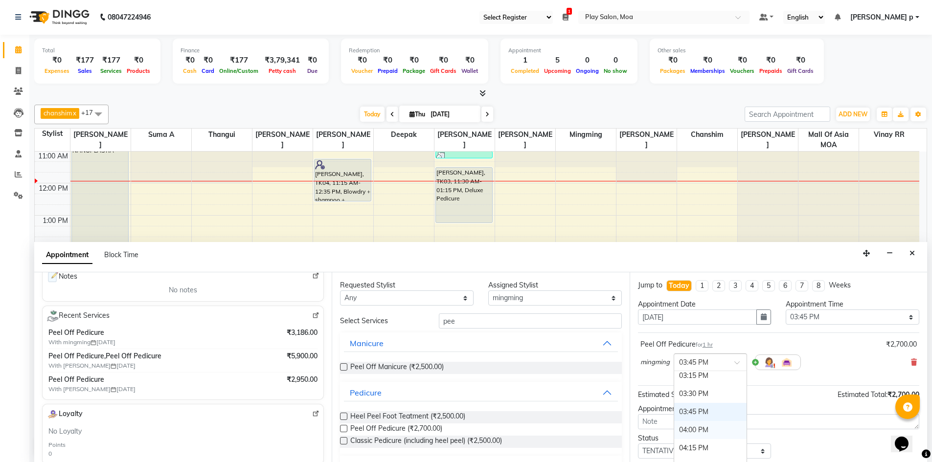
scroll to position [373, 0]
click at [695, 409] on div "03:30 PM" at bounding box center [710, 411] width 72 height 18
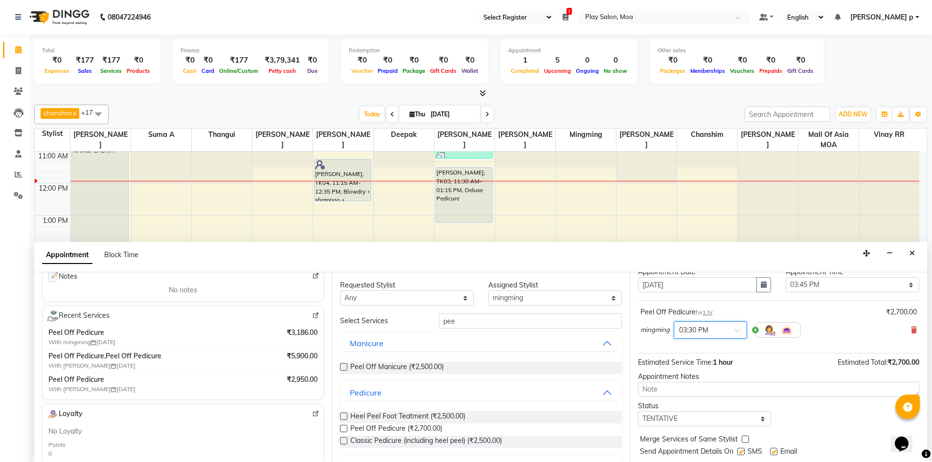
scroll to position [58, 0]
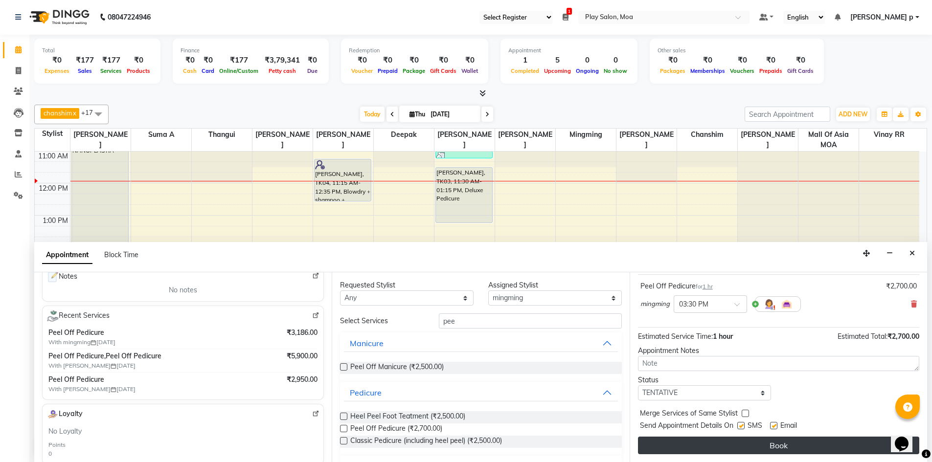
click at [746, 444] on button "Book" at bounding box center [778, 446] width 281 height 18
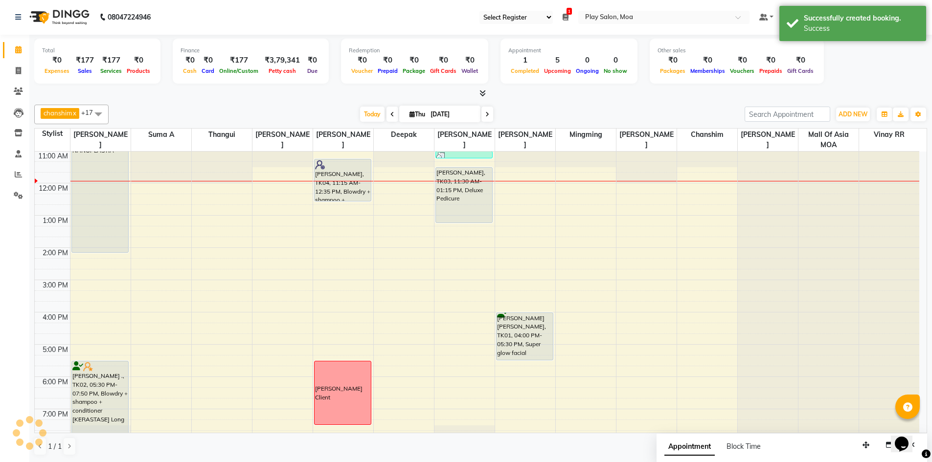
scroll to position [0, 0]
drag, startPoint x: 584, startPoint y: 327, endPoint x: 575, endPoint y: 354, distance: 27.8
click at [575, 354] on div "9:00 AM 10:00 AM 11:00 AM 12:00 PM 1:00 PM 2:00 PM 3:00 PM 4:00 PM 5:00 PM 6:00…" at bounding box center [477, 312] width 884 height 451
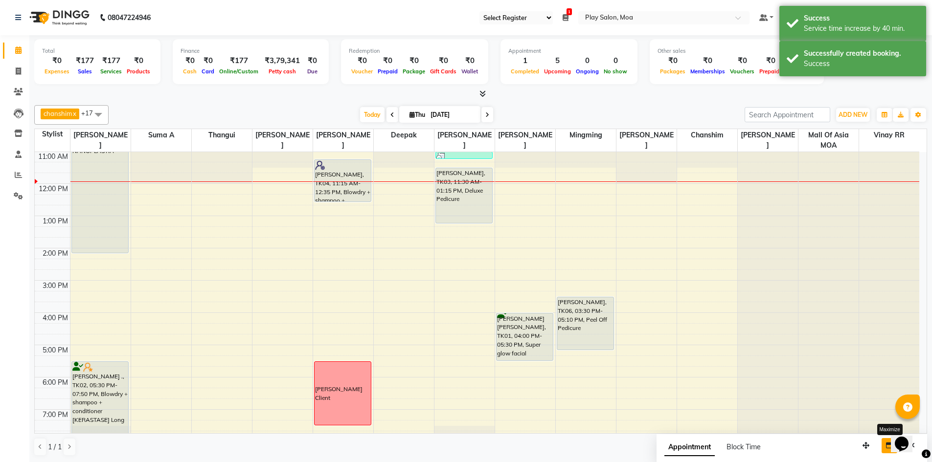
click at [887, 448] on icon "button" at bounding box center [889, 445] width 7 height 7
select select "tentative"
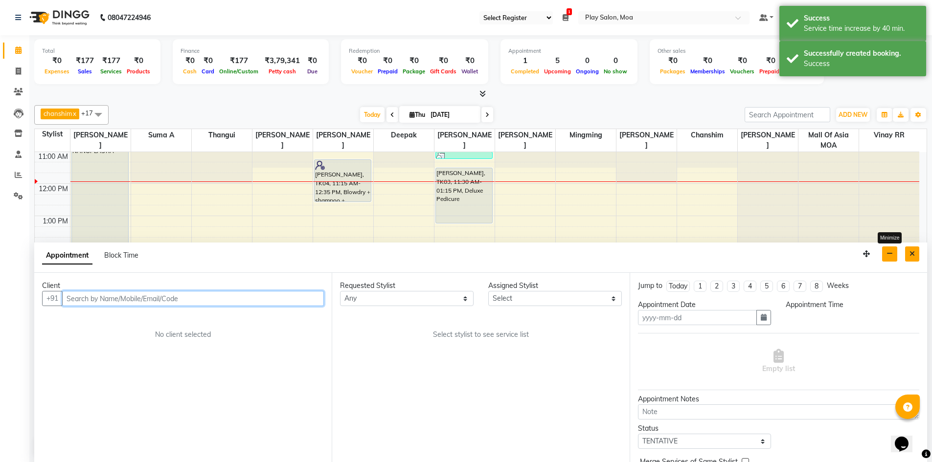
type input "[DATE]"
select select
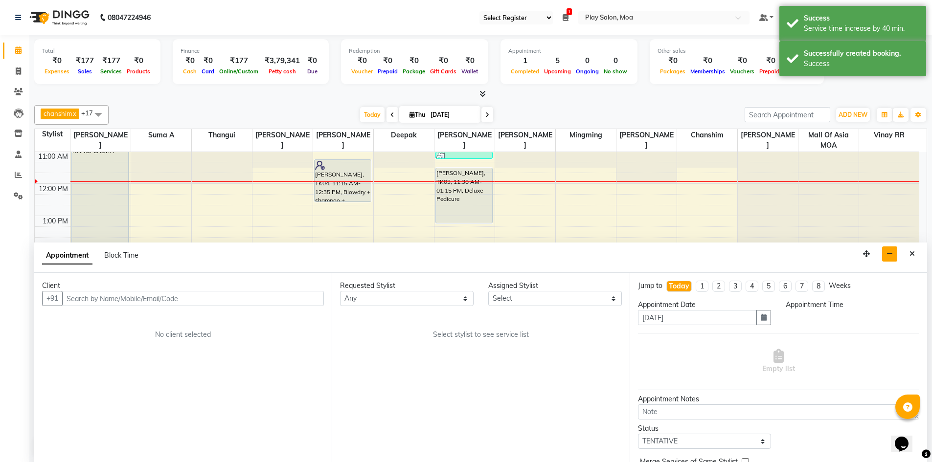
click at [906, 255] on button "Close" at bounding box center [912, 254] width 14 height 15
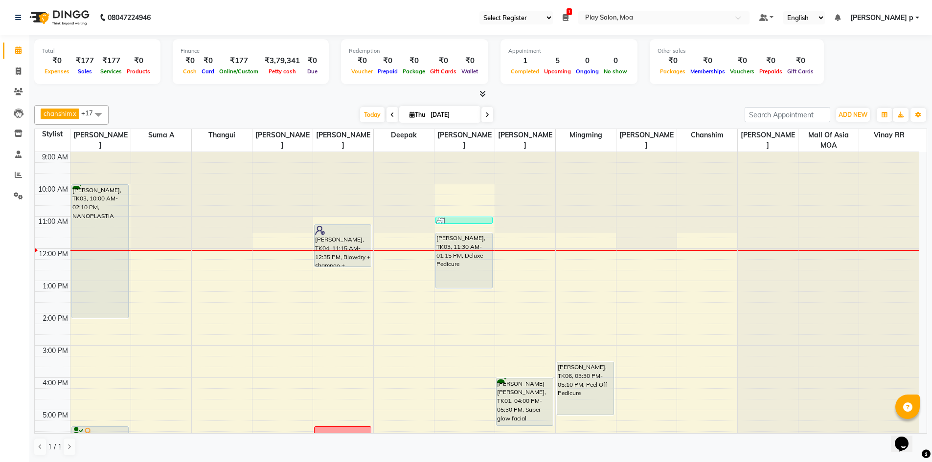
drag, startPoint x: 344, startPoint y: 250, endPoint x: 350, endPoint y: 234, distance: 16.6
click at [350, 234] on div at bounding box center [343, 230] width 56 height 10
select select "7"
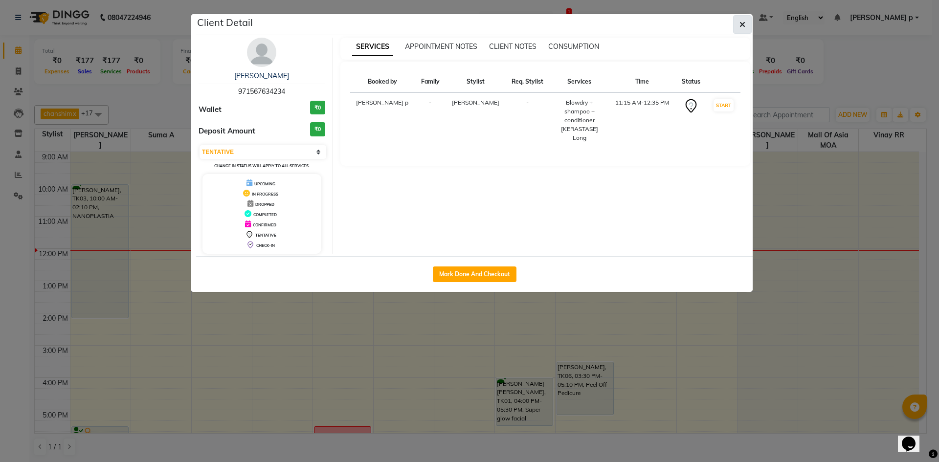
click at [744, 23] on icon "button" at bounding box center [743, 25] width 6 height 8
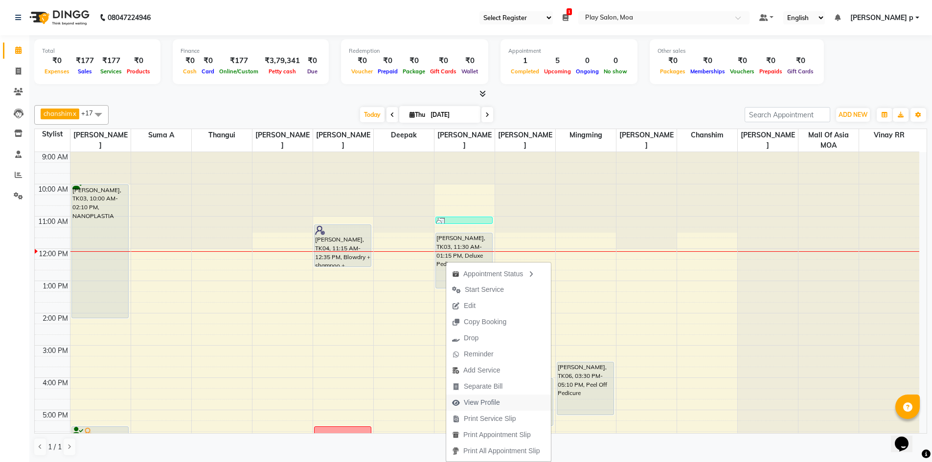
click at [505, 402] on span "View Profile" at bounding box center [476, 403] width 60 height 16
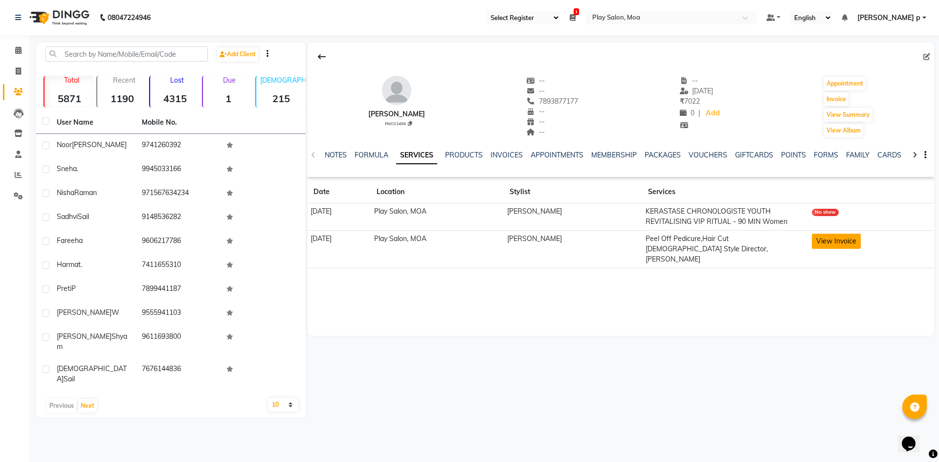
click at [855, 238] on button "View Invoice" at bounding box center [836, 241] width 49 height 15
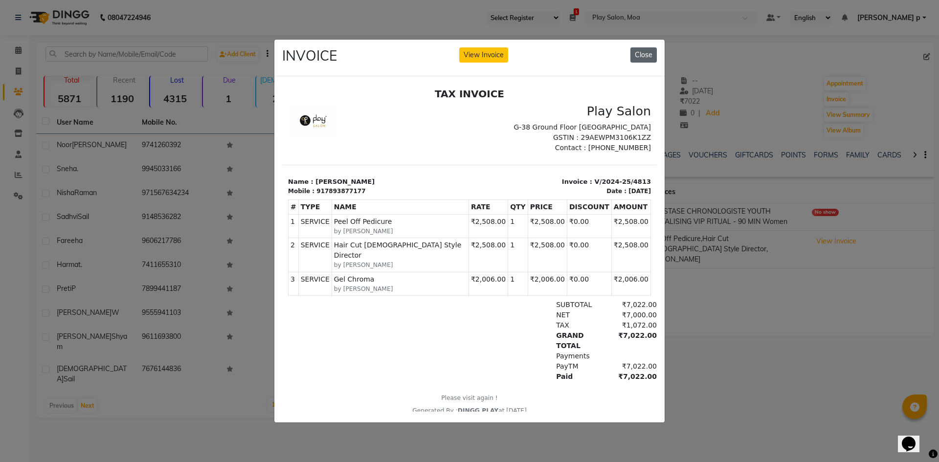
click at [640, 52] on button "Close" at bounding box center [644, 54] width 26 height 15
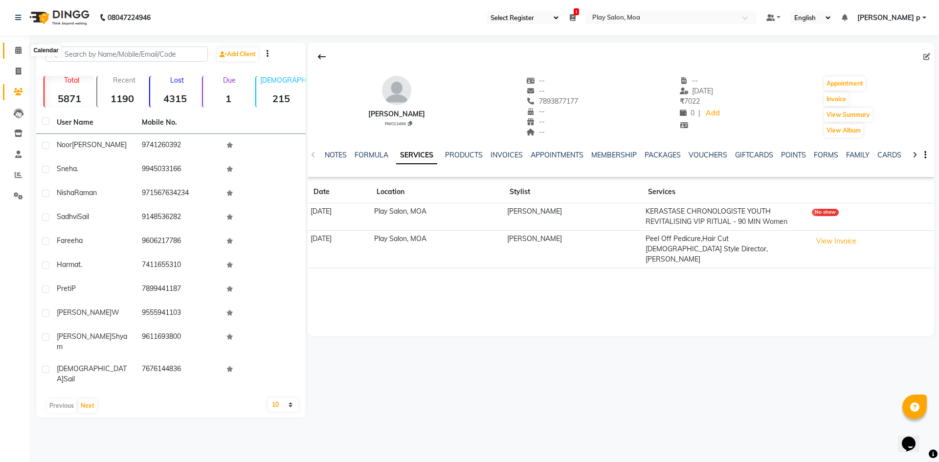
drag, startPoint x: 11, startPoint y: 48, endPoint x: 48, endPoint y: 46, distance: 36.7
click at [11, 48] on span at bounding box center [18, 50] width 17 height 11
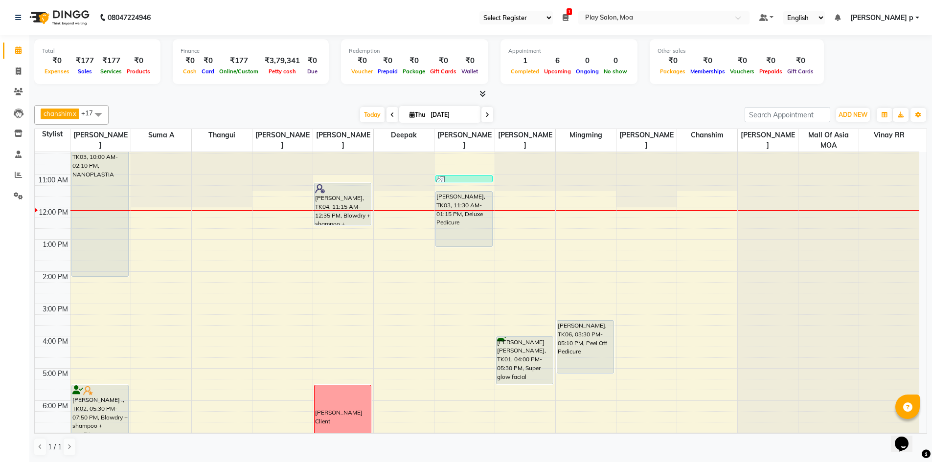
scroll to position [98, 0]
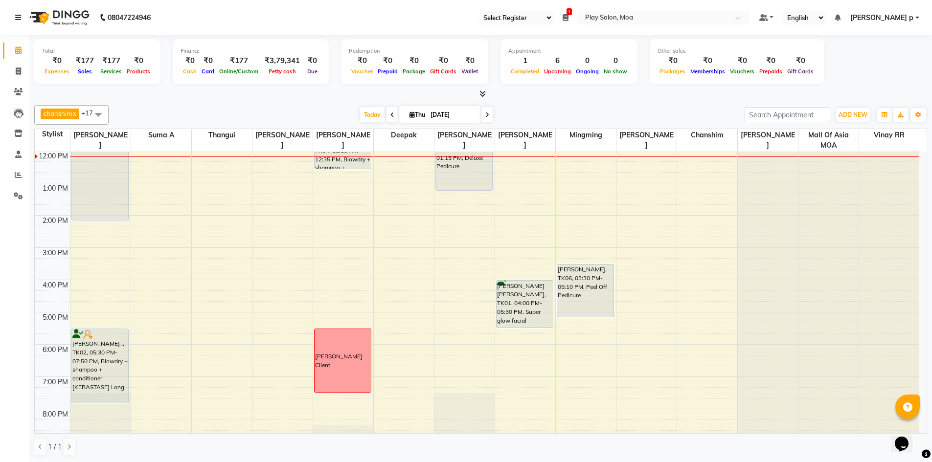
click at [456, 117] on input "[DATE]" at bounding box center [452, 115] width 49 height 15
select select "9"
select select "2025"
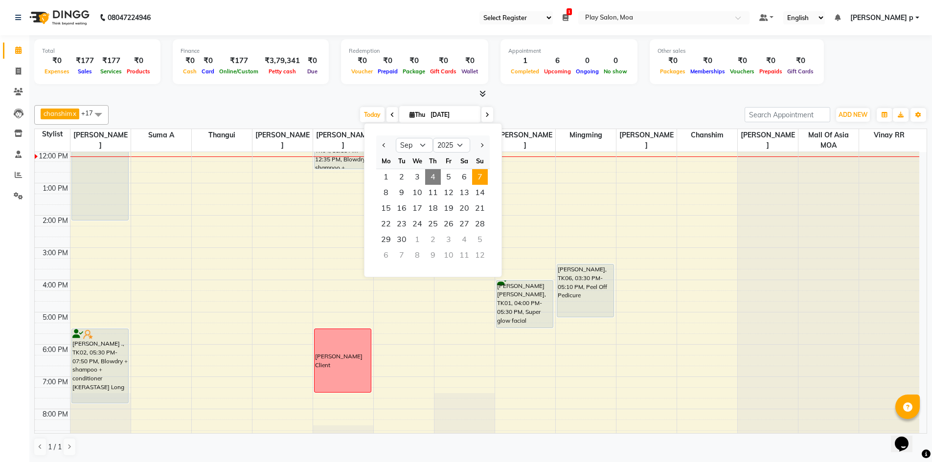
click at [483, 175] on span "7" at bounding box center [480, 177] width 16 height 16
type input "07-09-2025"
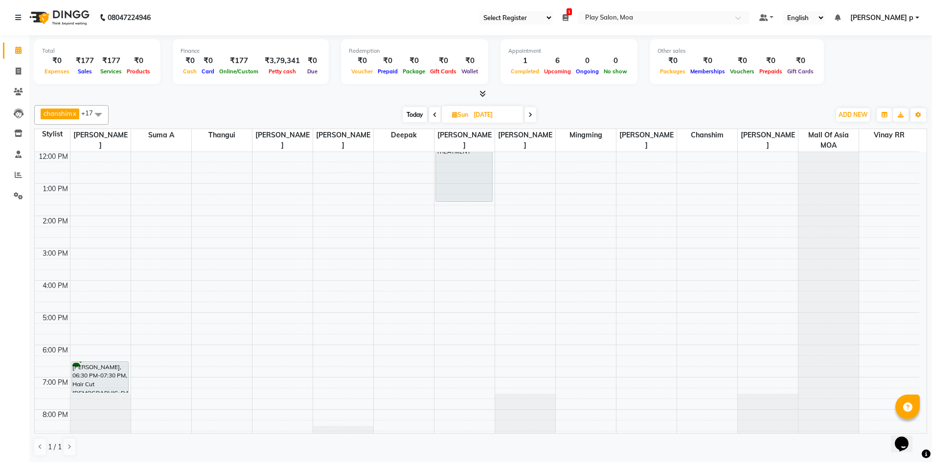
scroll to position [0, 0]
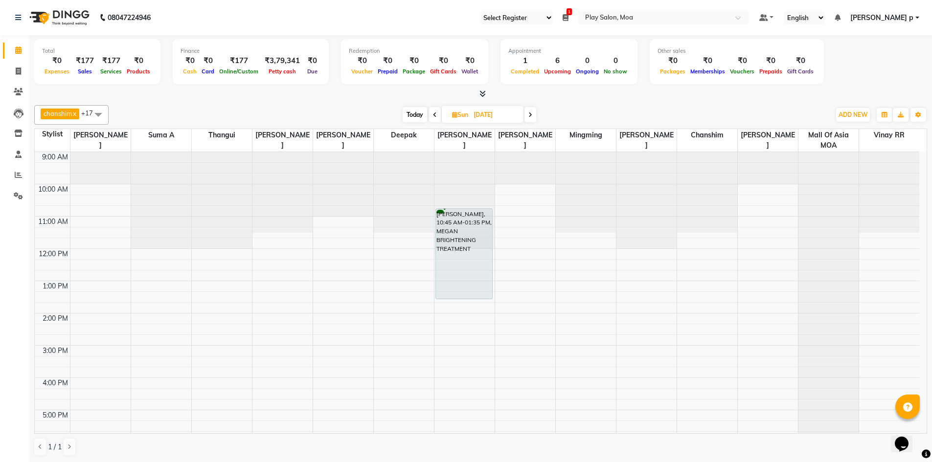
click at [486, 112] on input "07-09-2025" at bounding box center [495, 115] width 49 height 15
select select "9"
select select "2025"
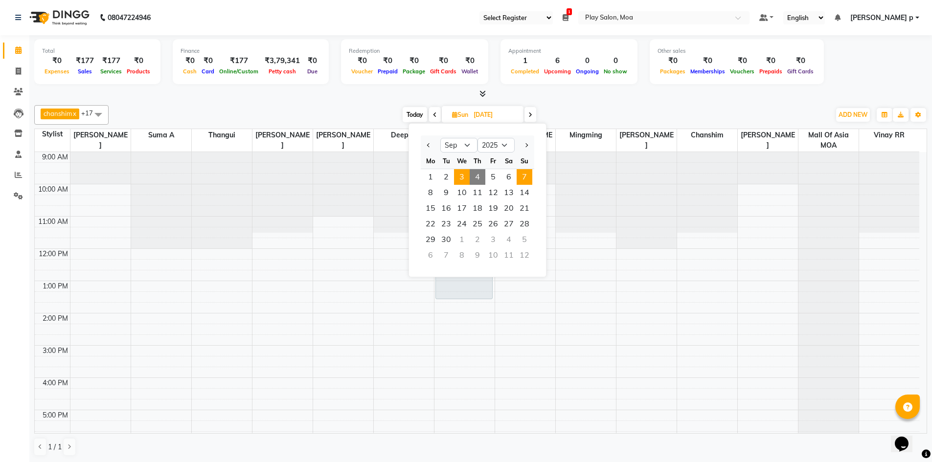
click at [459, 180] on span "3" at bounding box center [462, 177] width 16 height 16
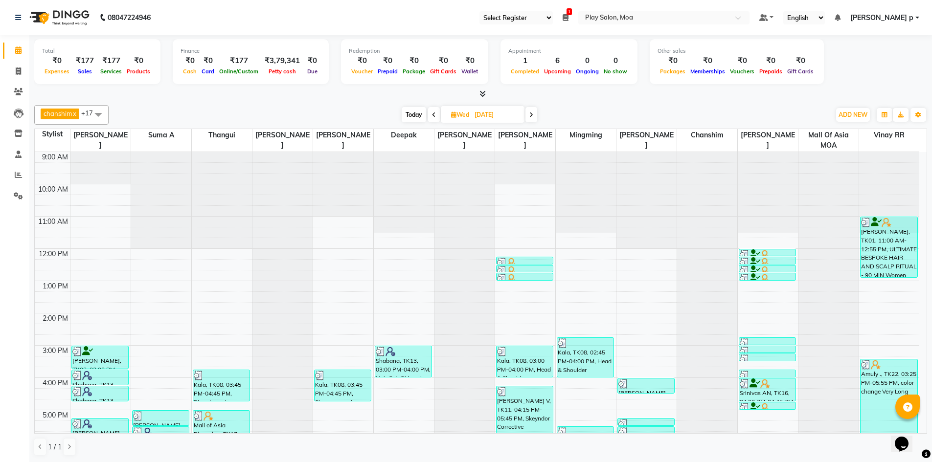
click at [533, 113] on icon at bounding box center [531, 115] width 4 height 6
type input "[DATE]"
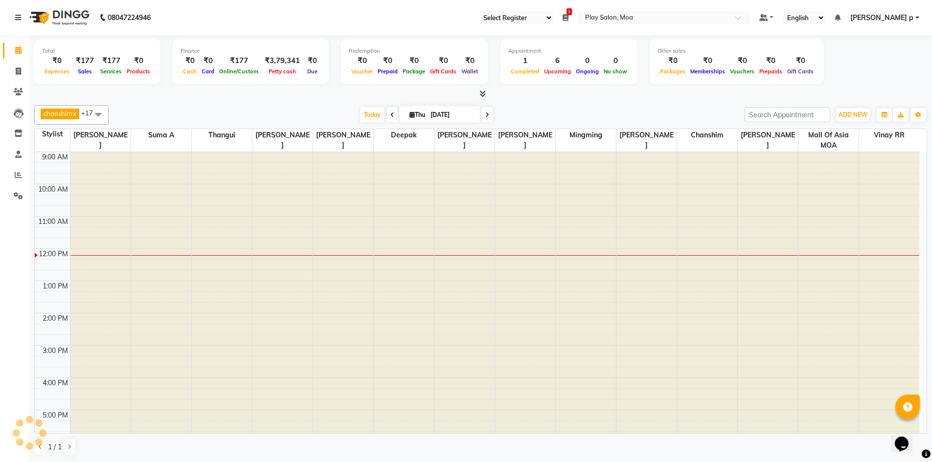
scroll to position [97, 0]
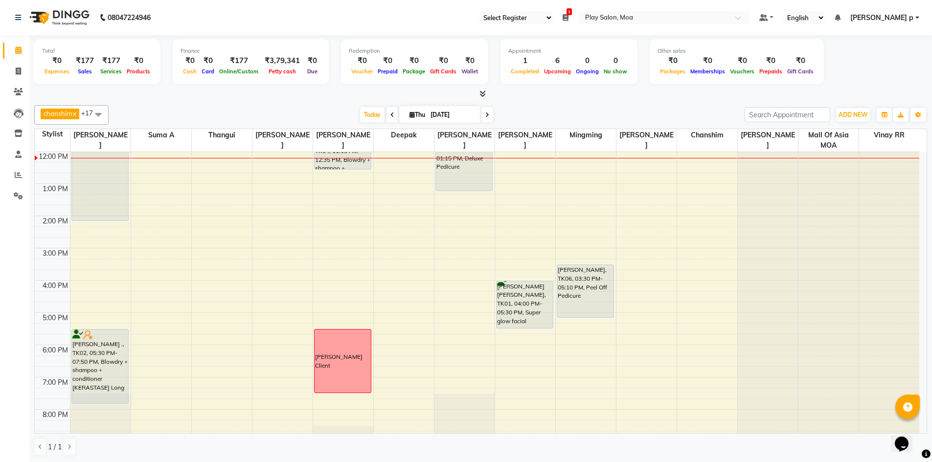
click at [613, 205] on div "9:00 AM 10:00 AM 11:00 AM 12:00 PM 1:00 PM 2:00 PM 3:00 PM 4:00 PM 5:00 PM 6:00…" at bounding box center [477, 280] width 884 height 451
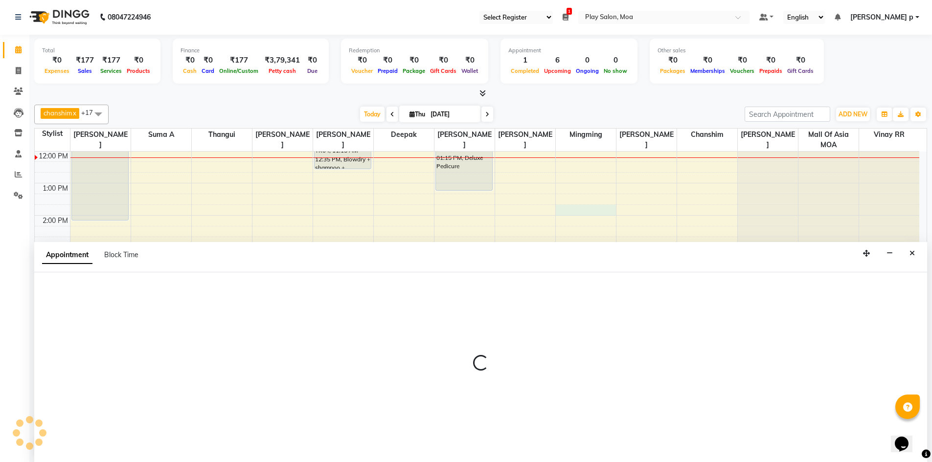
scroll to position [0, 0]
select select "81377"
select select "tentative"
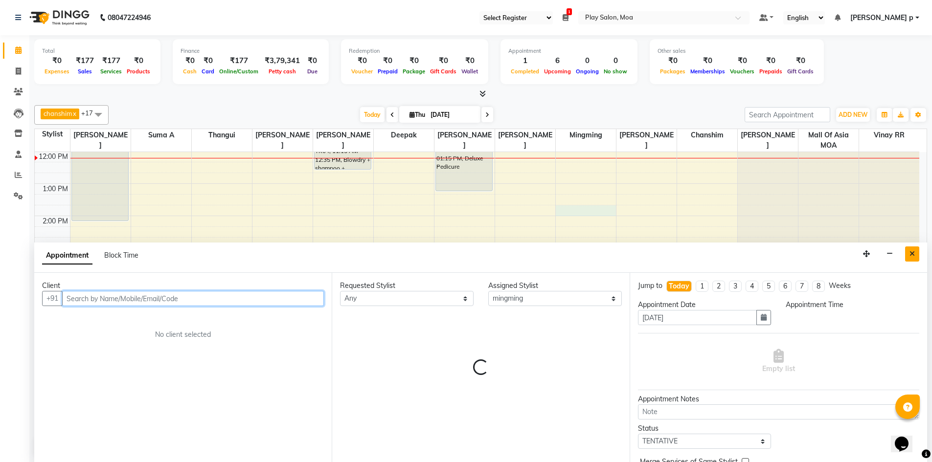
select select "825"
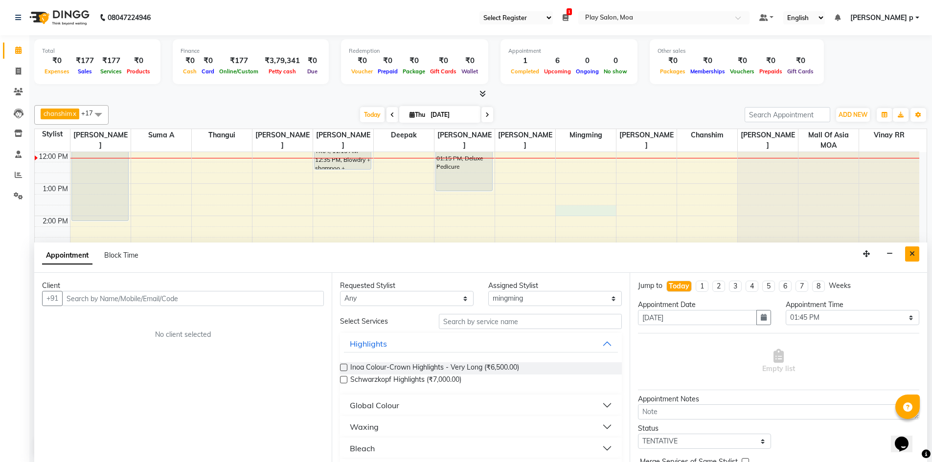
click at [911, 255] on icon "Close" at bounding box center [911, 253] width 5 height 7
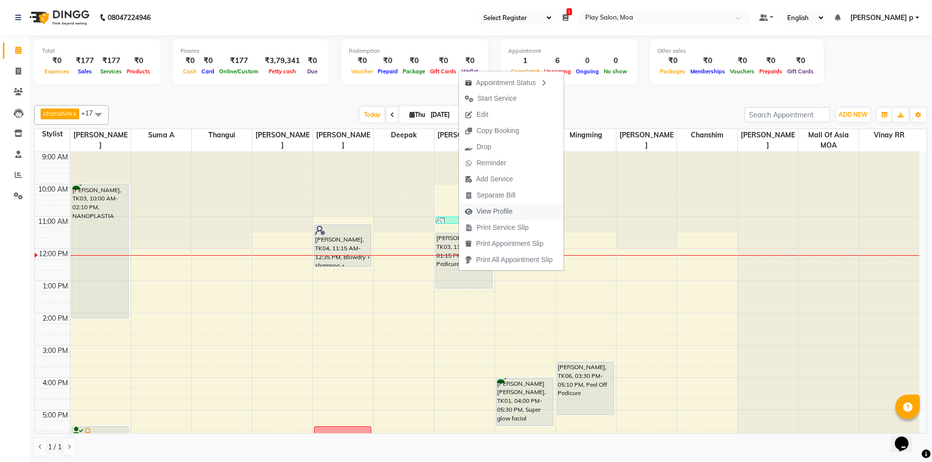
click at [527, 204] on button "View Profile" at bounding box center [511, 211] width 105 height 16
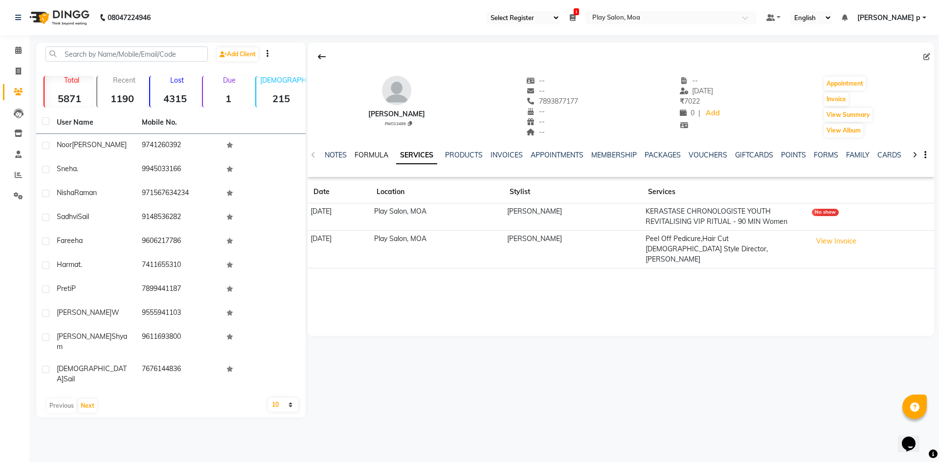
click at [369, 154] on link "FORMULA" at bounding box center [372, 155] width 34 height 9
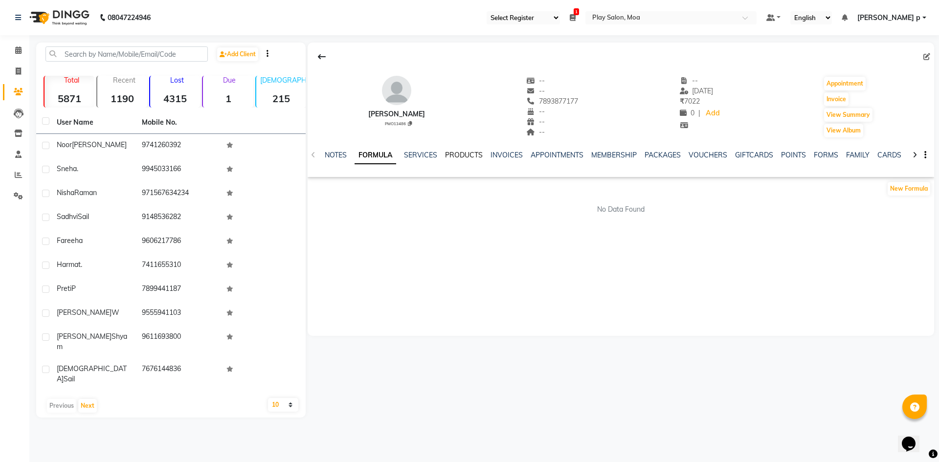
click at [466, 157] on link "PRODUCTS" at bounding box center [464, 155] width 38 height 9
click at [325, 152] on link "NOTES" at bounding box center [320, 155] width 22 height 9
click at [22, 51] on span at bounding box center [18, 50] width 17 height 11
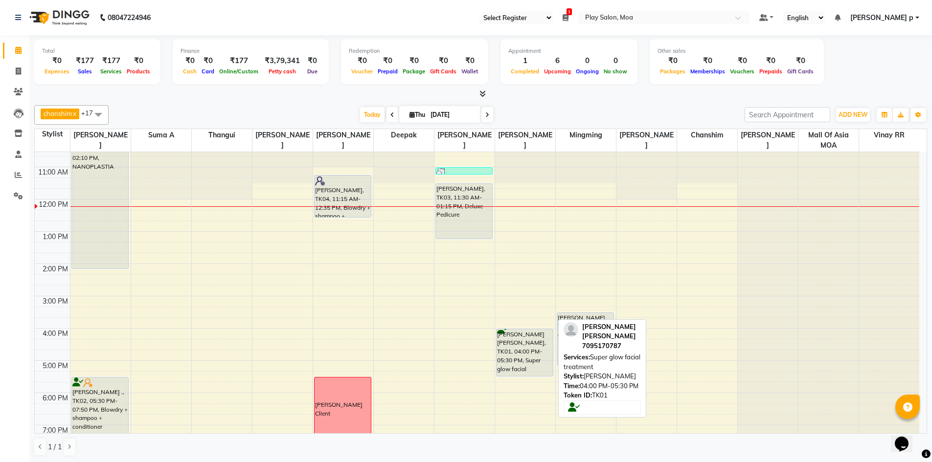
scroll to position [49, 0]
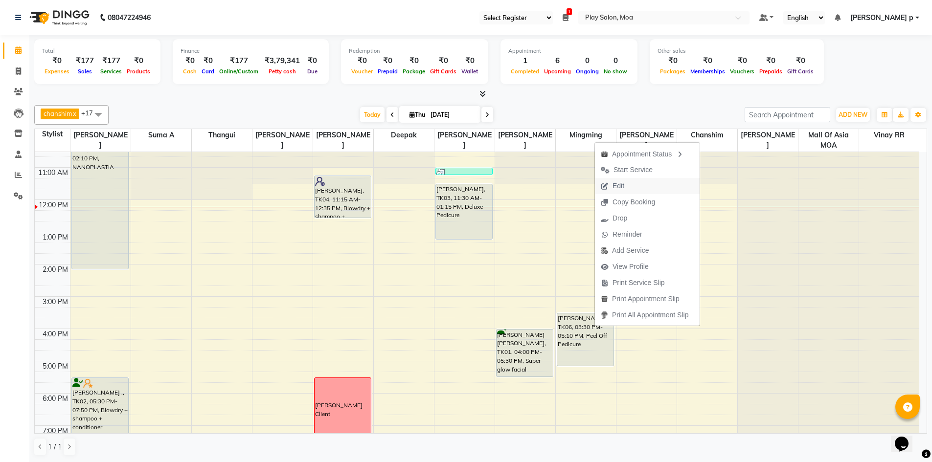
click at [653, 185] on button "Edit" at bounding box center [647, 186] width 105 height 16
select select "tentative"
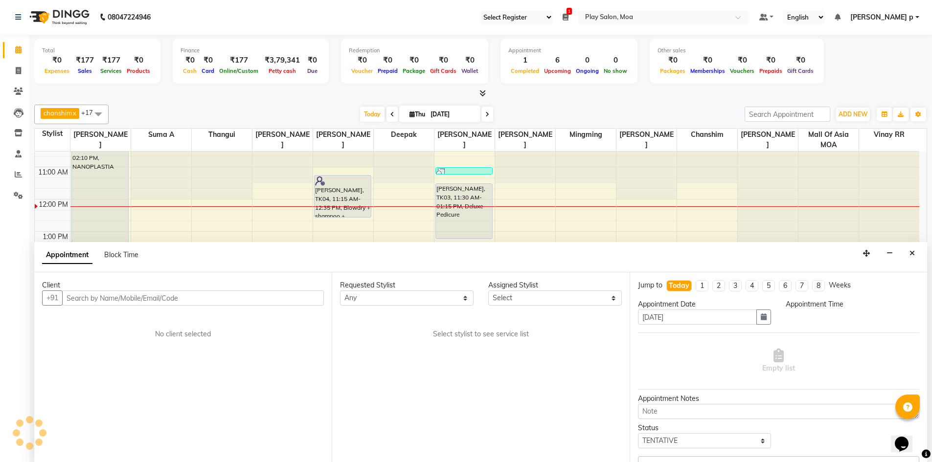
scroll to position [97, 0]
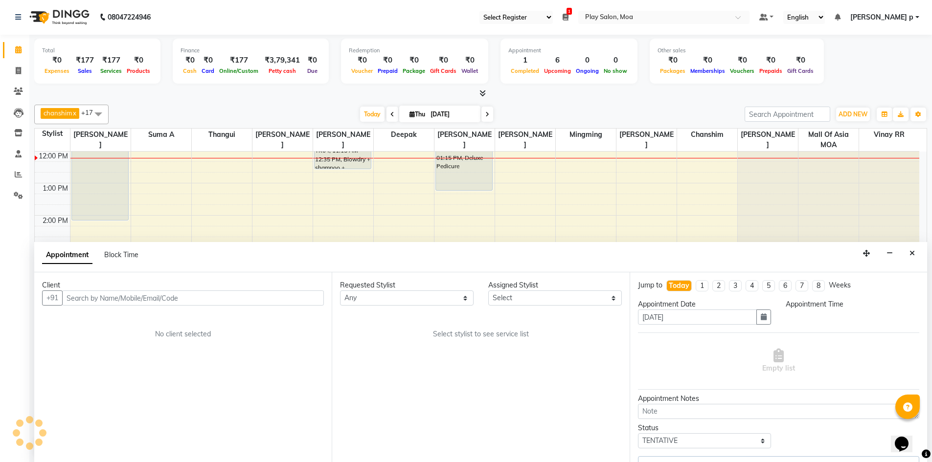
select select "81377"
select select "930"
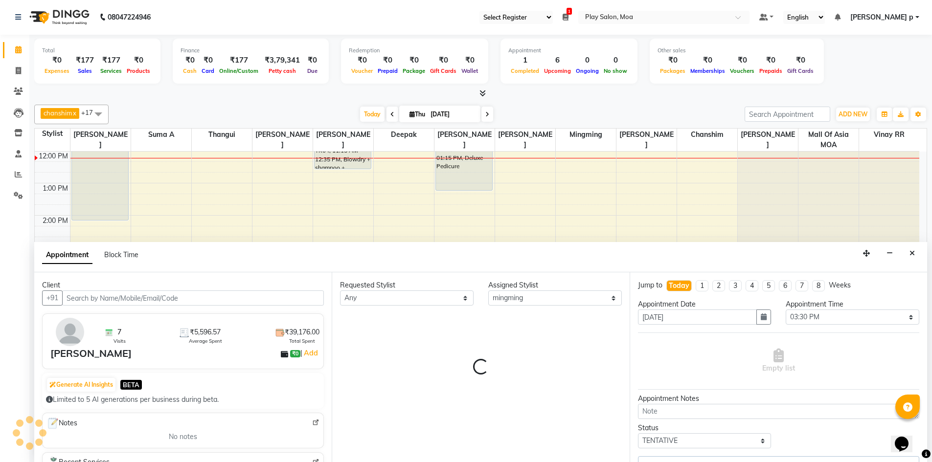
select select "4218"
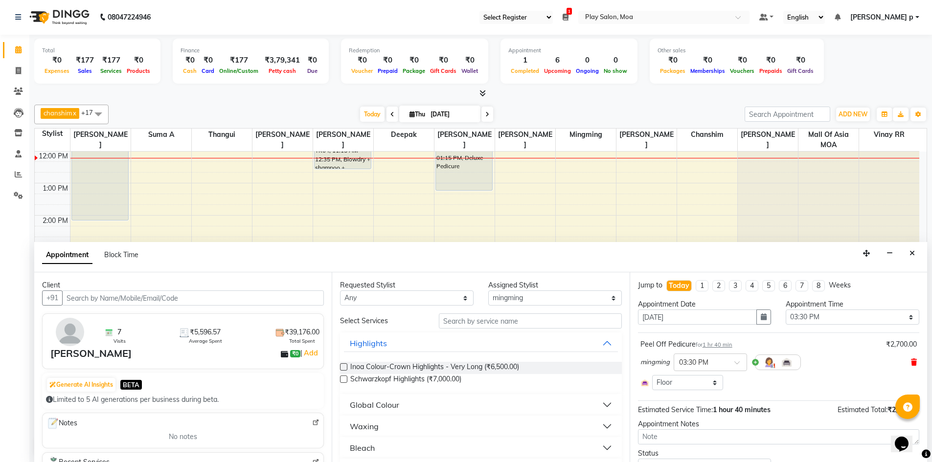
click at [911, 362] on icon at bounding box center [914, 362] width 6 height 7
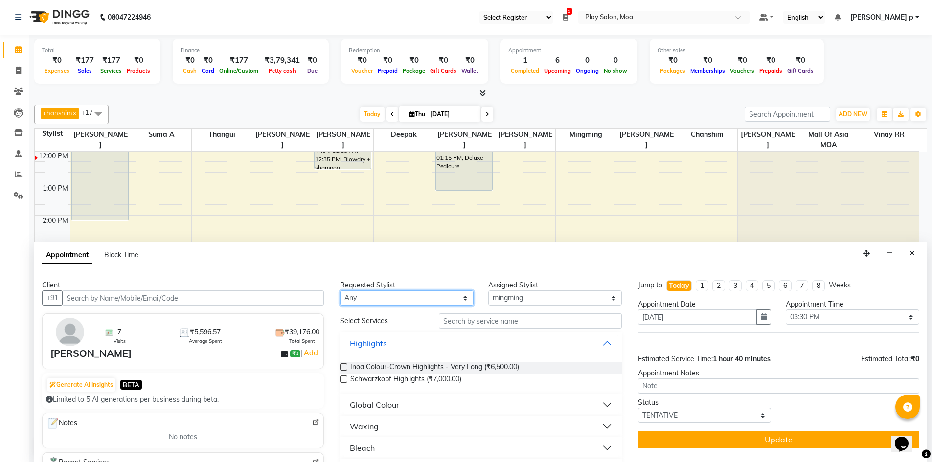
drag, startPoint x: 457, startPoint y: 300, endPoint x: 454, endPoint y: 295, distance: 5.7
click at [457, 300] on select "Any Anna D ASIM MOHAMMAD chanshim Deepak Faizan Alam Hamsa R Hari Krishna Jenni…" at bounding box center [407, 298] width 134 height 15
select select "81377"
click at [340, 291] on select "Any Anna D ASIM MOHAMMAD chanshim Deepak Faizan Alam Hamsa R Hari Krishna Jenni…" at bounding box center [407, 298] width 134 height 15
click at [503, 326] on input "text" at bounding box center [530, 321] width 183 height 15
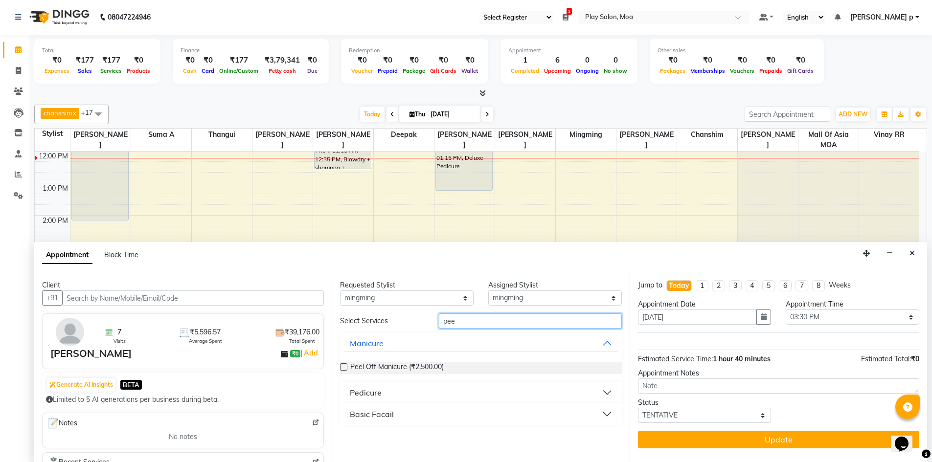
type input "pee"
click at [380, 390] on div "Pedicure" at bounding box center [366, 393] width 32 height 12
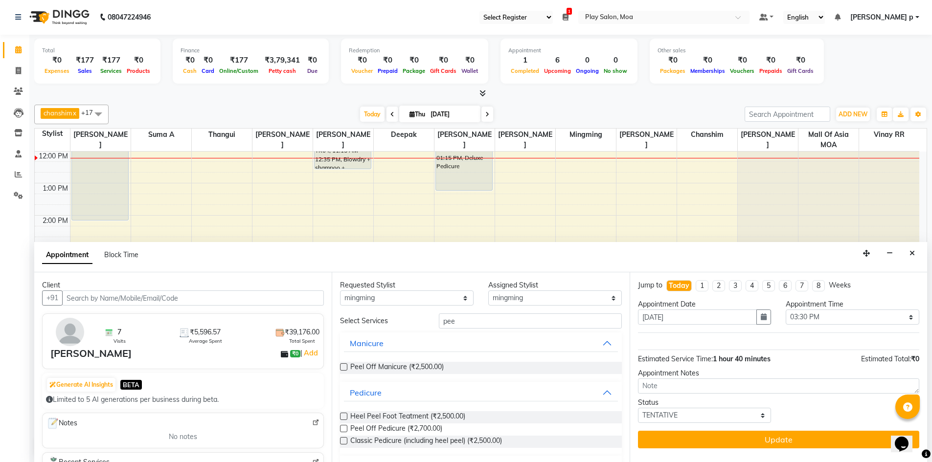
click at [343, 428] on label at bounding box center [343, 428] width 7 height 7
click at [343, 428] on input "checkbox" at bounding box center [343, 430] width 6 height 6
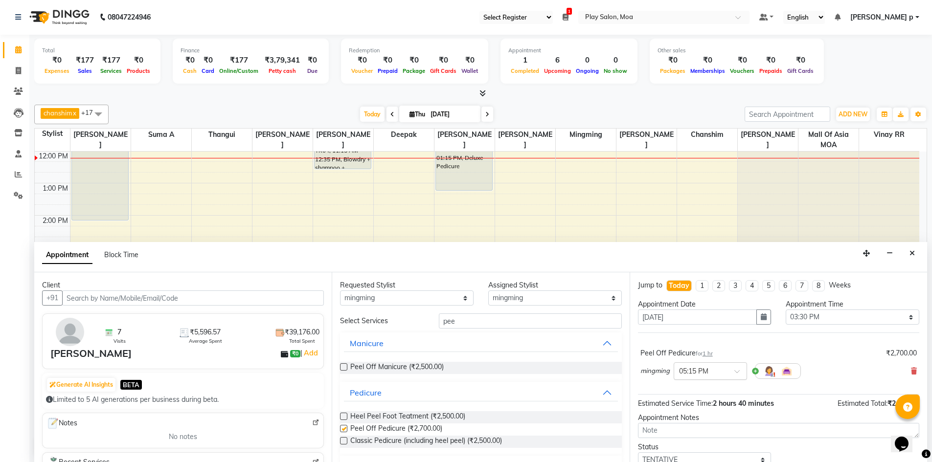
checkbox input "false"
click at [702, 374] on input "text" at bounding box center [700, 370] width 43 height 10
click at [701, 395] on div "03:15 PM" at bounding box center [710, 391] width 72 height 18
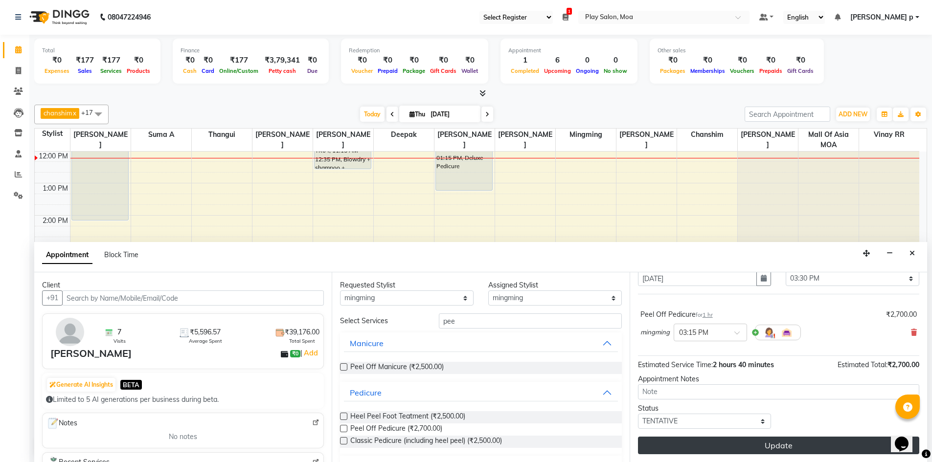
click at [750, 445] on button "Update" at bounding box center [778, 446] width 281 height 18
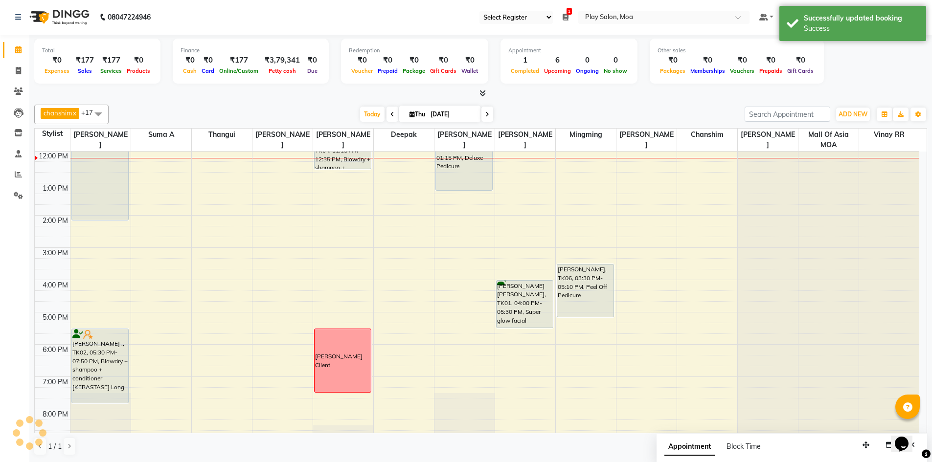
scroll to position [0, 0]
drag, startPoint x: 588, startPoint y: 286, endPoint x: 586, endPoint y: 319, distance: 32.9
click at [586, 319] on div "Noor Jehan, TK06, 03:15 PM-04:15 PM, Peel Off Pedicure Noor Jehan, TK06, 03:15 …" at bounding box center [586, 280] width 60 height 451
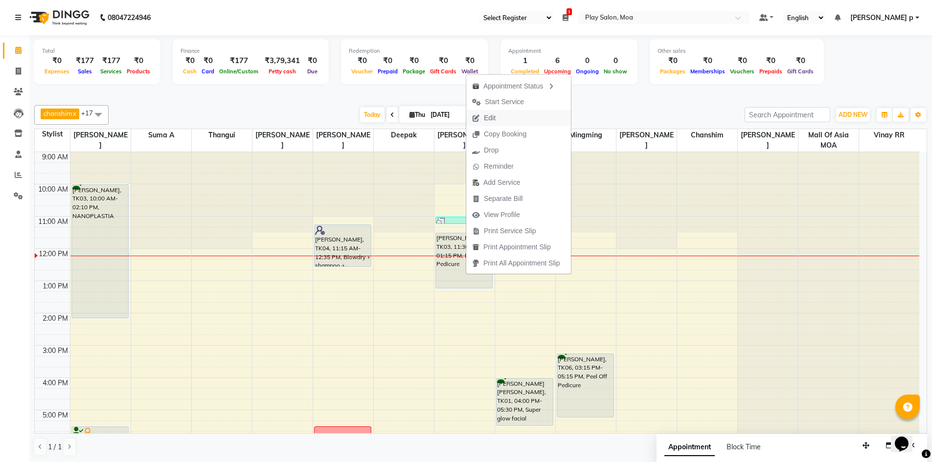
click at [509, 118] on button "Edit" at bounding box center [518, 118] width 105 height 16
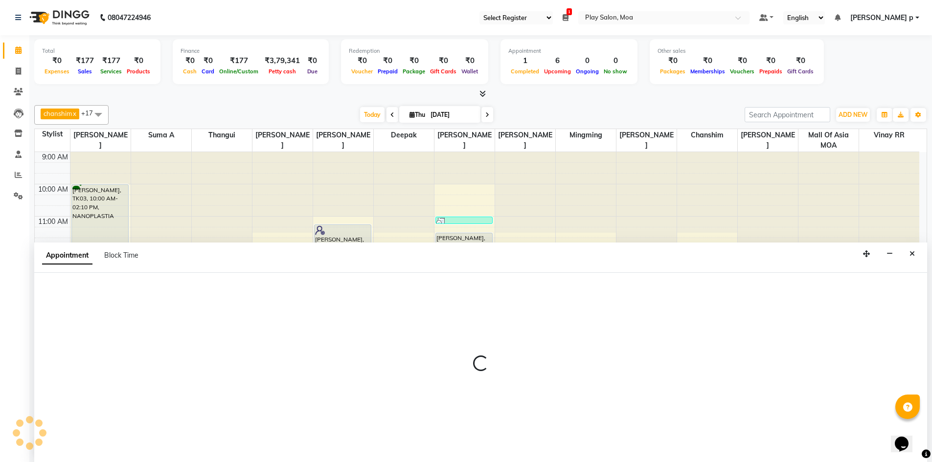
scroll to position [0, 0]
select select "tentative"
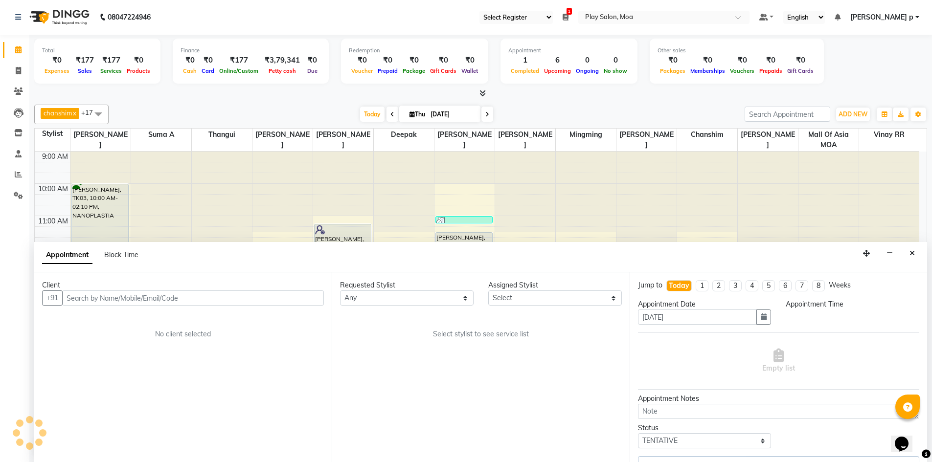
select select "81386"
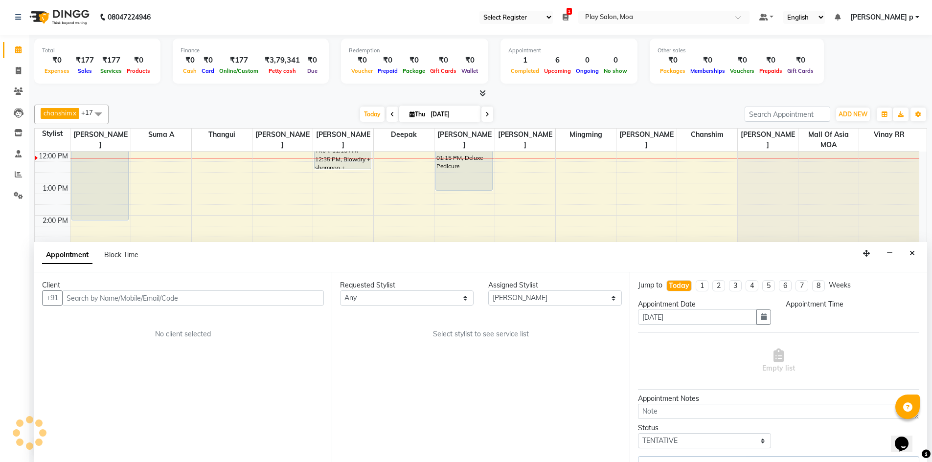
select select "600"
select select "4218"
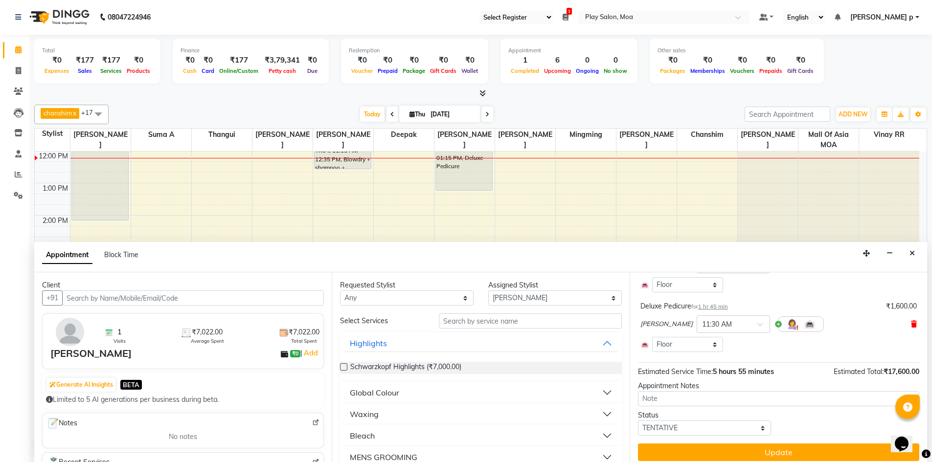
click at [911, 322] on icon at bounding box center [914, 324] width 6 height 7
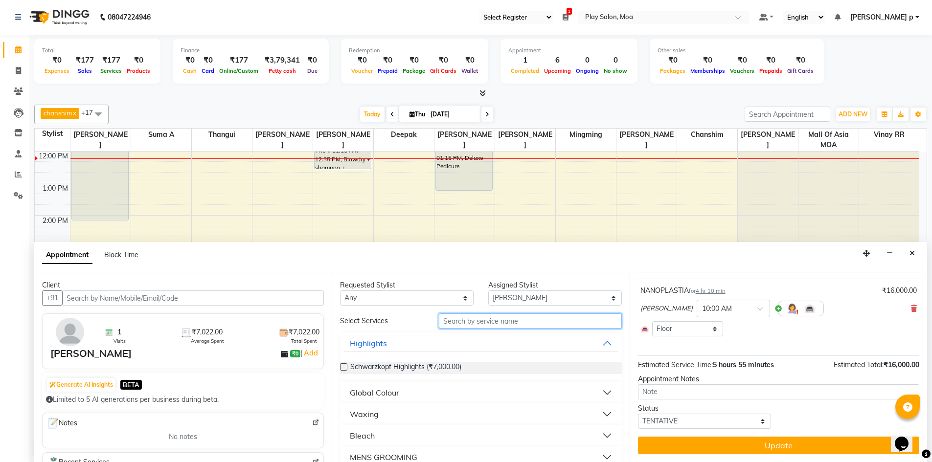
click at [479, 322] on input "text" at bounding box center [530, 321] width 183 height 15
type input "pee"
click at [357, 393] on div "Pedicure" at bounding box center [366, 393] width 32 height 12
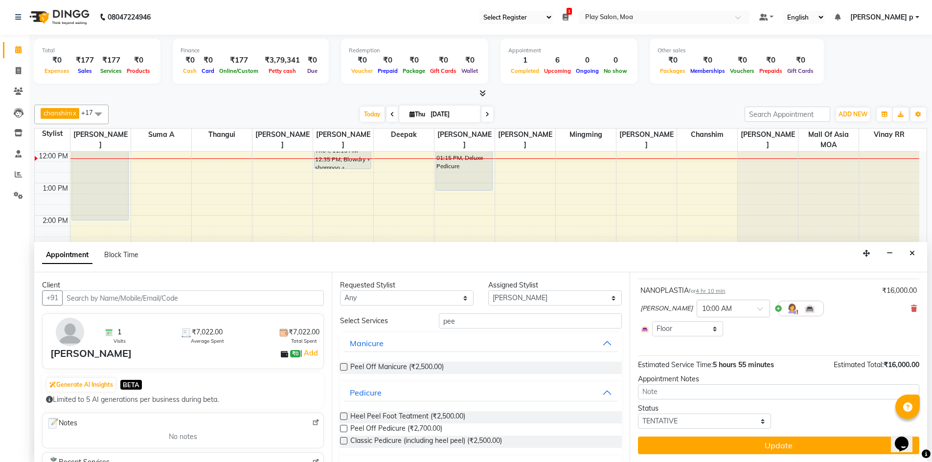
click at [346, 429] on label at bounding box center [343, 428] width 7 height 7
click at [346, 429] on input "checkbox" at bounding box center [343, 430] width 6 height 6
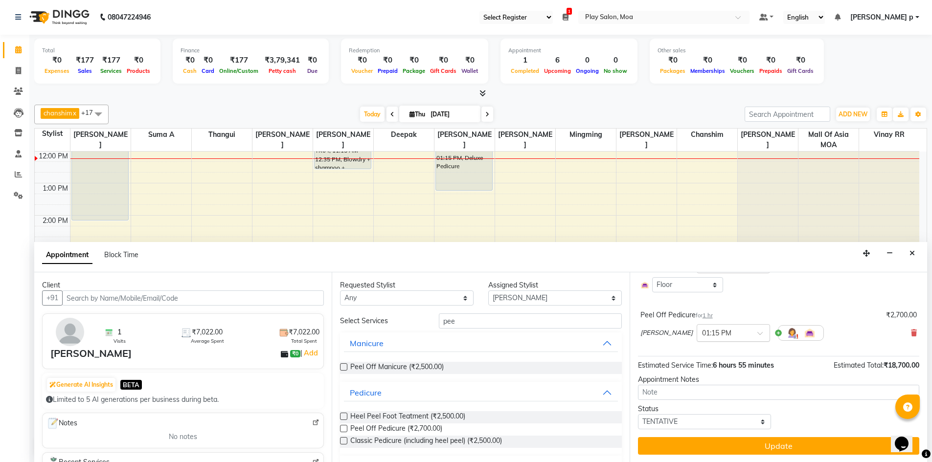
checkbox input "false"
click at [722, 340] on div "× 01:15 PM" at bounding box center [733, 333] width 73 height 18
click at [697, 356] on div "11:15 AM" at bounding box center [733, 353] width 72 height 18
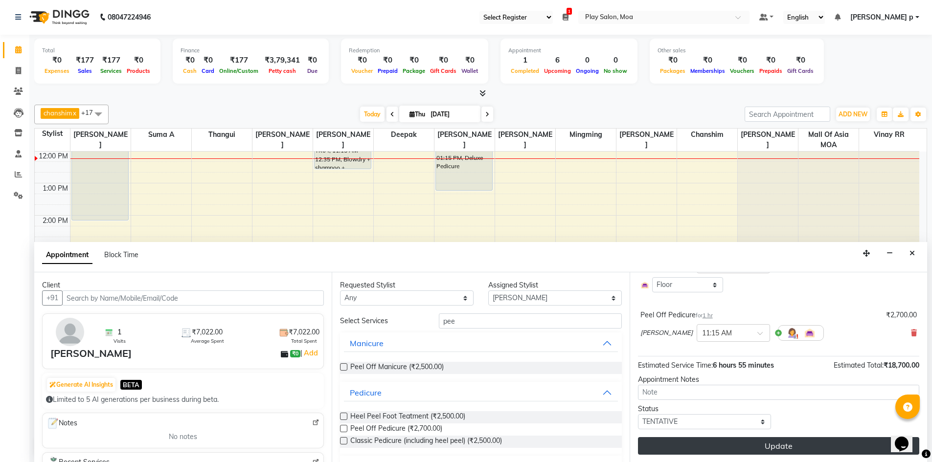
click at [763, 446] on button "Update" at bounding box center [778, 446] width 281 height 18
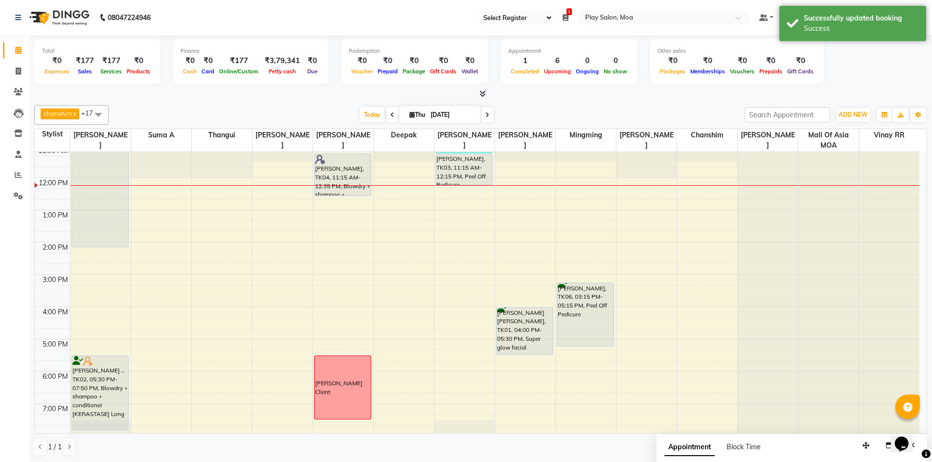
scroll to position [48, 0]
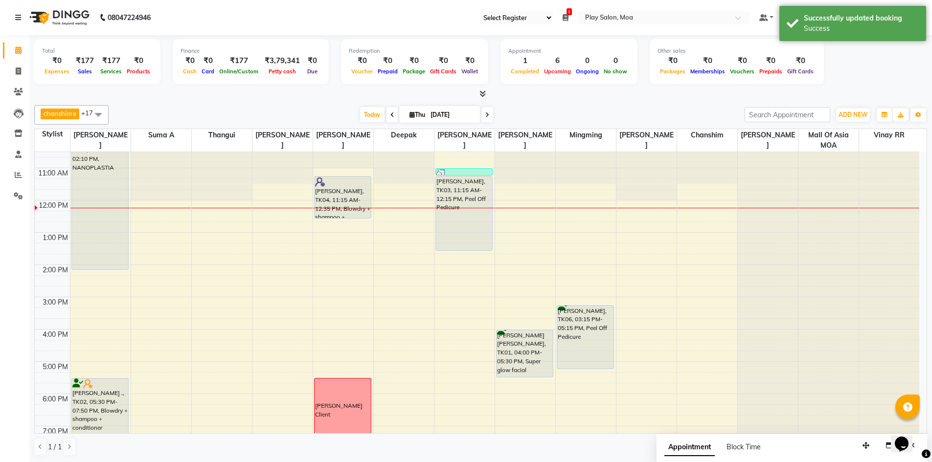
drag, startPoint x: 464, startPoint y: 205, endPoint x: 464, endPoint y: 245, distance: 39.1
click at [464, 245] on div "Sneha ., TK05, 11:00 AM-11:15 AM, Threading-Eye Brow Shaping Sharika Menon, TK0…" at bounding box center [464, 329] width 60 height 451
click at [451, 113] on input "[DATE]" at bounding box center [452, 115] width 49 height 15
select select "9"
select select "2025"
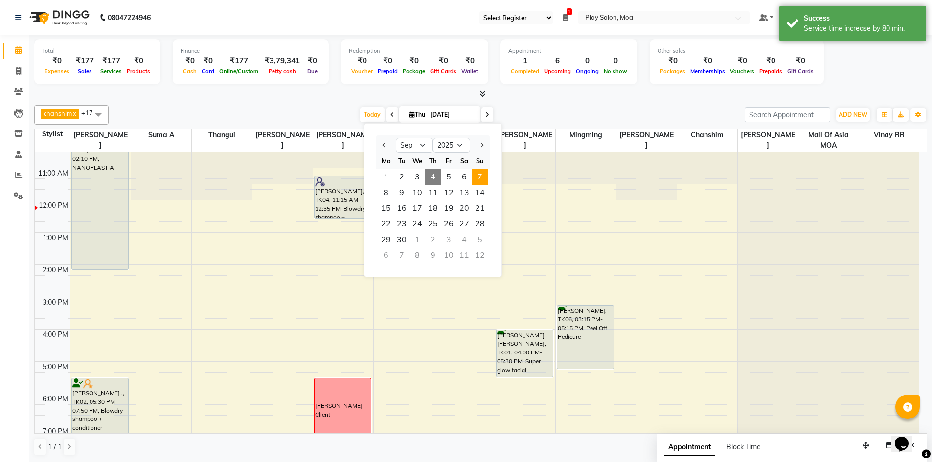
click at [477, 176] on span "7" at bounding box center [480, 177] width 16 height 16
type input "07-09-2025"
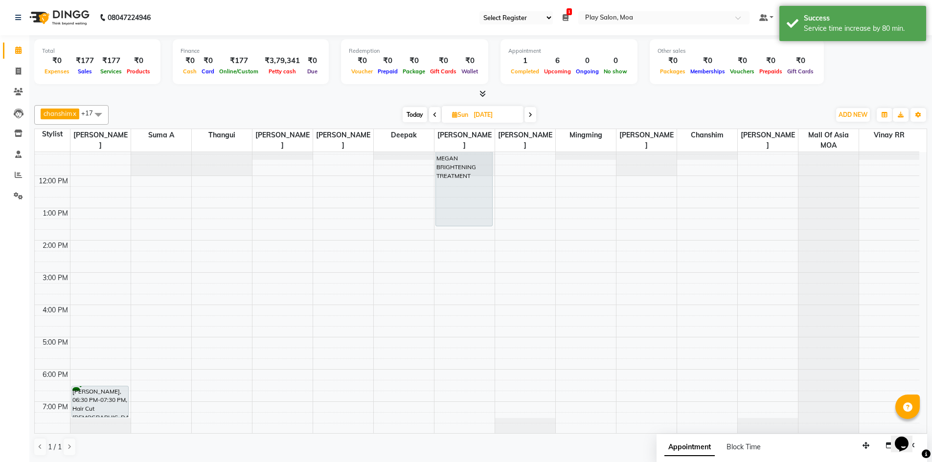
scroll to position [0, 0]
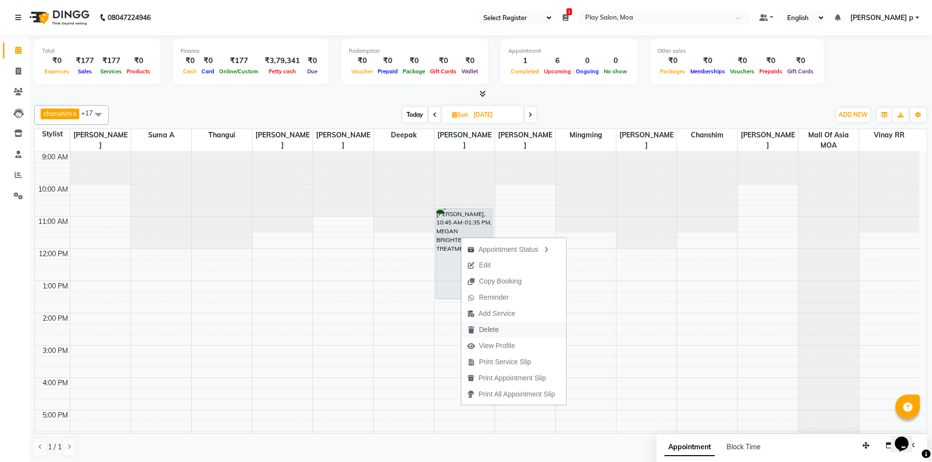
click at [506, 331] on button "Delete" at bounding box center [513, 330] width 105 height 16
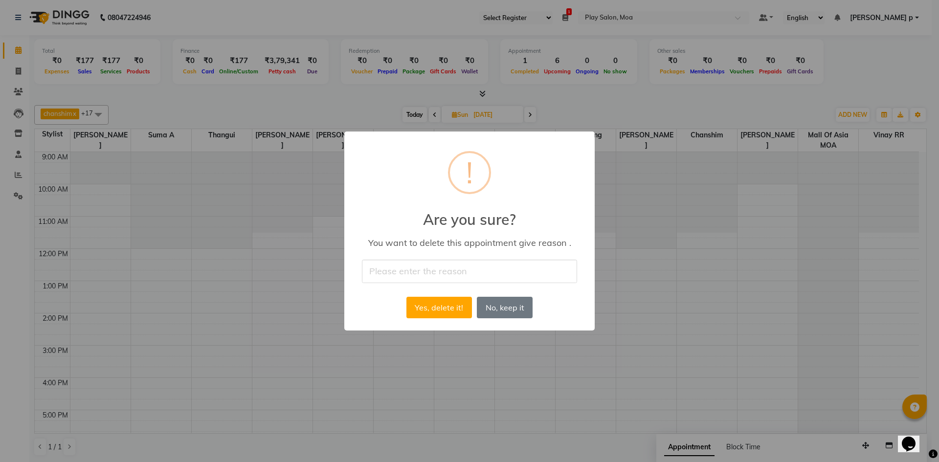
click at [476, 273] on input "text" at bounding box center [469, 271] width 215 height 23
type input "."
click at [567, 311] on div "× ! Are you sure? You want to delete this appointment give reason . . Yes, dele…" at bounding box center [469, 231] width 250 height 199
drag, startPoint x: 462, startPoint y: 306, endPoint x: 472, endPoint y: 306, distance: 10.3
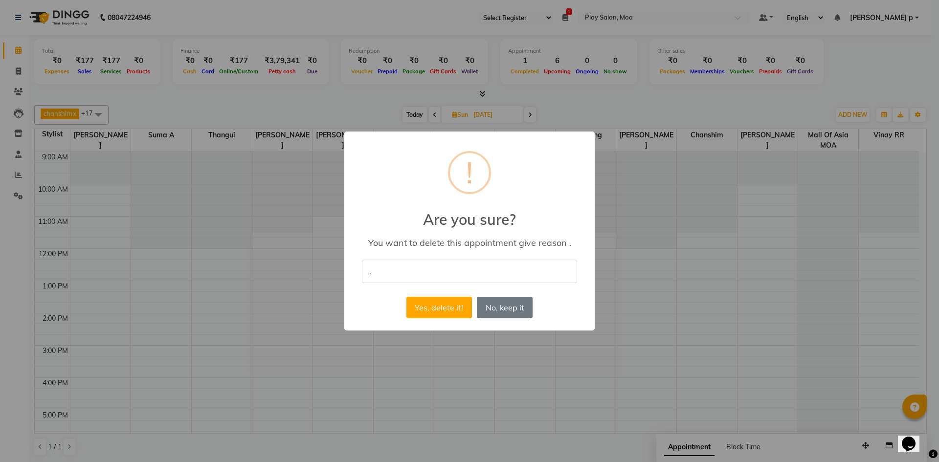
click at [461, 305] on button "Yes, delete it!" at bounding box center [439, 308] width 66 height 22
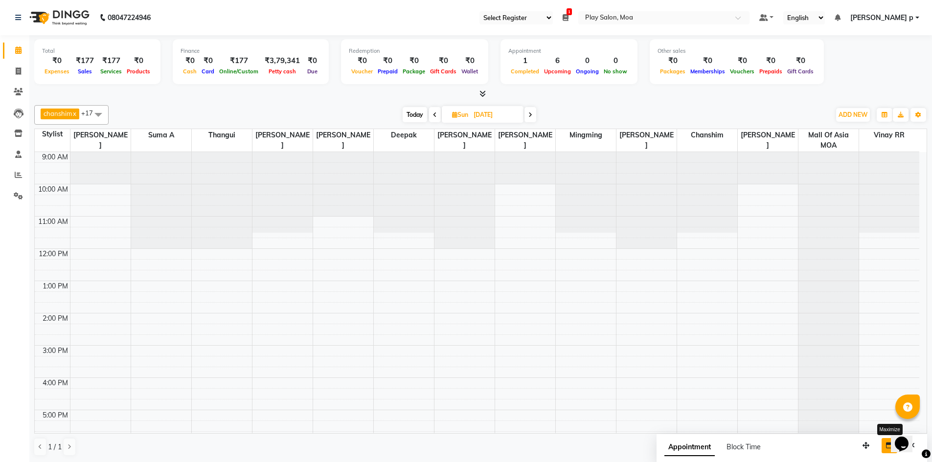
click at [888, 446] on icon "button" at bounding box center [889, 445] width 7 height 7
select select "tentative"
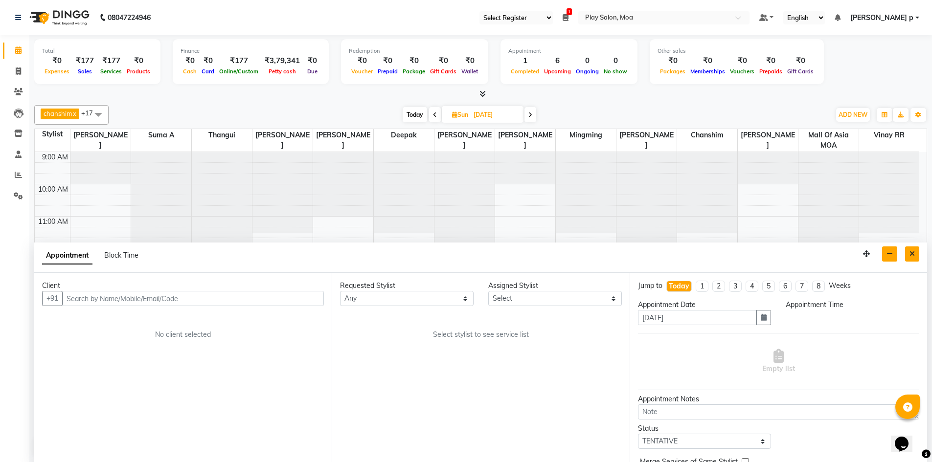
click at [910, 252] on icon "Close" at bounding box center [911, 253] width 5 height 7
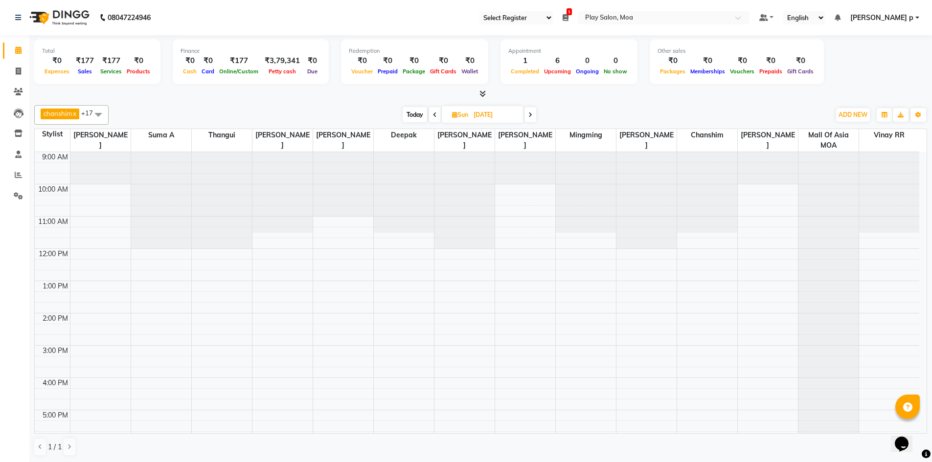
click at [502, 111] on input "07-09-2025" at bounding box center [495, 115] width 49 height 15
select select "9"
select select "2025"
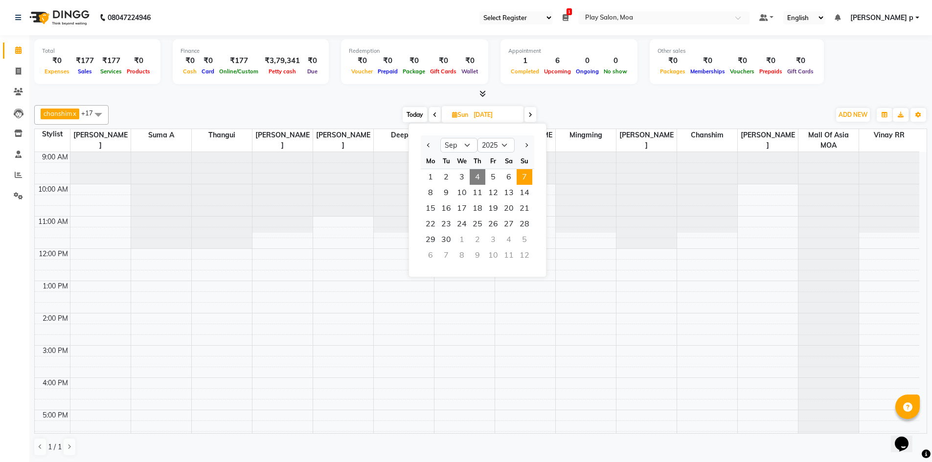
click at [471, 182] on span "4" at bounding box center [478, 177] width 16 height 16
type input "[DATE]"
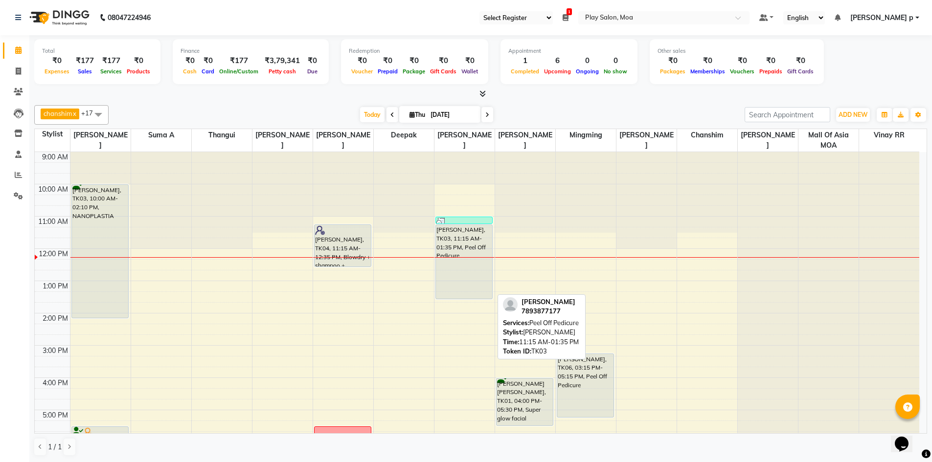
click at [462, 297] on div at bounding box center [464, 299] width 57 height 4
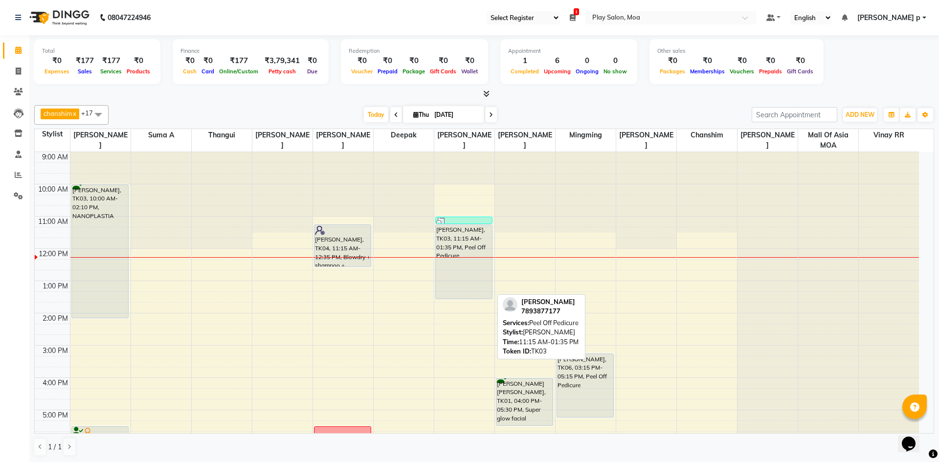
select select "7"
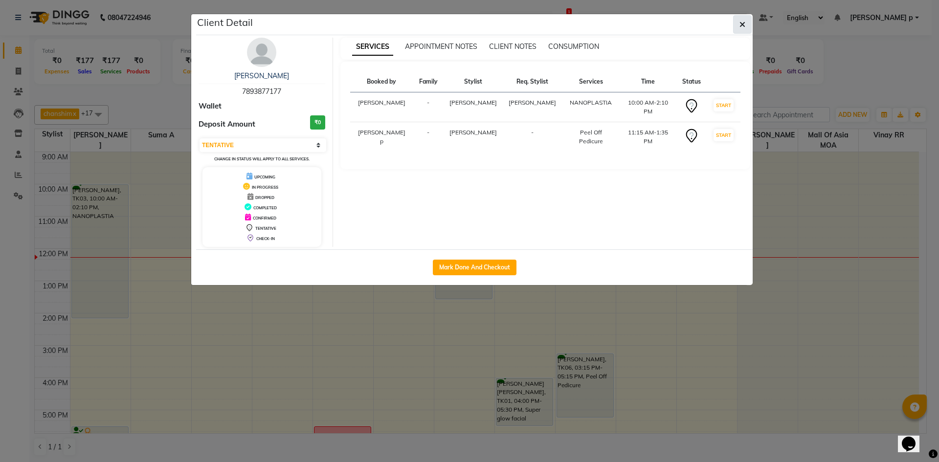
click at [735, 23] on button "button" at bounding box center [742, 24] width 19 height 19
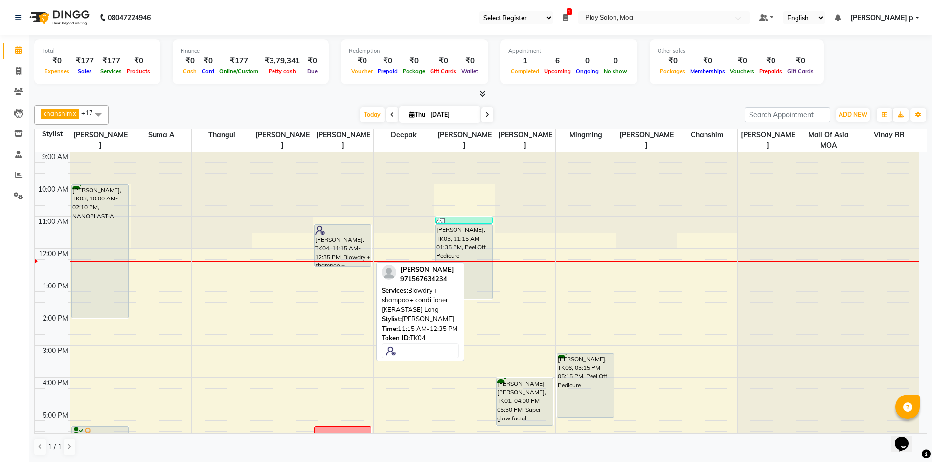
drag, startPoint x: 343, startPoint y: 267, endPoint x: 345, endPoint y: 260, distance: 7.1
click at [345, 260] on div "Nisha Raman, TK04, 11:15 AM-12:35 PM, Blowdry + shampoo + conditioner [KERASTAS…" at bounding box center [343, 377] width 60 height 451
click at [358, 225] on div at bounding box center [343, 230] width 56 height 10
select select "7"
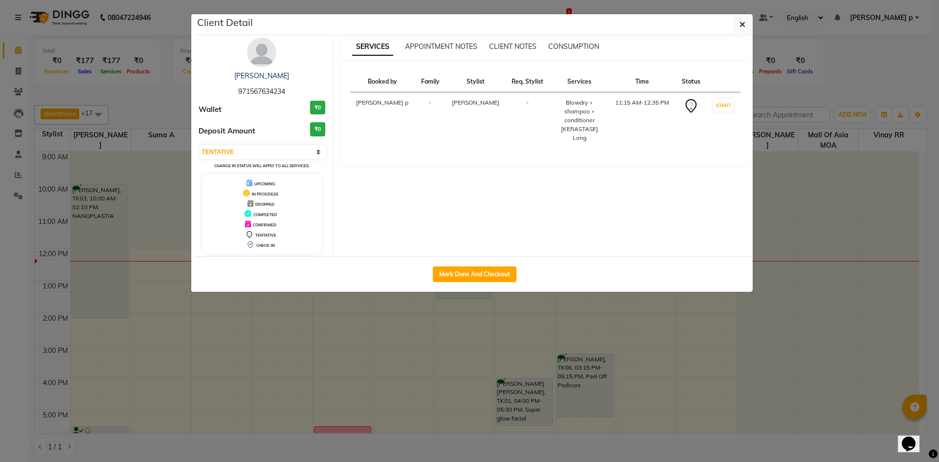
click at [468, 264] on div "Mark Done And Checkout" at bounding box center [474, 274] width 557 height 36
click at [493, 276] on button "Mark Done And Checkout" at bounding box center [475, 275] width 84 height 16
select select "8354"
select select "service"
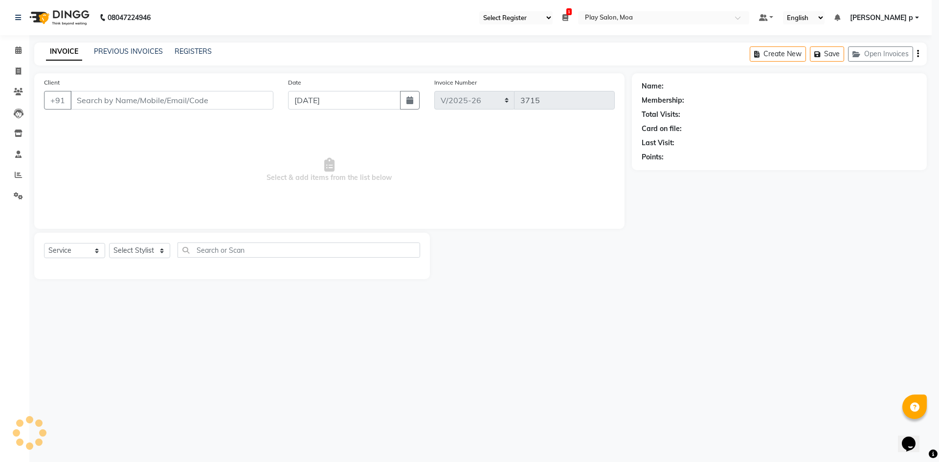
select select "3"
type input "971567634234"
select select "90588"
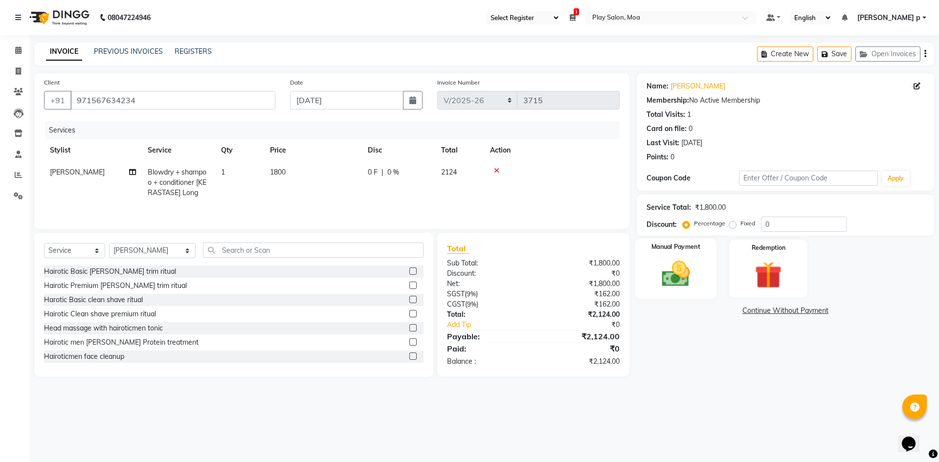
click at [677, 286] on img at bounding box center [675, 274] width 45 height 32
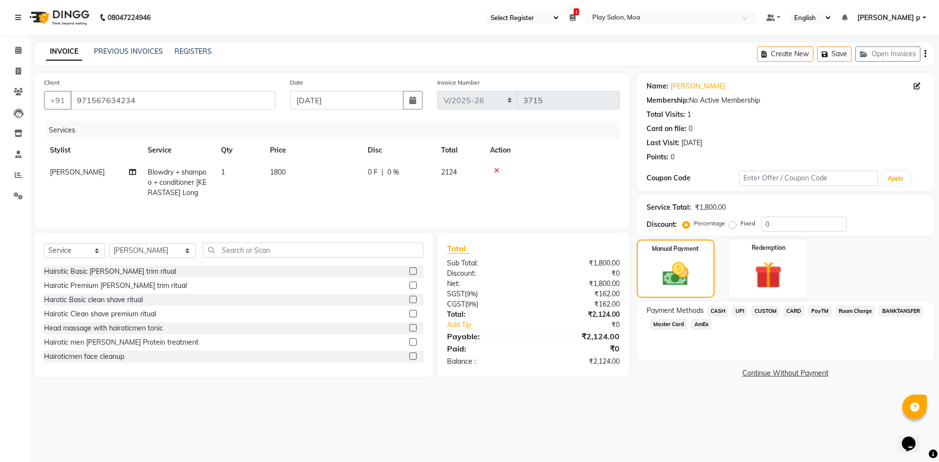
click at [717, 312] on span "CASH" at bounding box center [718, 311] width 21 height 11
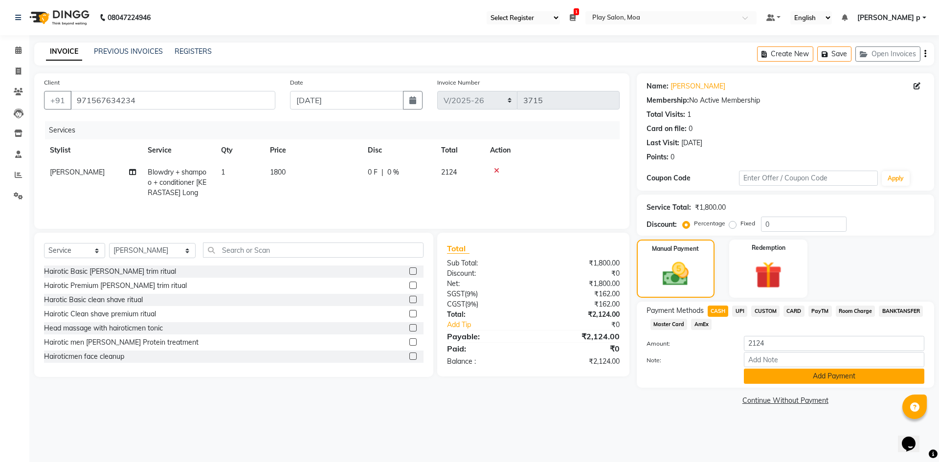
click at [788, 376] on button "Add Payment" at bounding box center [834, 376] width 180 height 15
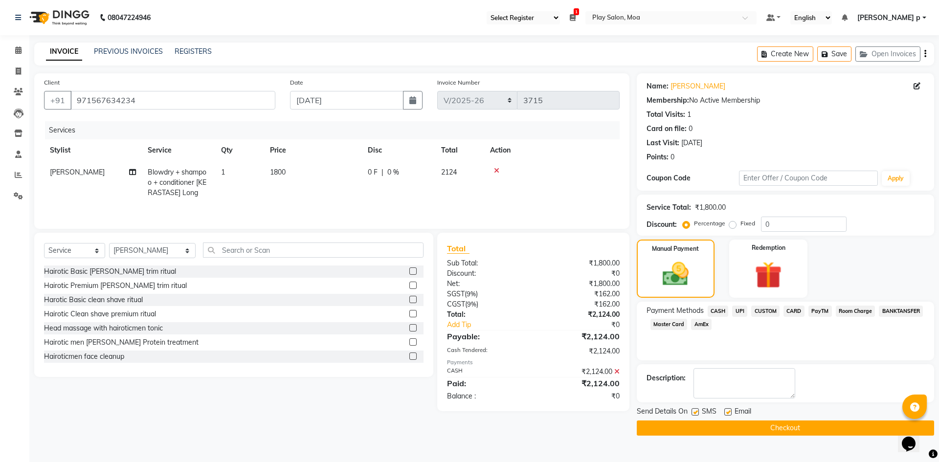
click at [178, 179] on span "Blowdry + shampoo + conditioner [KERASTASE] Long" at bounding box center [177, 182] width 59 height 29
select select "90588"
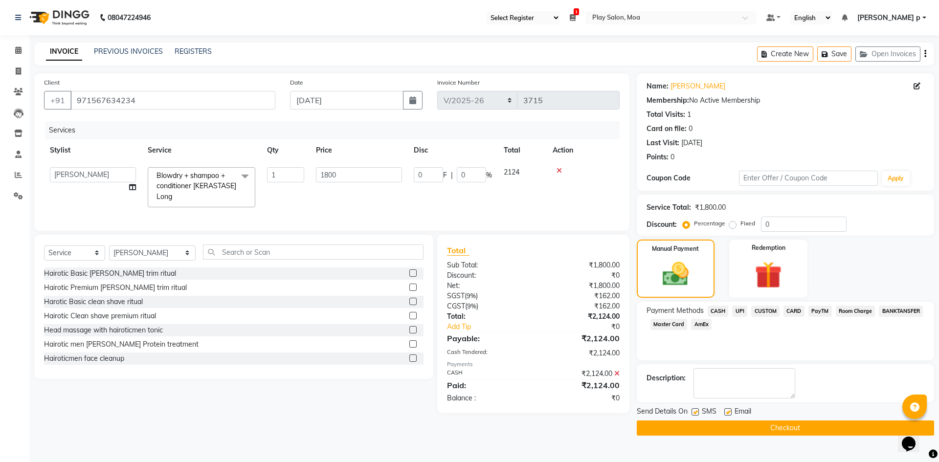
click at [217, 183] on span "Blowdry + shampoo + conditioner [KERASTASE] Long" at bounding box center [197, 186] width 80 height 30
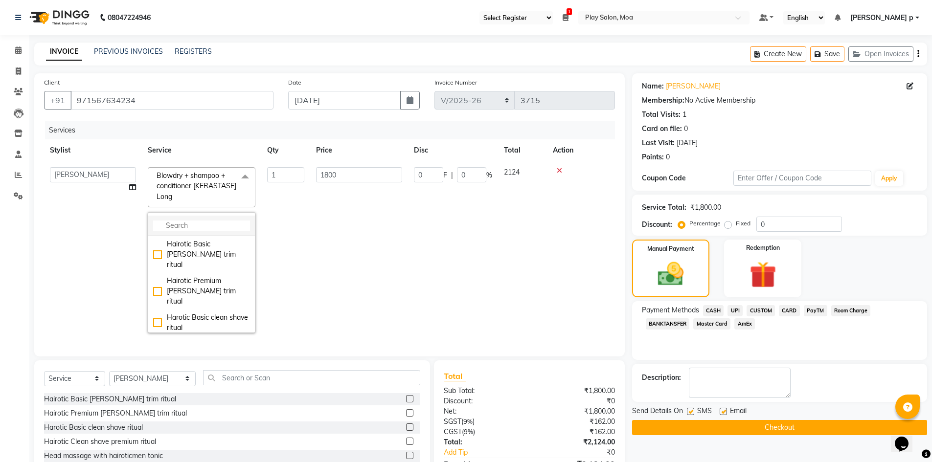
click at [210, 227] on input "multiselect-search" at bounding box center [201, 226] width 97 height 10
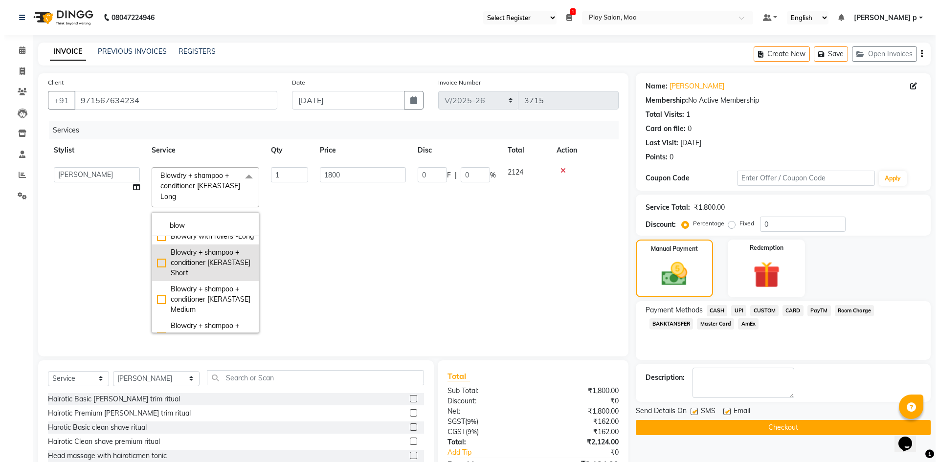
scroll to position [293, 0]
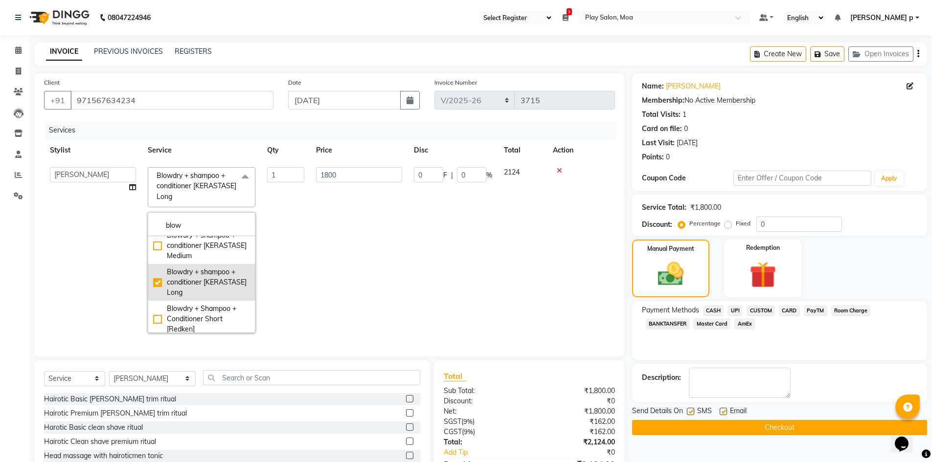
type input "blow"
click at [159, 298] on div "Blowdry + shampoo + conditioner [KERASTASE] Long" at bounding box center [201, 282] width 97 height 31
checkbox Long"] "false"
type input "0"
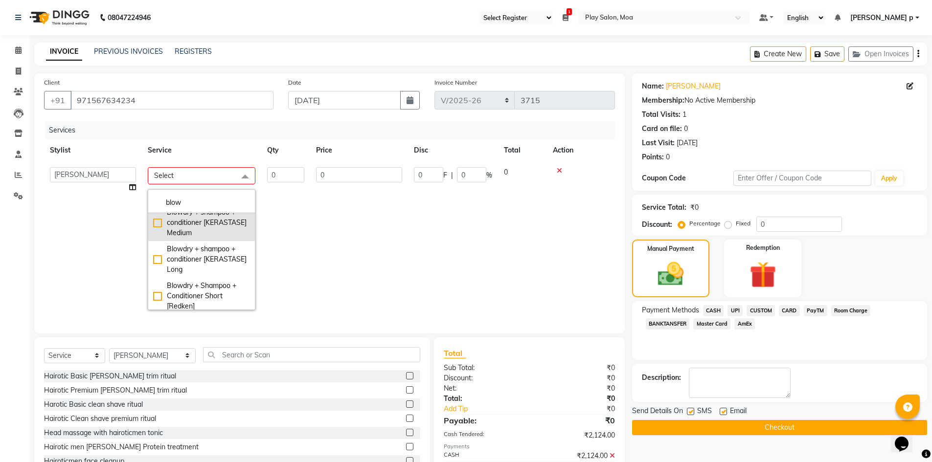
click at [158, 238] on div "Blowdry + shampoo + conditioner [KERASTASE] Medium" at bounding box center [201, 222] width 97 height 31
checkbox Medium"] "true"
type input "1"
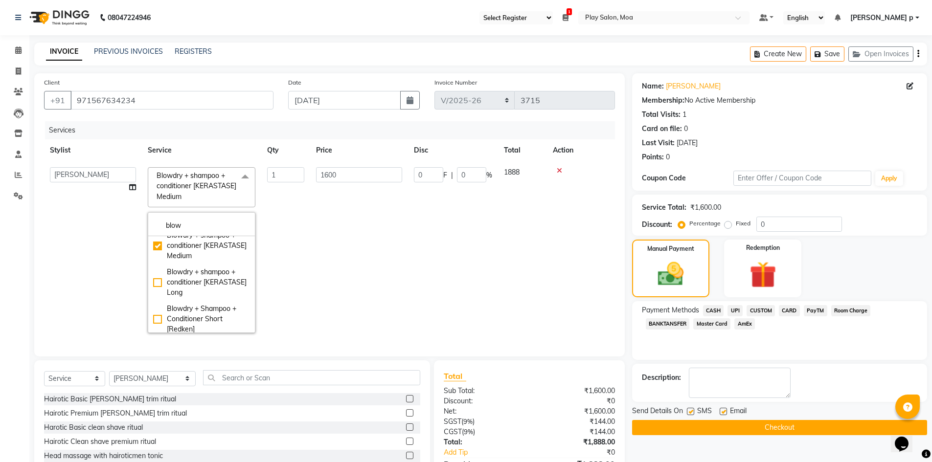
click at [350, 271] on td "1600" at bounding box center [359, 250] width 98 height 178
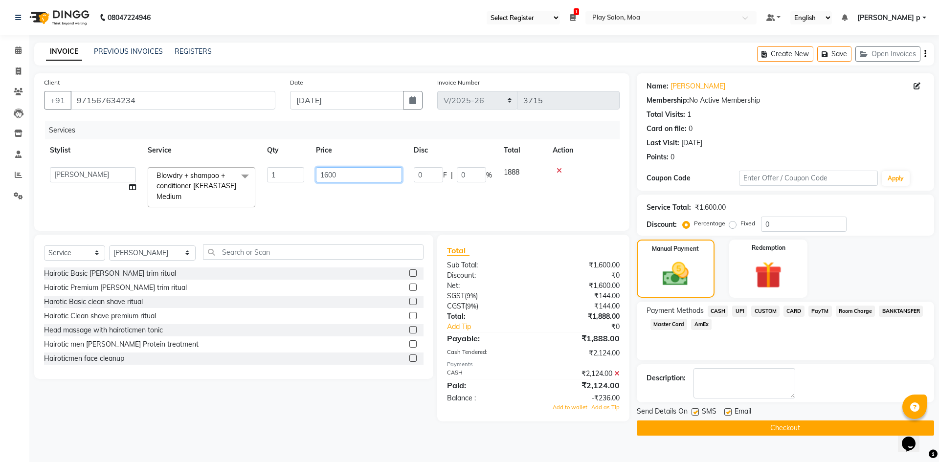
click at [338, 178] on input "1600" at bounding box center [359, 174] width 86 height 15
click at [331, 177] on input "1600" at bounding box center [359, 174] width 86 height 15
click at [327, 175] on input "1600" at bounding box center [359, 174] width 86 height 15
type input "1800"
click at [383, 204] on div "Services Stylist Service Qty Price Disc Total Action Admin Anna D Asha M ASIM M…" at bounding box center [332, 171] width 576 height 100
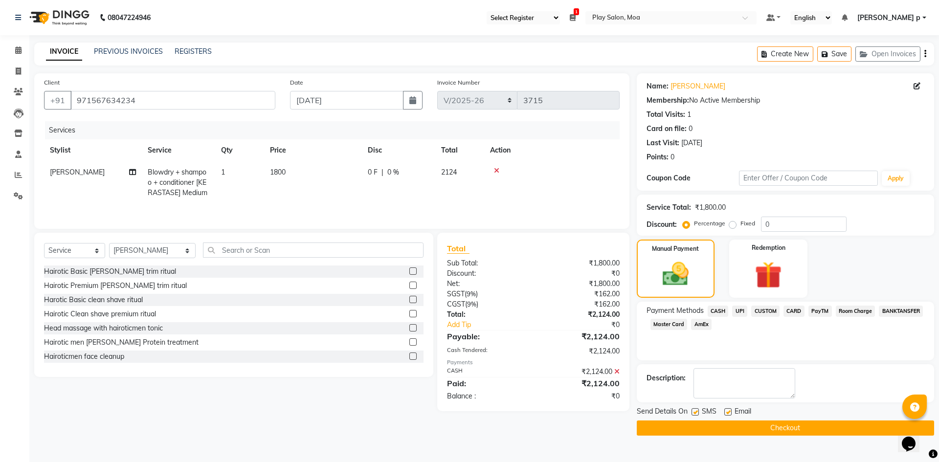
click at [748, 433] on button "Checkout" at bounding box center [785, 428] width 297 height 15
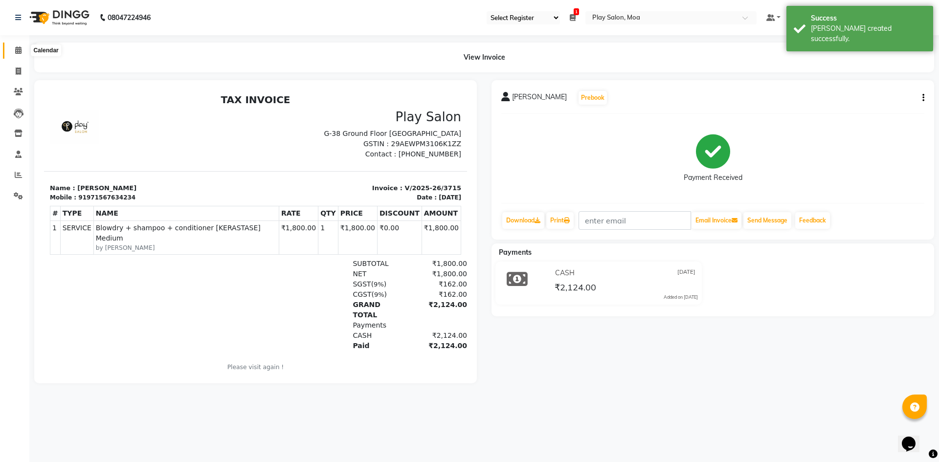
click at [15, 48] on icon at bounding box center [18, 49] width 6 height 7
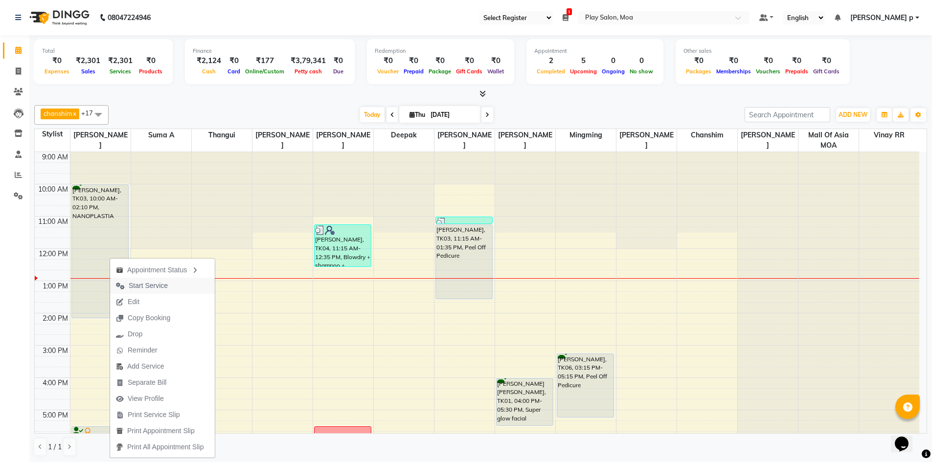
click at [163, 287] on span "Start Service" at bounding box center [148, 286] width 39 height 10
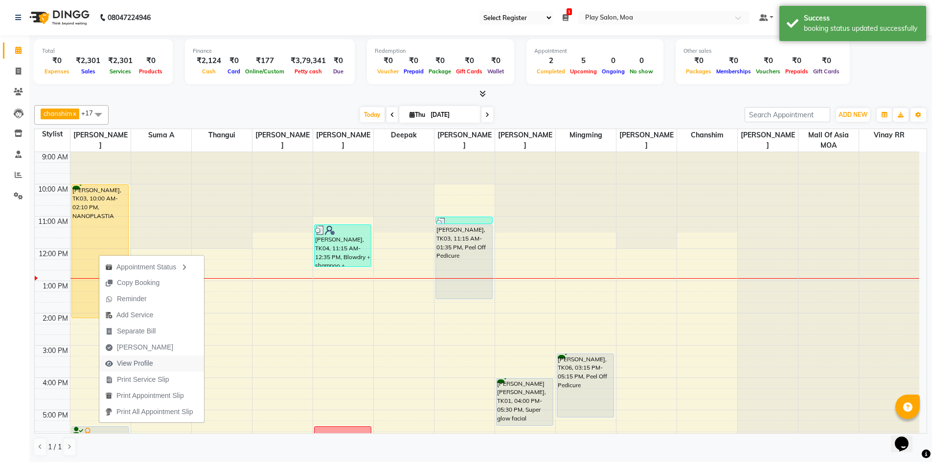
click at [170, 359] on button "View Profile" at bounding box center [151, 364] width 105 height 16
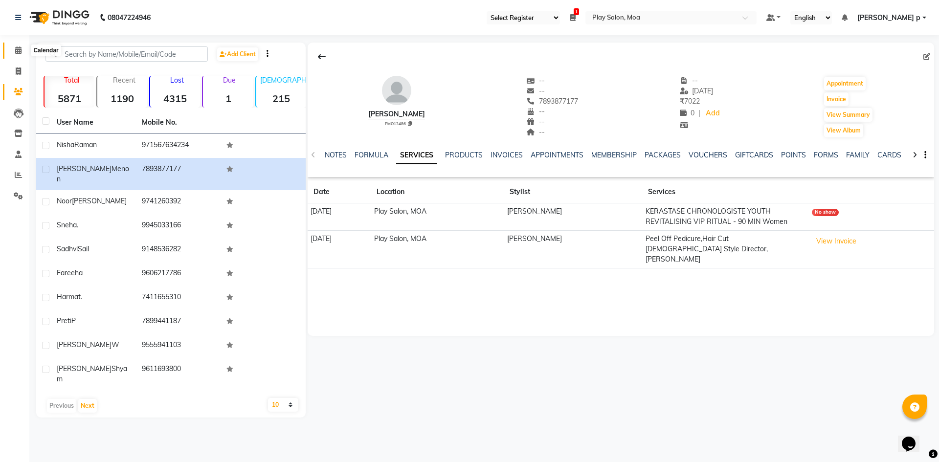
click at [18, 51] on icon at bounding box center [18, 49] width 6 height 7
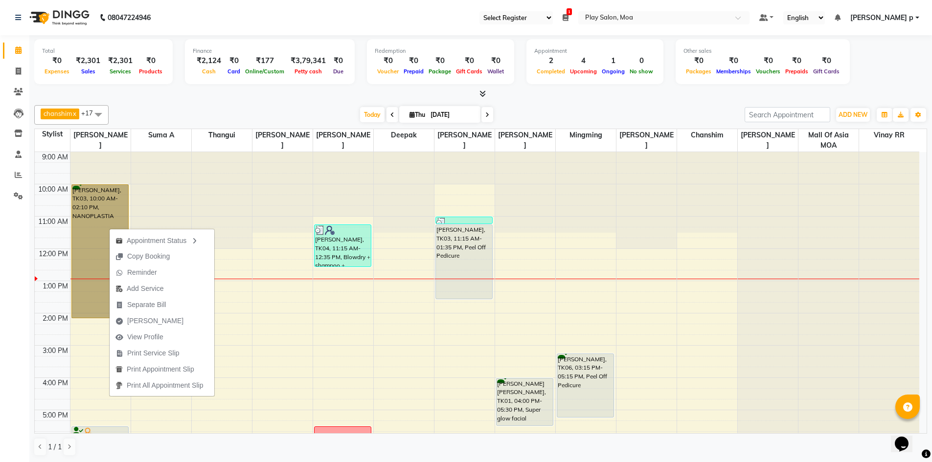
click at [263, 350] on div "9:00 AM 10:00 AM 11:00 AM 12:00 PM 1:00 PM 2:00 PM 3:00 PM 4:00 PM 5:00 PM 6:00…" at bounding box center [477, 377] width 884 height 451
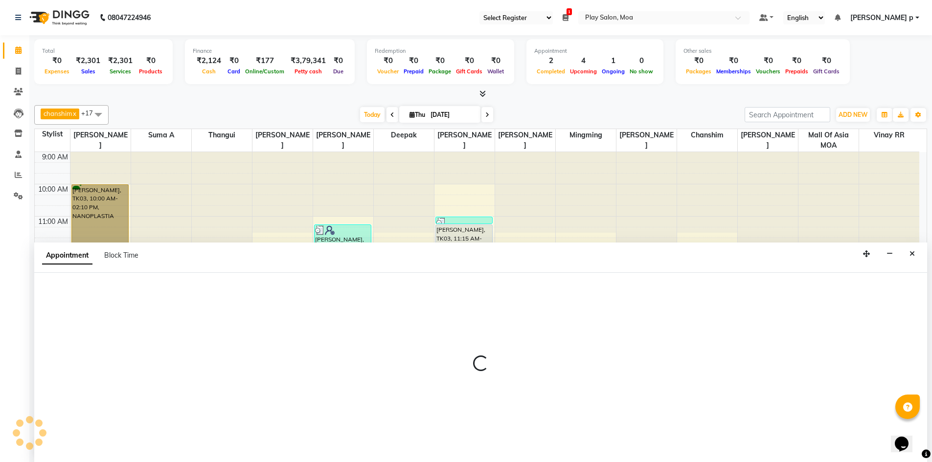
scroll to position [0, 0]
select select "81384"
select select "900"
select select "tentative"
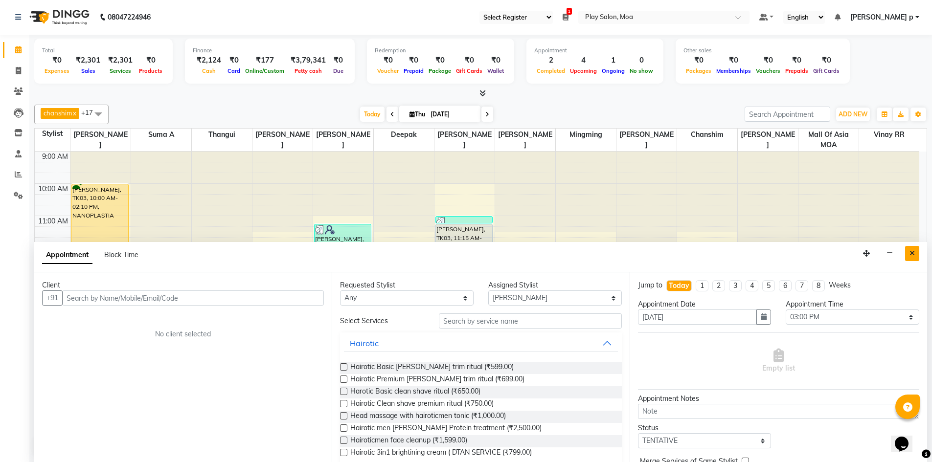
click at [912, 258] on button "Close" at bounding box center [912, 253] width 14 height 15
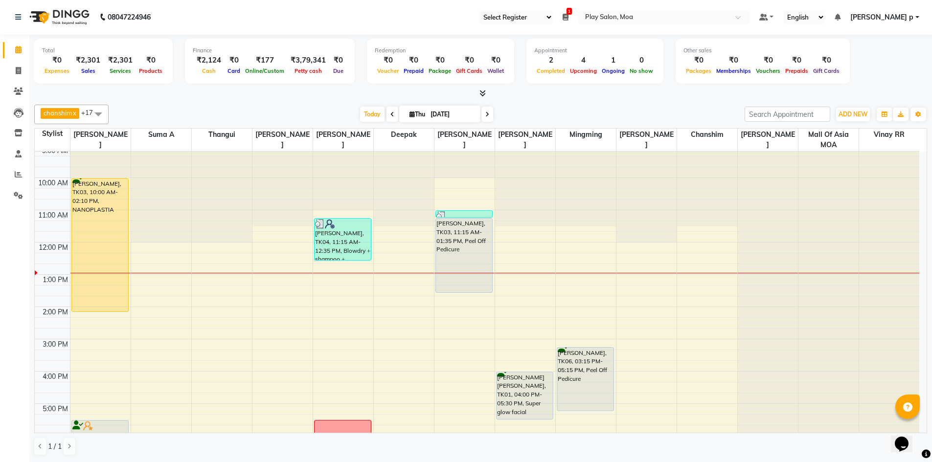
scroll to position [0, 0]
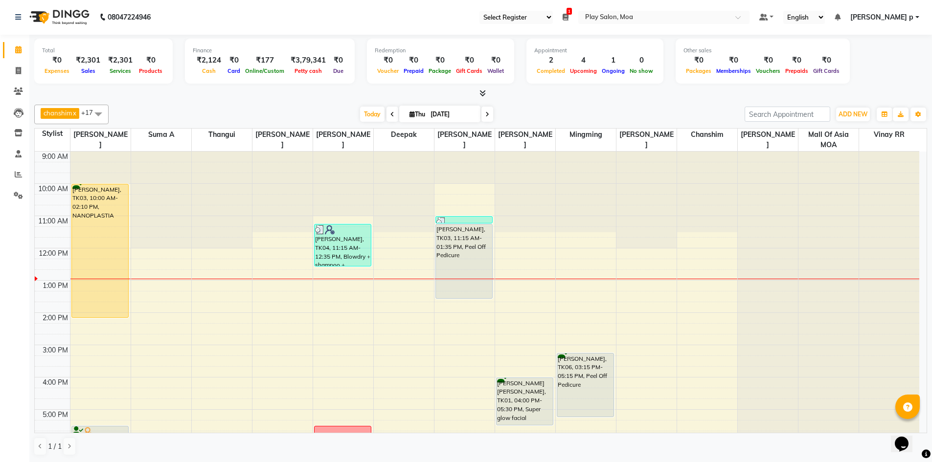
click at [489, 113] on span at bounding box center [487, 114] width 12 height 15
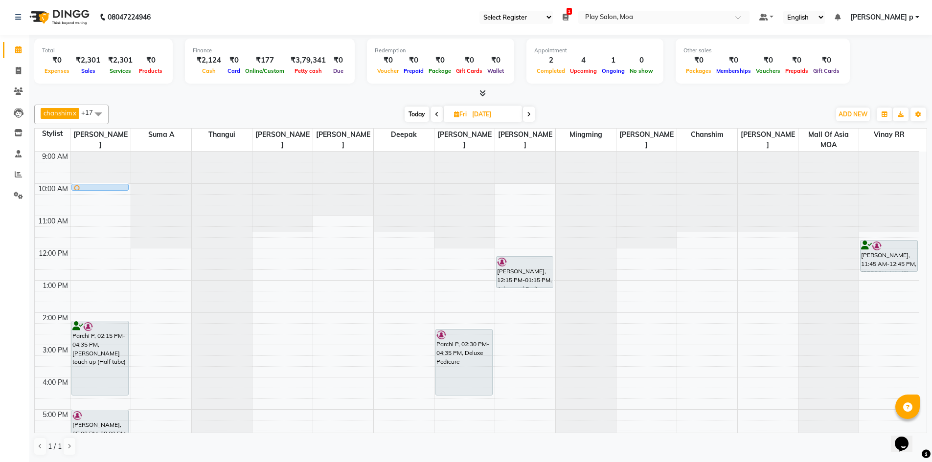
click at [532, 117] on span at bounding box center [529, 114] width 12 height 15
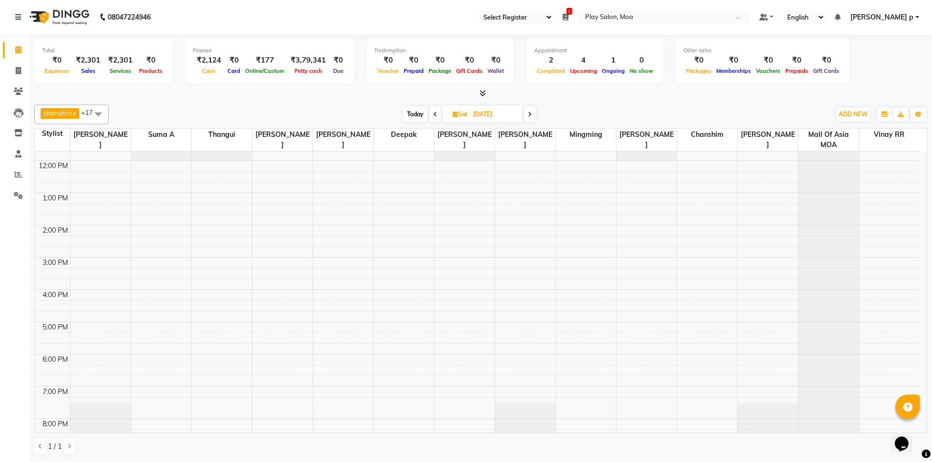
scroll to position [98, 0]
click at [530, 117] on icon at bounding box center [530, 115] width 4 height 6
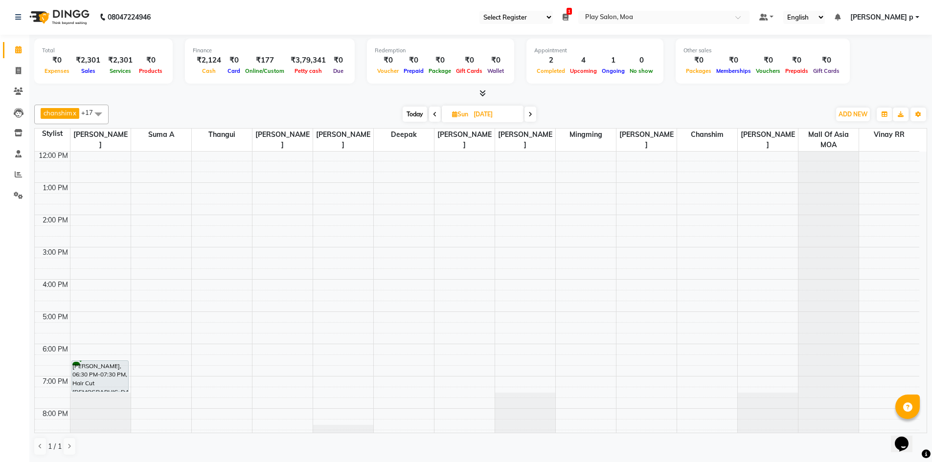
click at [412, 118] on span "Today" at bounding box center [415, 114] width 24 height 15
type input "[DATE]"
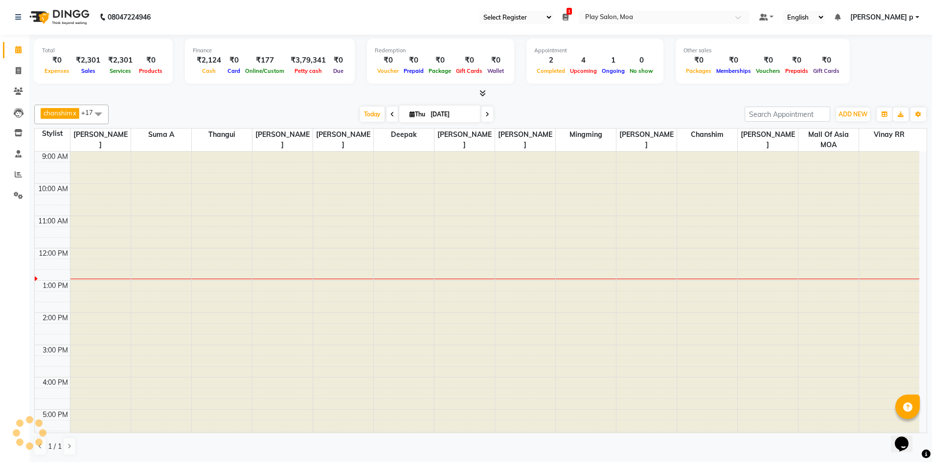
scroll to position [97, 0]
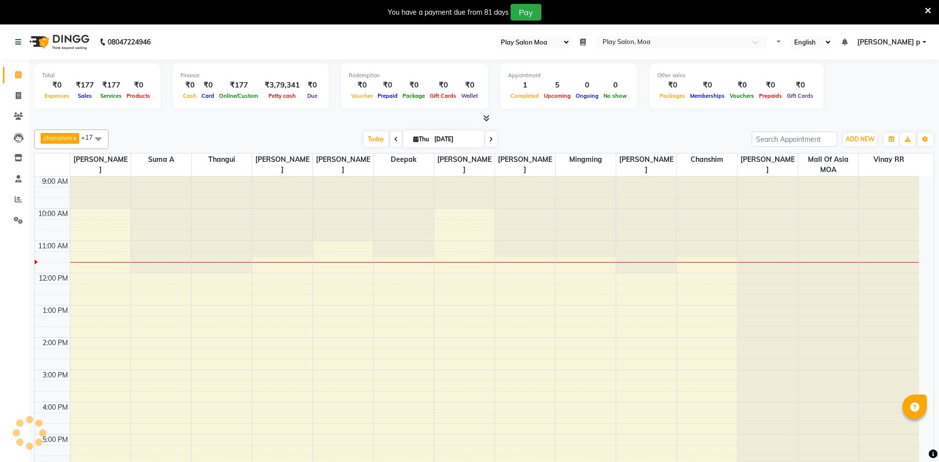
select select "93"
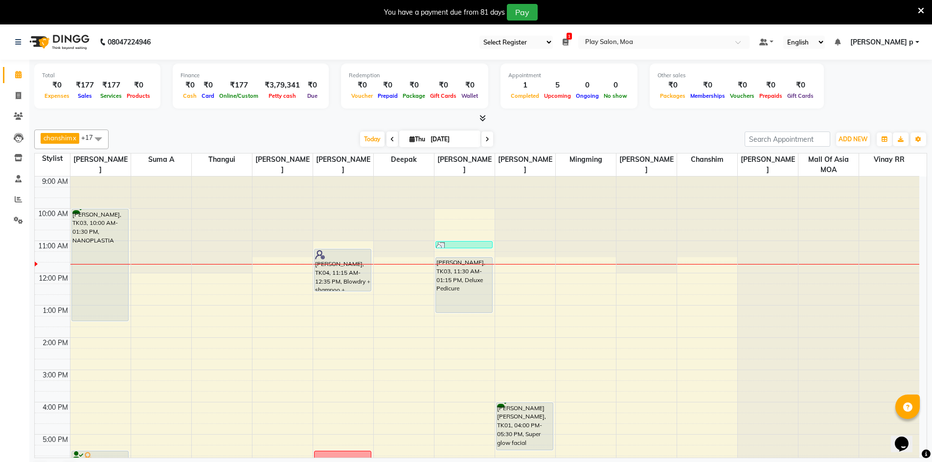
click at [921, 8] on icon at bounding box center [921, 10] width 6 height 9
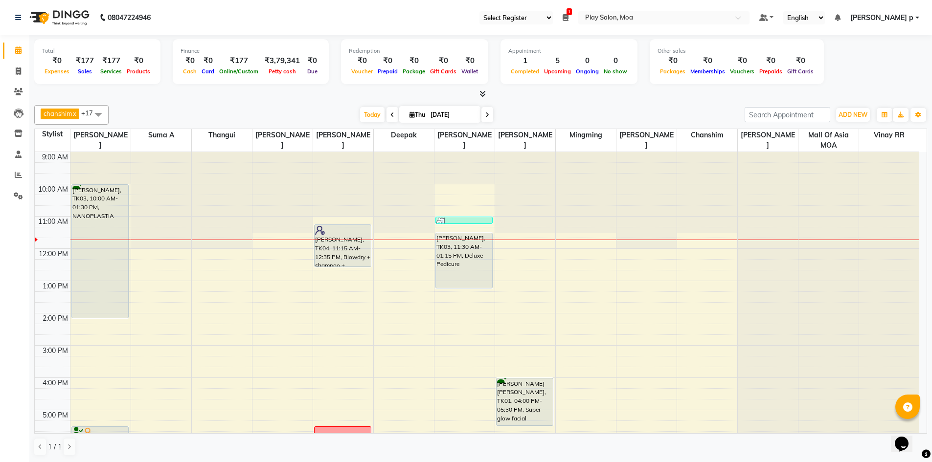
drag, startPoint x: 93, startPoint y: 296, endPoint x: 94, endPoint y: 318, distance: 22.0
click at [94, 318] on div "[PERSON_NAME], TK03, 10:00 AM-01:30 PM, NANOPLASTIA [PERSON_NAME] ., TK02, 05:3…" at bounding box center [100, 377] width 60 height 451
click at [628, 305] on div "9:00 AM 10:00 AM 11:00 AM 12:00 PM 1:00 PM 2:00 PM 3:00 PM 4:00 PM 5:00 PM 6:00…" at bounding box center [477, 377] width 884 height 451
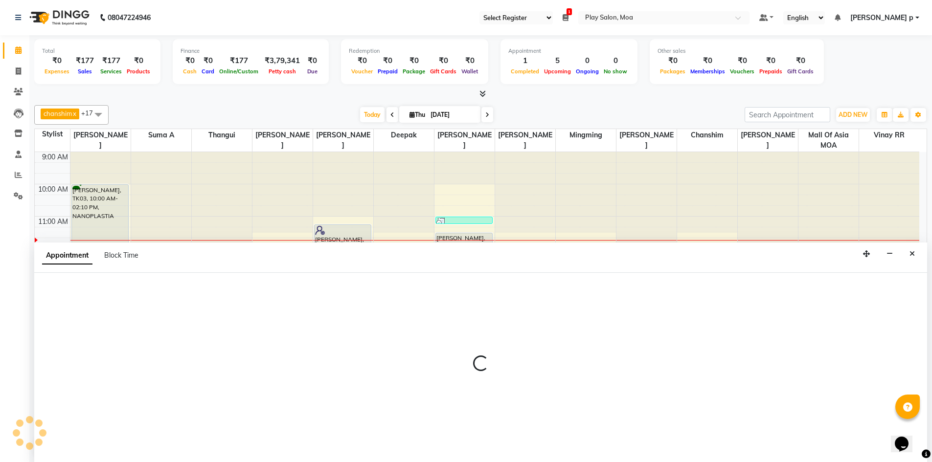
scroll to position [0, 0]
select select "81387"
select select "825"
select select "tentative"
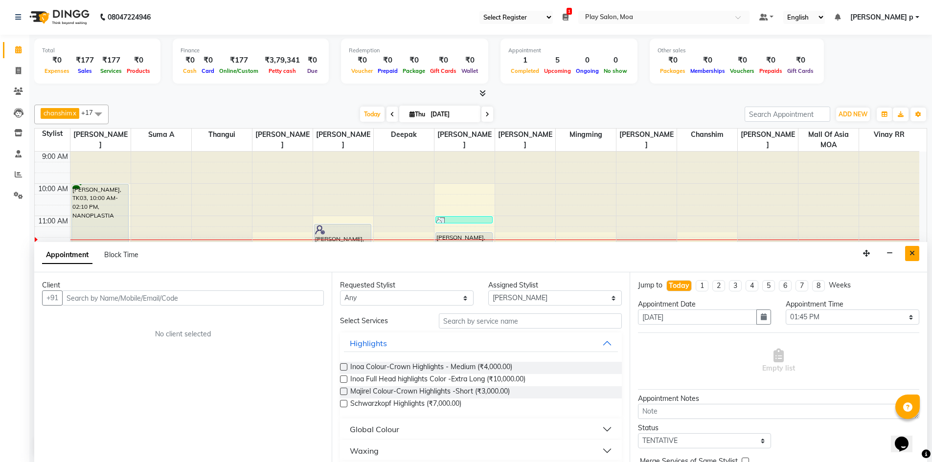
click at [913, 256] on icon "Close" at bounding box center [911, 253] width 5 height 7
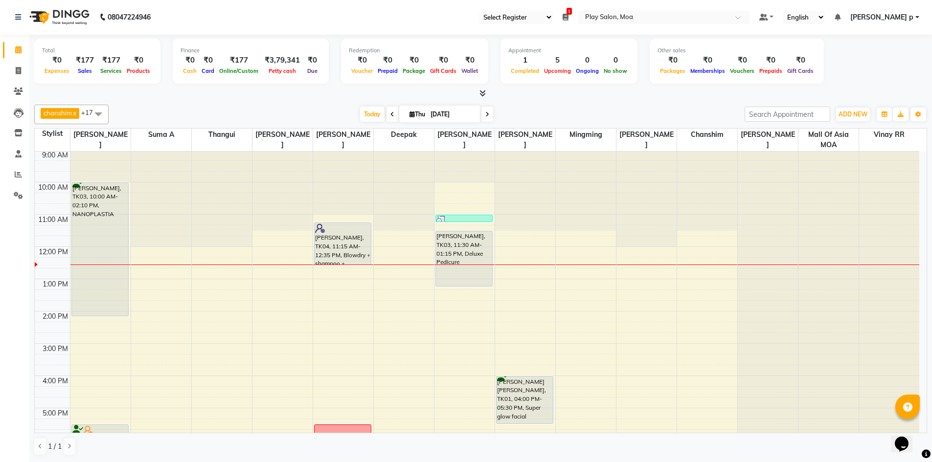
scroll to position [0, 0]
